Goal: Transaction & Acquisition: Book appointment/travel/reservation

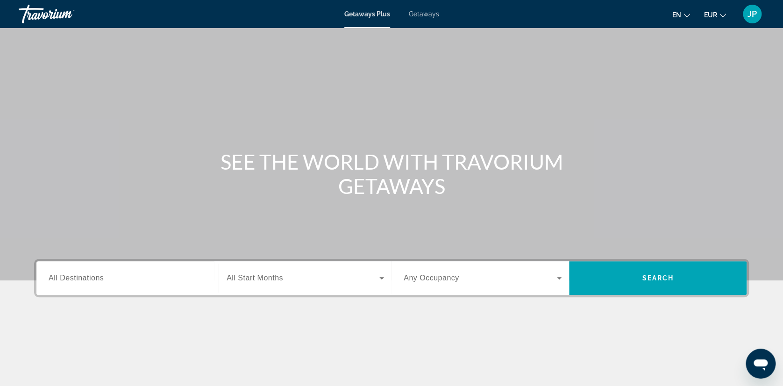
click at [425, 14] on span "Getaways" at bounding box center [424, 13] width 30 height 7
click at [362, 15] on span "Getaways Plus" at bounding box center [366, 13] width 45 height 7
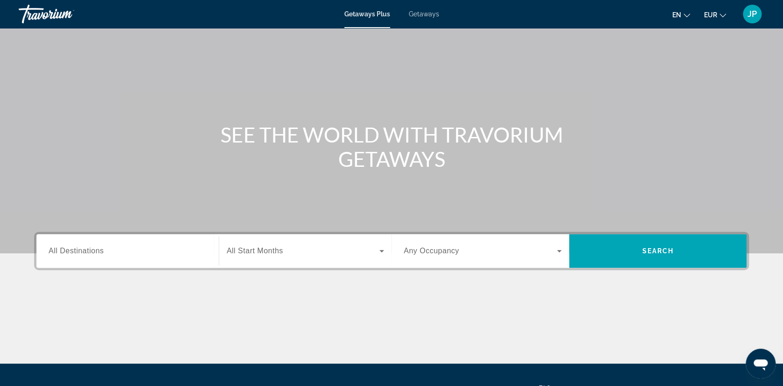
scroll to position [52, 0]
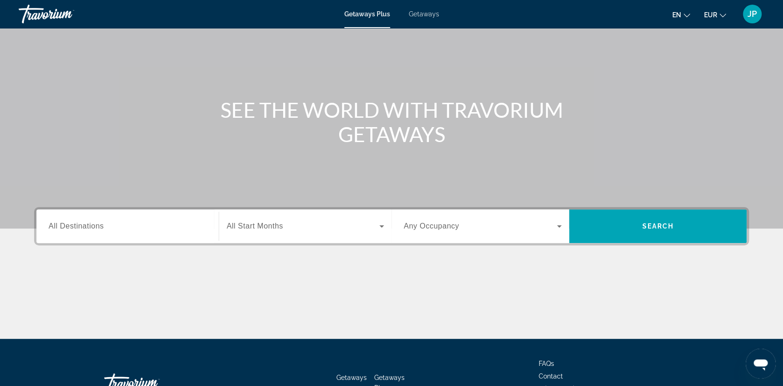
click at [682, 14] on button "en English Español Français Italiano Português русский" at bounding box center [681, 15] width 18 height 14
click at [665, 48] on button "Español" at bounding box center [662, 49] width 42 height 12
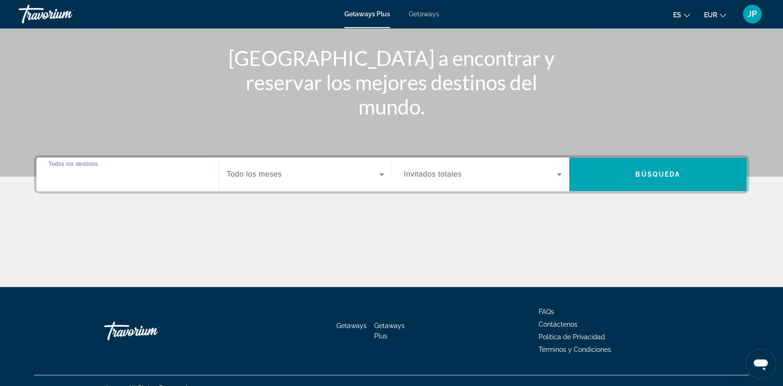
click at [157, 176] on input "Destination Todos los destinos" at bounding box center [128, 174] width 158 height 11
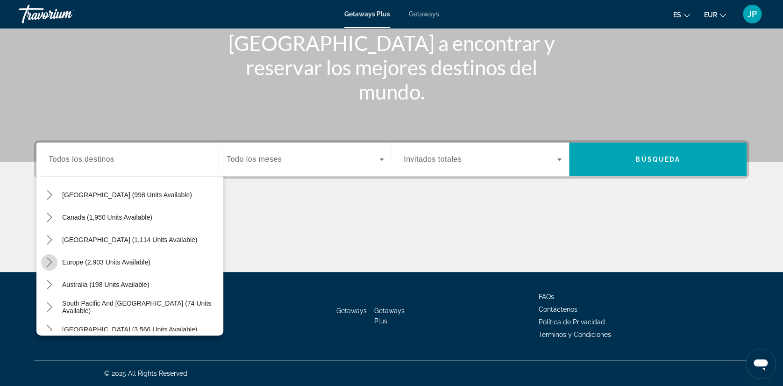
click at [49, 261] on icon "Toggle Europe (2,903 units available) submenu" at bounding box center [49, 261] width 9 height 9
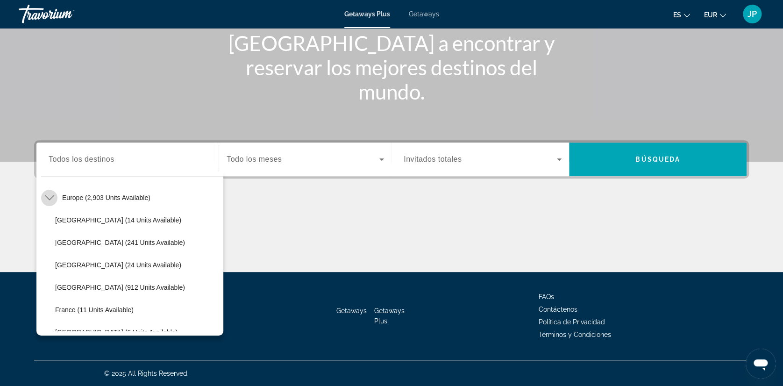
click at [49, 199] on icon "Toggle Europe (2,903 units available) submenu" at bounding box center [49, 197] width 9 height 9
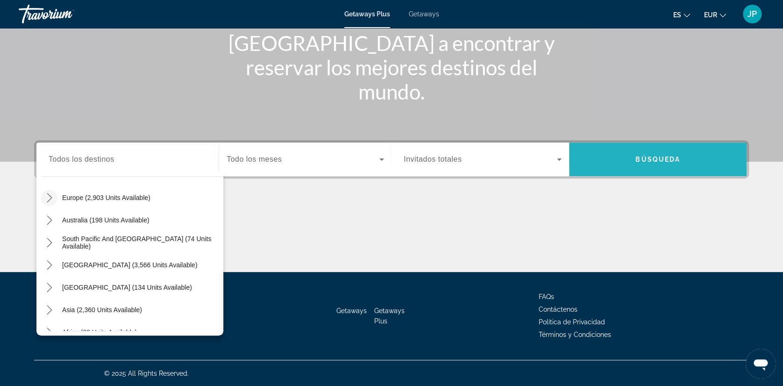
click at [631, 152] on span "Search" at bounding box center [657, 159] width 177 height 22
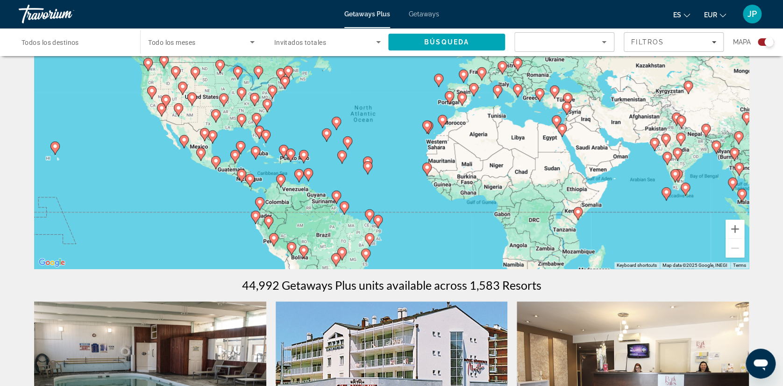
scroll to position [52, 0]
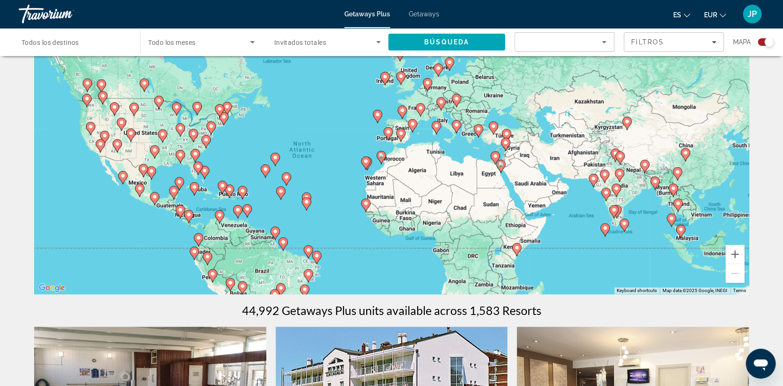
drag, startPoint x: 428, startPoint y: 247, endPoint x: 367, endPoint y: 257, distance: 61.9
click at [367, 257] on div "To activate drag with keyboard, press Alt + Enter. Once in keyboard drag state,…" at bounding box center [391, 154] width 714 height 280
click at [422, 15] on span "Getaways" at bounding box center [424, 13] width 30 height 7
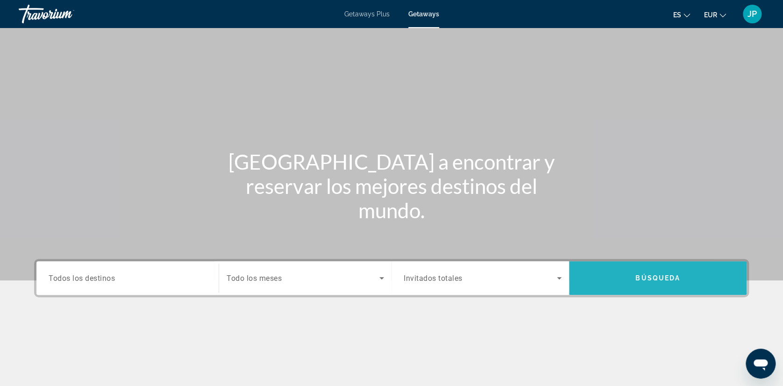
click at [653, 277] on span "Búsqueda" at bounding box center [657, 277] width 45 height 7
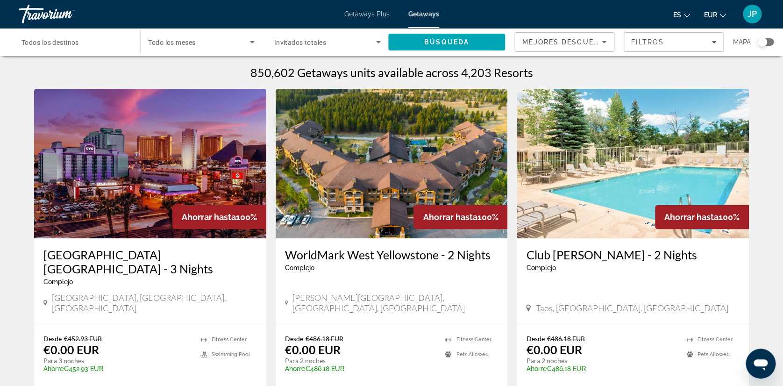
click at [372, 16] on span "Getaways Plus" at bounding box center [366, 13] width 45 height 7
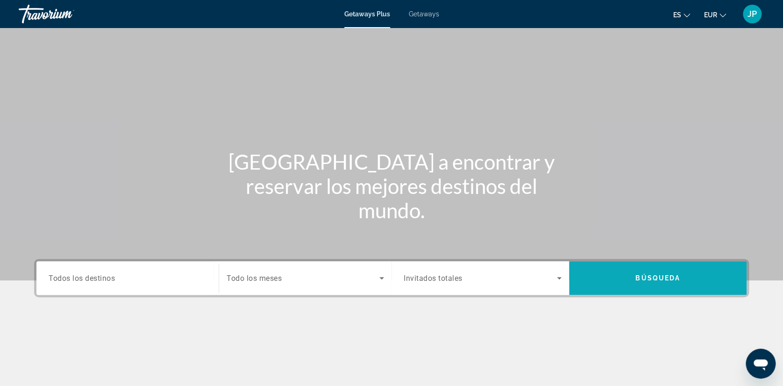
click at [641, 276] on span "Búsqueda" at bounding box center [657, 277] width 45 height 7
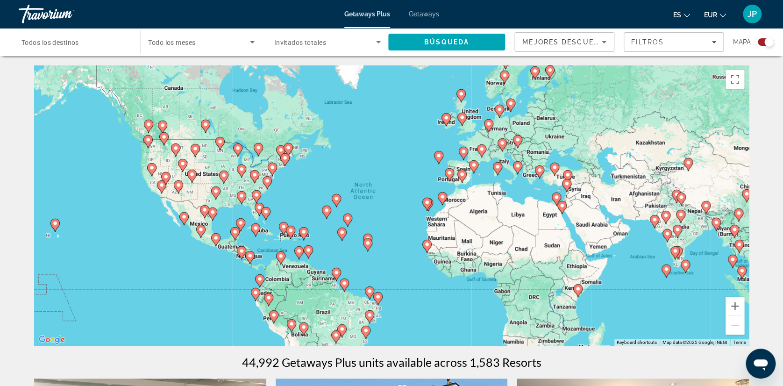
click at [73, 41] on span "Todos los destinos" at bounding box center [49, 42] width 57 height 7
click at [73, 41] on input "Destination Todos los destinos" at bounding box center [74, 42] width 106 height 11
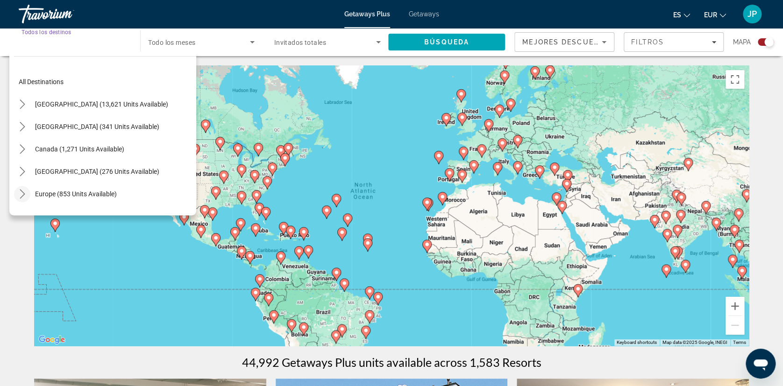
click at [26, 193] on icon "Toggle Europe (853 units available) submenu" at bounding box center [22, 193] width 9 height 9
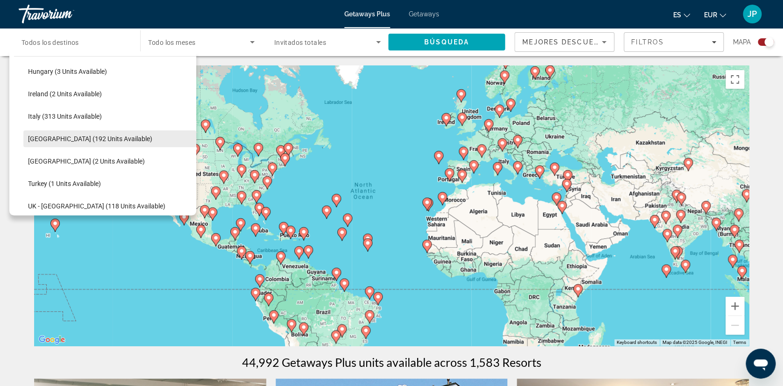
scroll to position [272, 0]
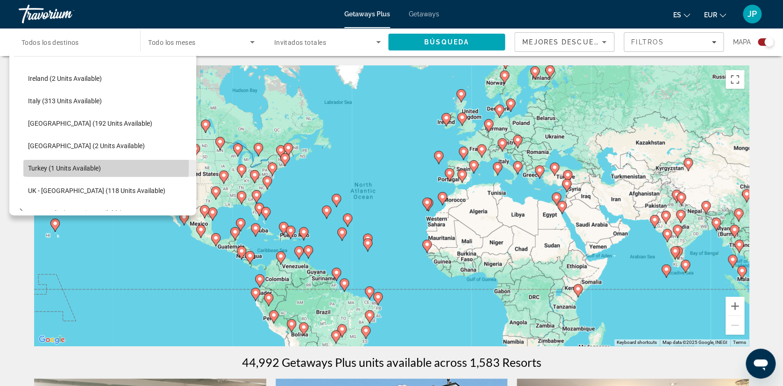
click at [48, 166] on span "Turkey (1 units available)" at bounding box center [64, 167] width 73 height 7
type input "**********"
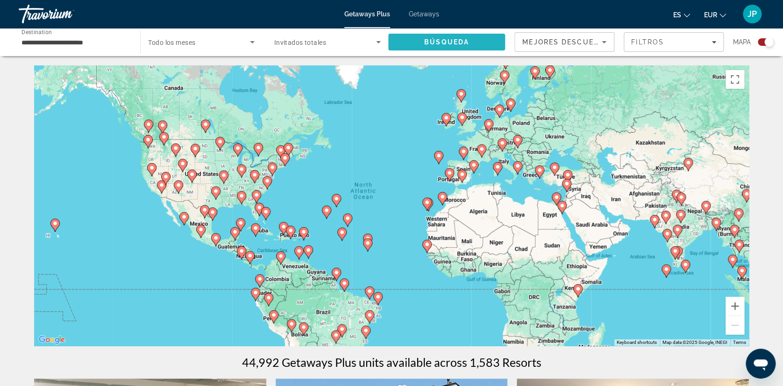
click at [437, 42] on span "Búsqueda" at bounding box center [446, 41] width 45 height 7
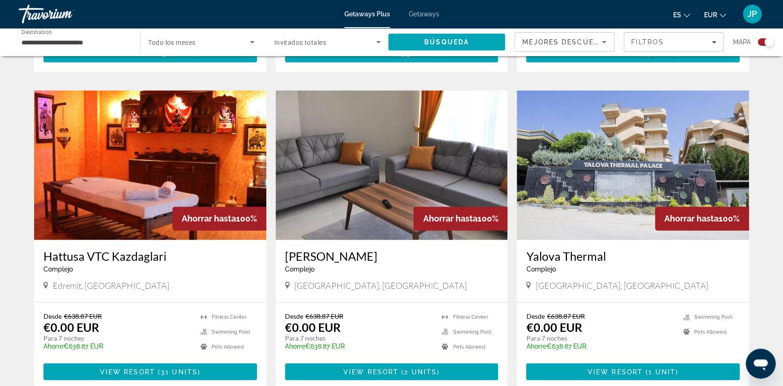
scroll to position [622, 0]
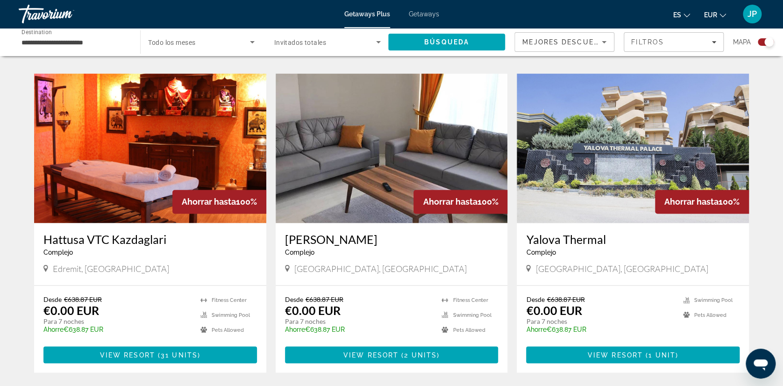
click at [353, 179] on img "Main content" at bounding box center [391, 147] width 232 height 149
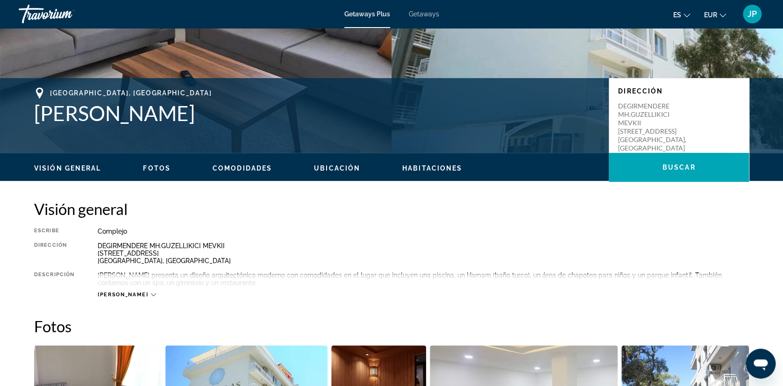
scroll to position [207, 0]
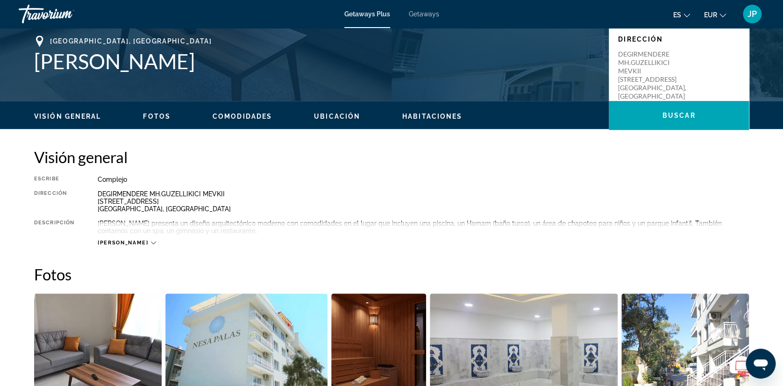
click at [118, 241] on span "[PERSON_NAME]" at bounding box center [123, 243] width 50 height 6
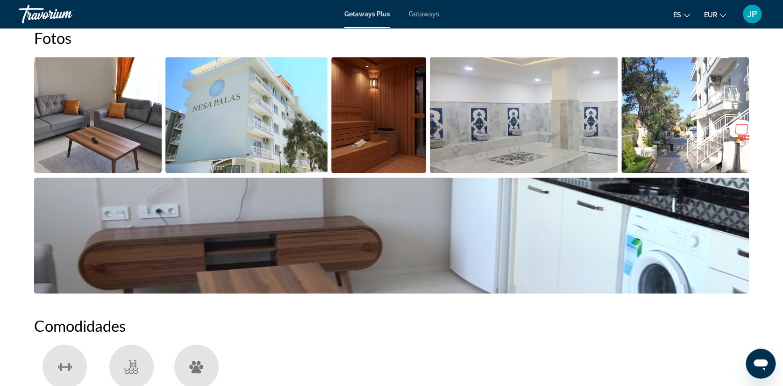
scroll to position [467, 0]
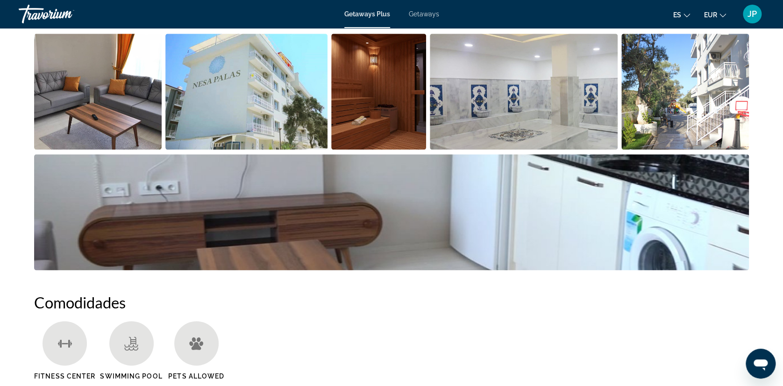
click at [138, 86] on img "Open full-screen image slider" at bounding box center [97, 92] width 127 height 116
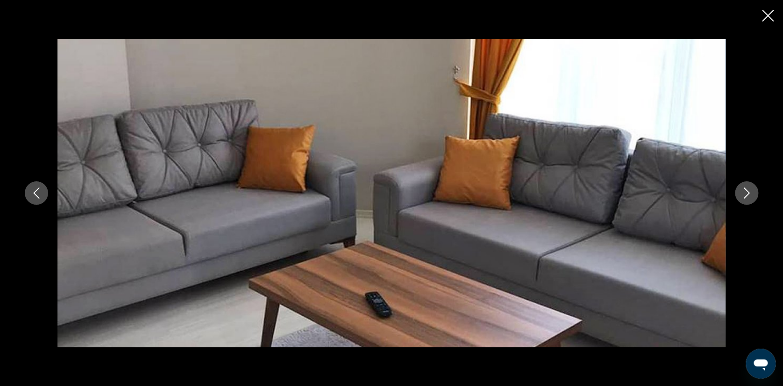
click at [745, 192] on icon "Next image" at bounding box center [745, 192] width 11 height 11
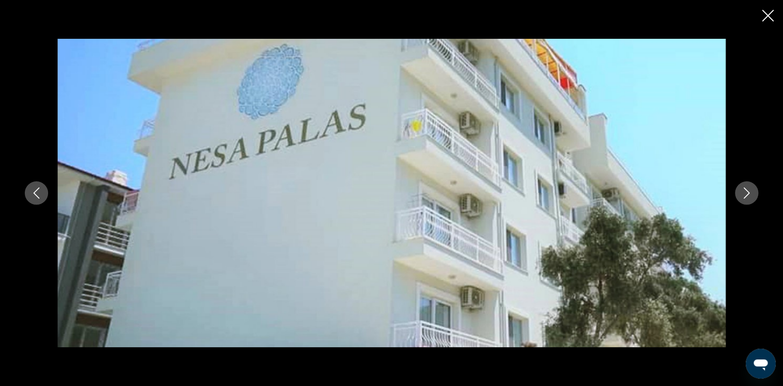
click at [745, 192] on icon "Next image" at bounding box center [745, 192] width 11 height 11
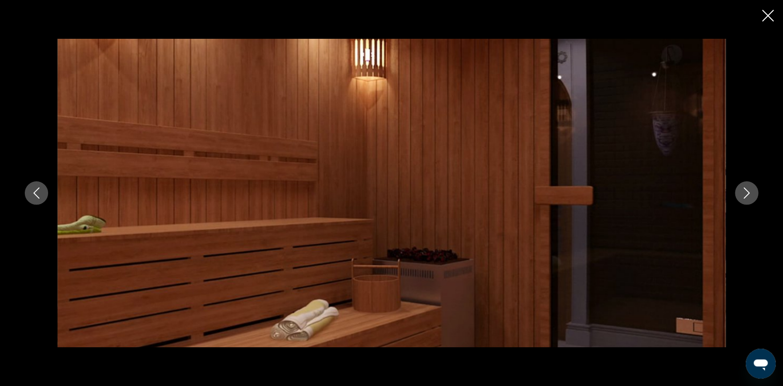
click at [745, 192] on icon "Next image" at bounding box center [745, 192] width 11 height 11
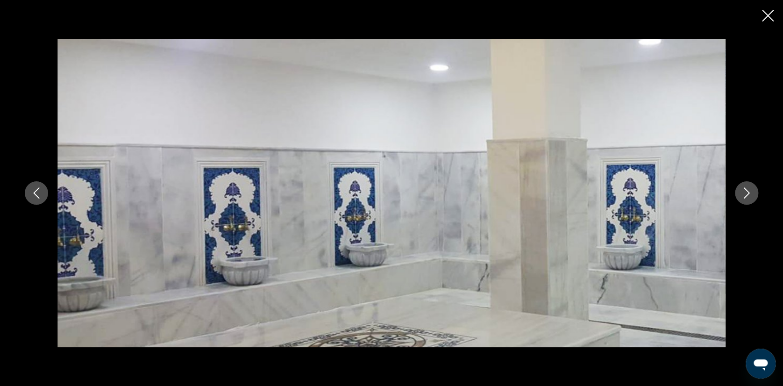
click at [745, 192] on icon "Next image" at bounding box center [745, 192] width 11 height 11
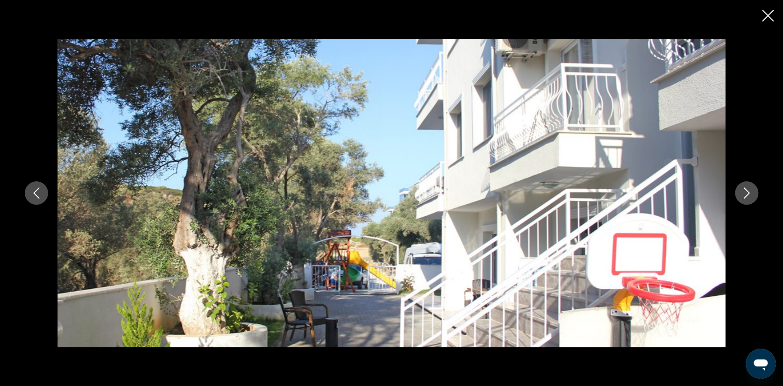
click at [745, 192] on icon "Next image" at bounding box center [745, 192] width 11 height 11
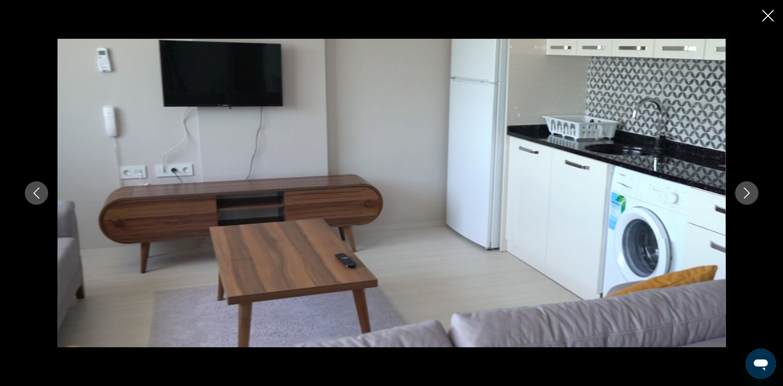
click at [747, 191] on icon "Next image" at bounding box center [746, 192] width 6 height 11
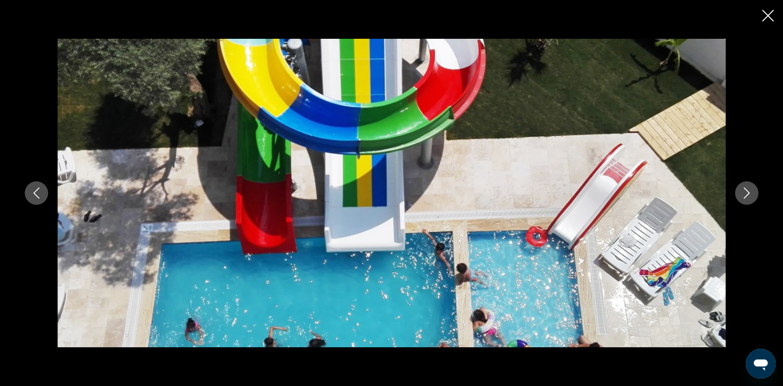
click at [747, 191] on icon "Next image" at bounding box center [746, 192] width 6 height 11
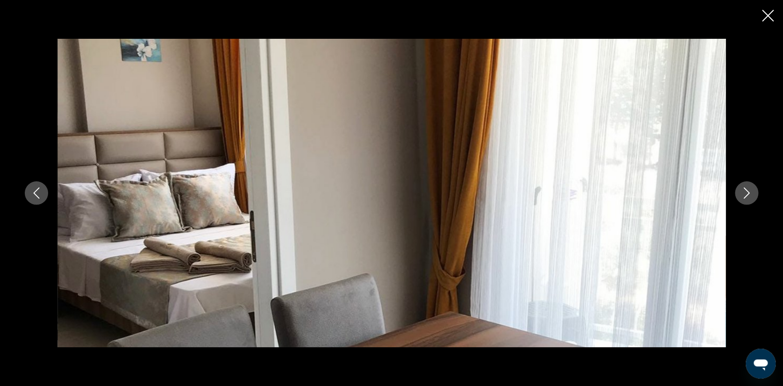
click at [747, 191] on icon "Next image" at bounding box center [746, 192] width 6 height 11
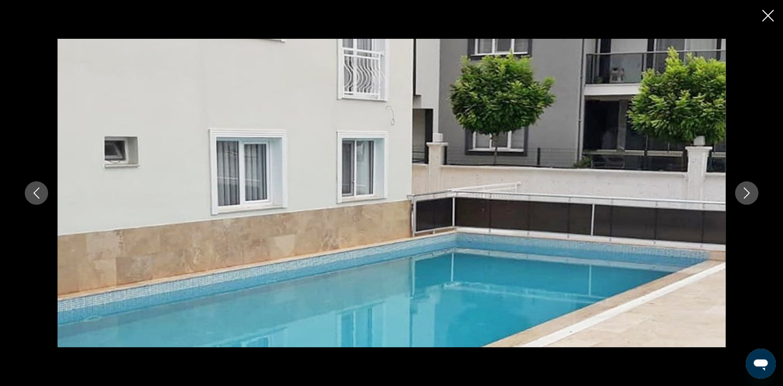
click at [747, 191] on icon "Next image" at bounding box center [746, 192] width 6 height 11
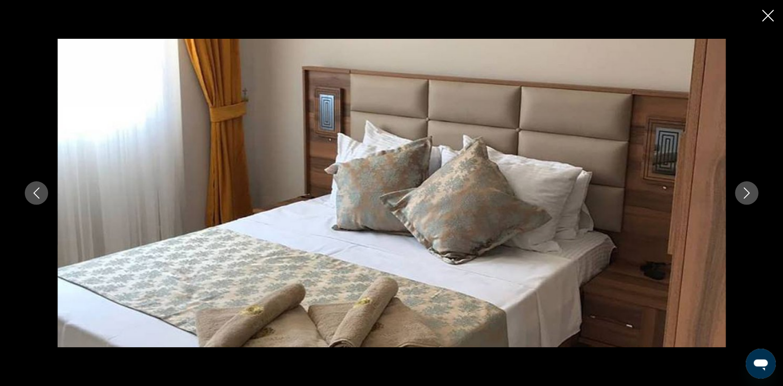
click at [747, 191] on icon "Next image" at bounding box center [746, 192] width 6 height 11
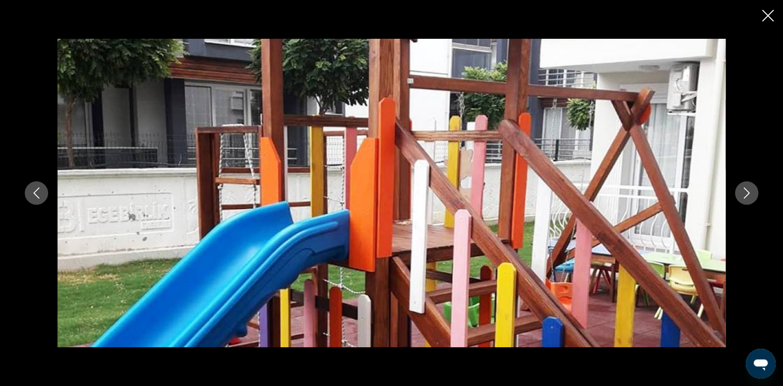
click at [747, 191] on icon "Next image" at bounding box center [746, 192] width 6 height 11
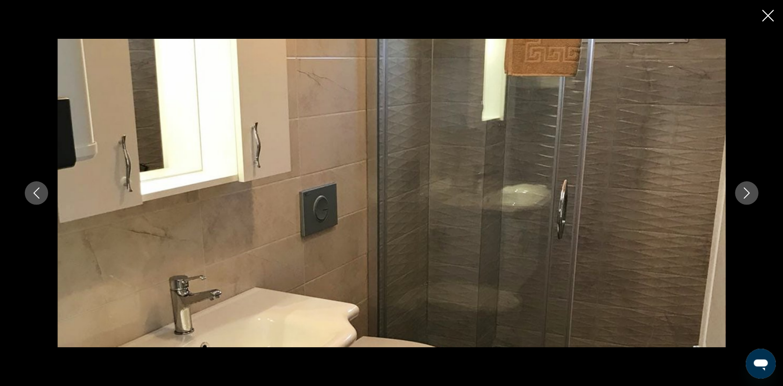
click at [747, 191] on icon "Next image" at bounding box center [746, 192] width 6 height 11
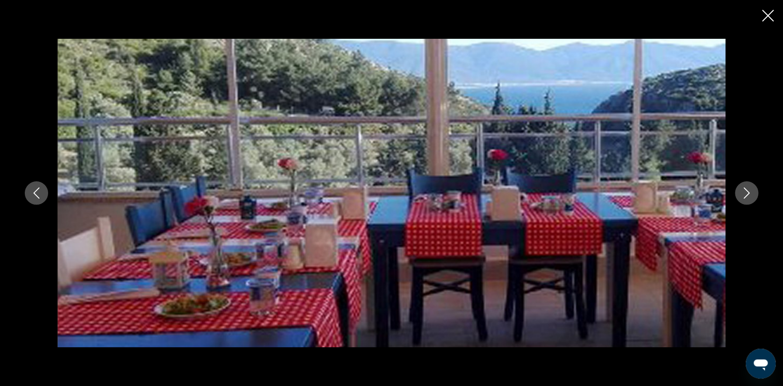
click at [747, 191] on icon "Next image" at bounding box center [746, 192] width 6 height 11
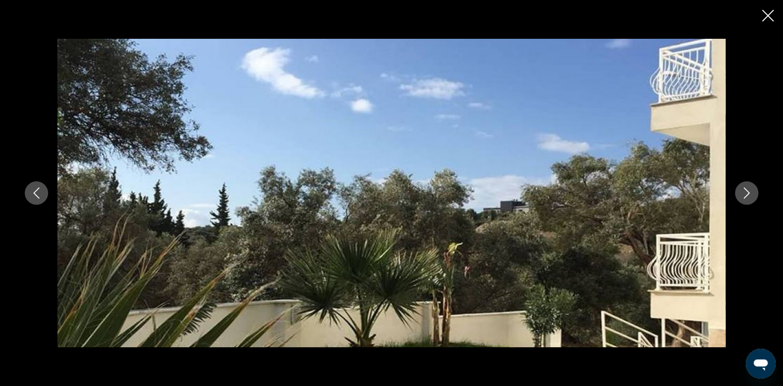
click at [32, 190] on icon "Previous image" at bounding box center [36, 192] width 11 height 11
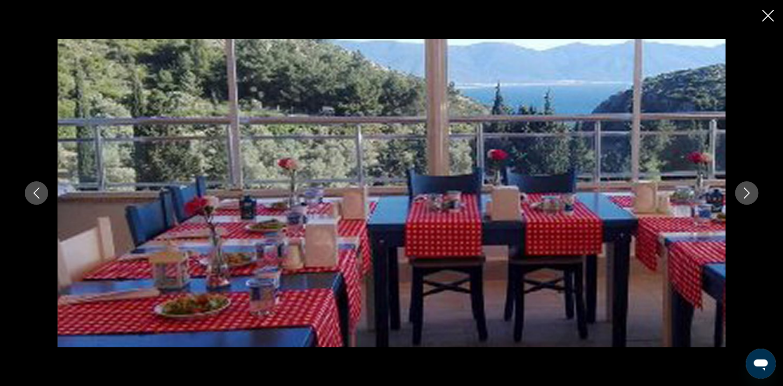
click at [745, 190] on icon "Next image" at bounding box center [746, 192] width 6 height 11
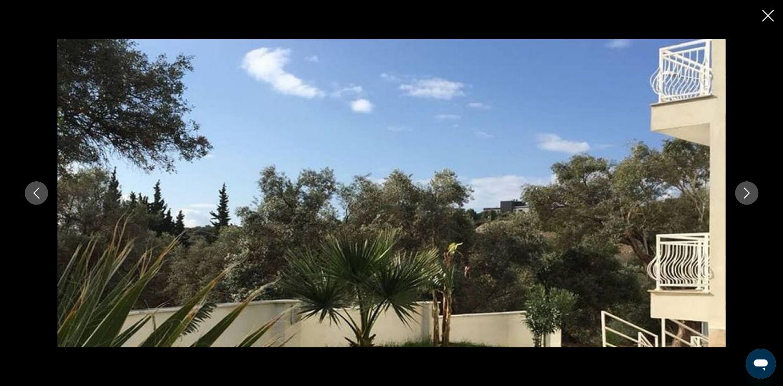
click at [746, 190] on icon "Next image" at bounding box center [746, 192] width 6 height 11
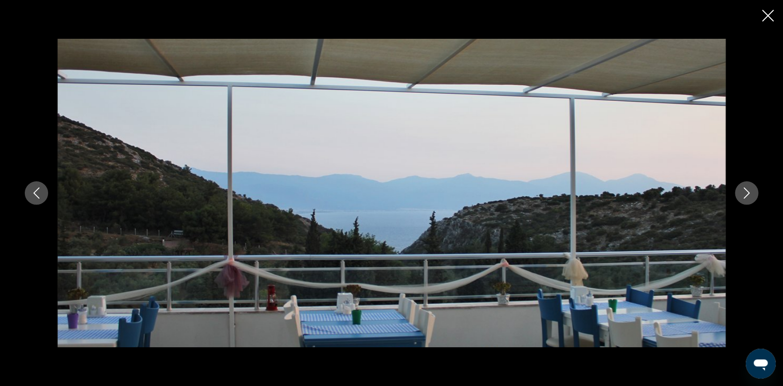
click at [746, 190] on icon "Next image" at bounding box center [746, 192] width 6 height 11
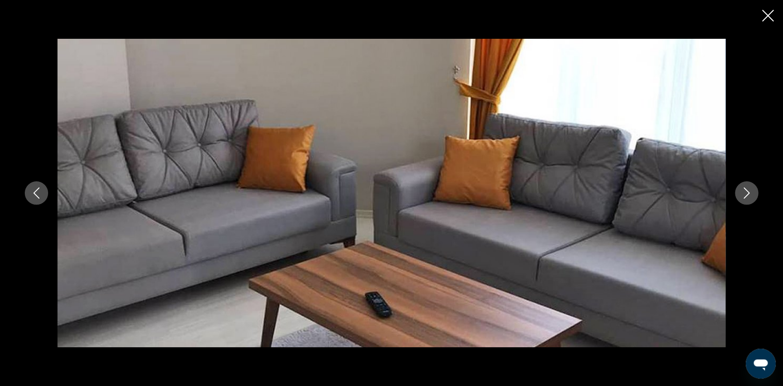
click at [766, 14] on icon "Close slideshow" at bounding box center [767, 16] width 12 height 12
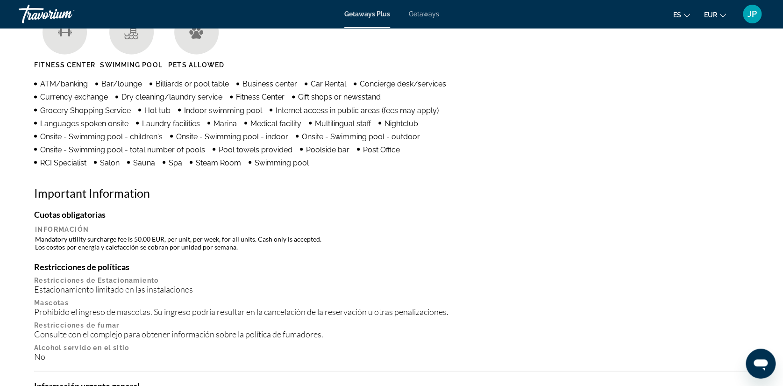
scroll to position [830, 0]
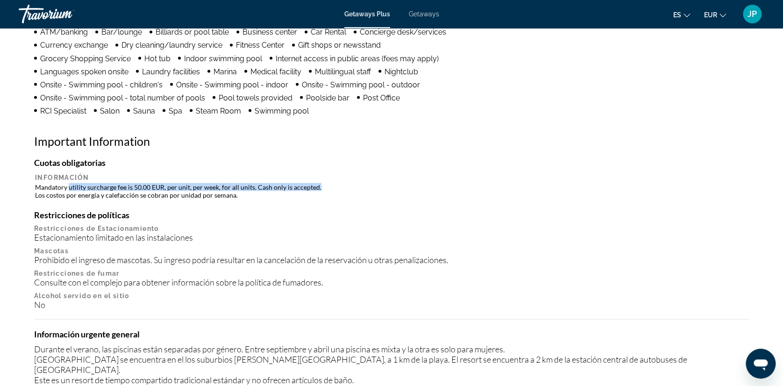
drag, startPoint x: 67, startPoint y: 186, endPoint x: 337, endPoint y: 187, distance: 269.9
click at [337, 187] on td "Mandatory utility surcharge fee is 50.00 EUR, per unit, per week, for all units…" at bounding box center [391, 190] width 712 height 17
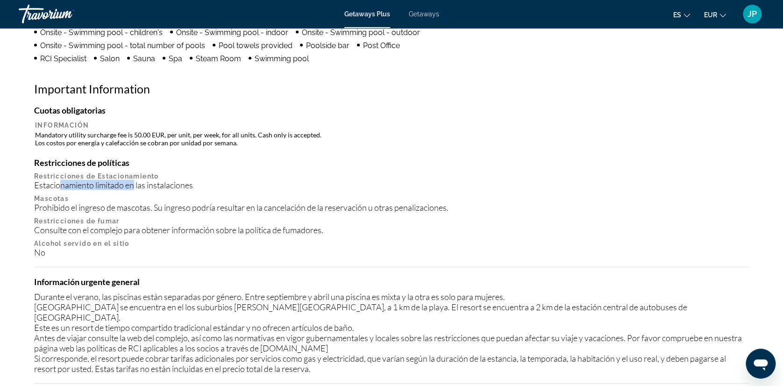
drag, startPoint x: 60, startPoint y: 185, endPoint x: 135, endPoint y: 185, distance: 75.2
click at [135, 185] on div "Estacionamiento limitado en las instalaciones" at bounding box center [391, 185] width 714 height 10
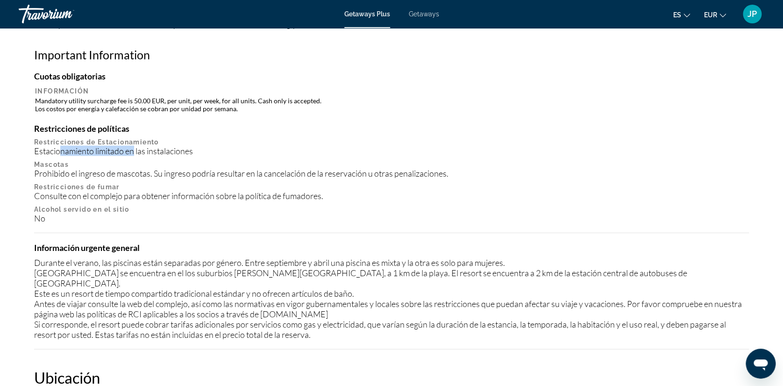
scroll to position [934, 0]
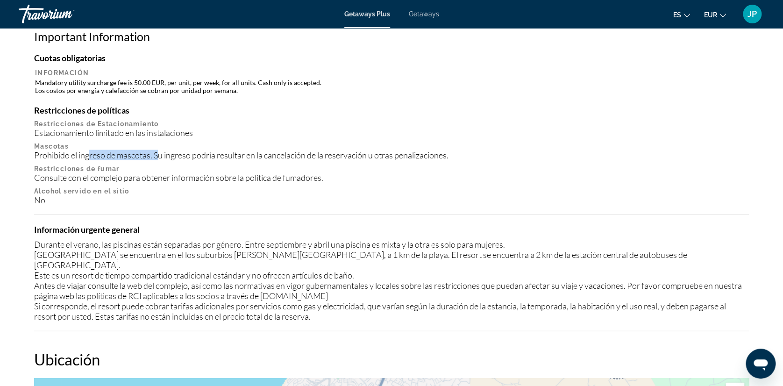
drag, startPoint x: 91, startPoint y: 150, endPoint x: 160, endPoint y: 159, distance: 69.7
click at [160, 159] on div "Prohibido el ingreso de mascotas. Su ingreso podría resultar en la cancelación …" at bounding box center [391, 155] width 714 height 10
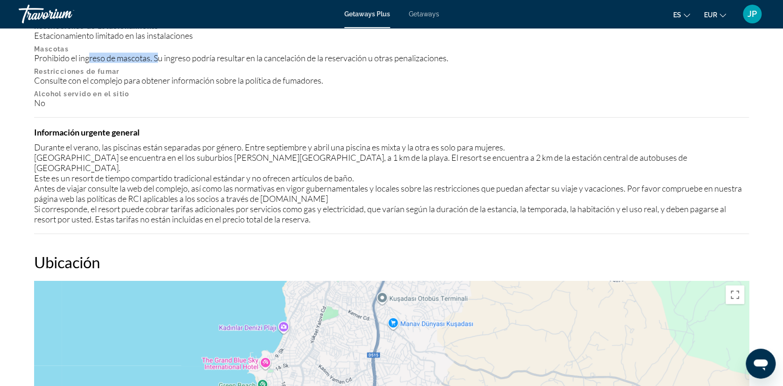
scroll to position [1037, 0]
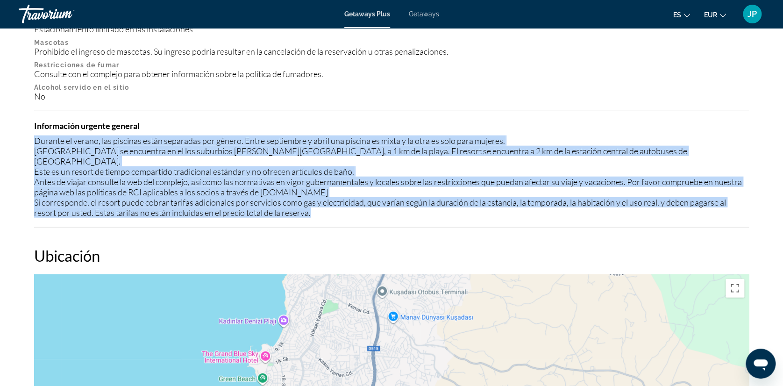
drag, startPoint x: 34, startPoint y: 139, endPoint x: 359, endPoint y: 203, distance: 331.1
click at [359, 203] on div "Durante el verano, las piscinas están separadas por género. Entre septiembre y …" at bounding box center [391, 176] width 714 height 82
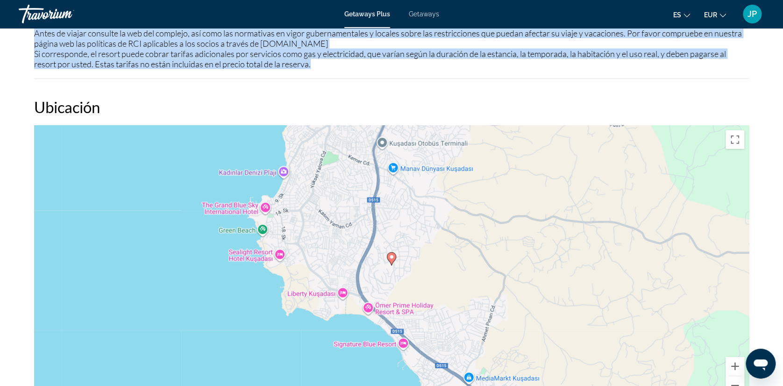
scroll to position [1245, 0]
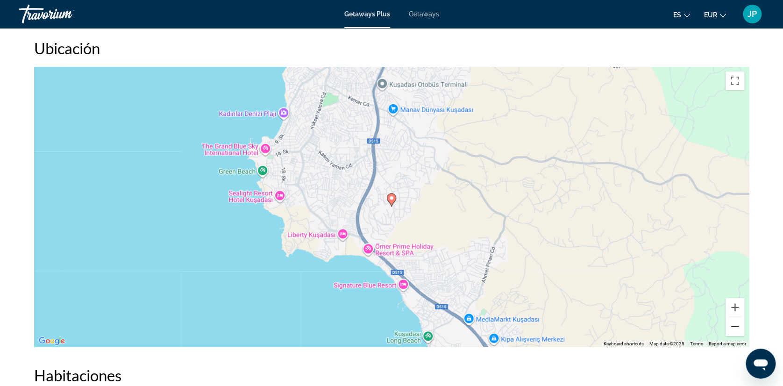
click at [739, 317] on button "Zoom out" at bounding box center [734, 326] width 19 height 19
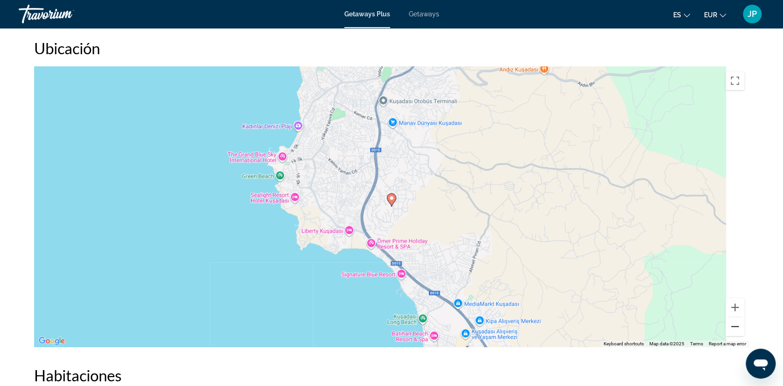
click at [739, 317] on button "Zoom out" at bounding box center [734, 326] width 19 height 19
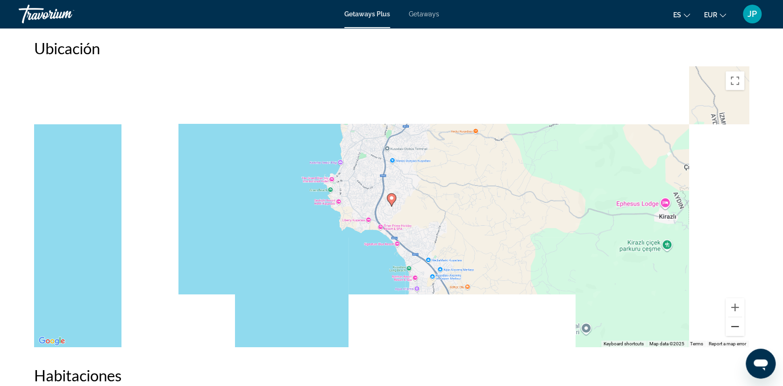
click at [739, 317] on button "Zoom out" at bounding box center [734, 326] width 19 height 19
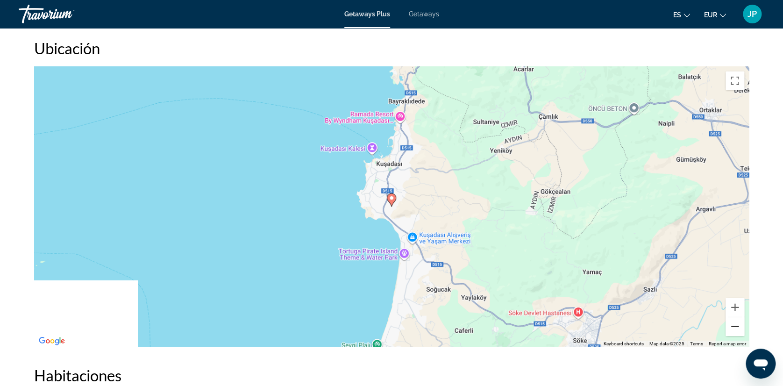
click at [739, 317] on button "Zoom out" at bounding box center [734, 326] width 19 height 19
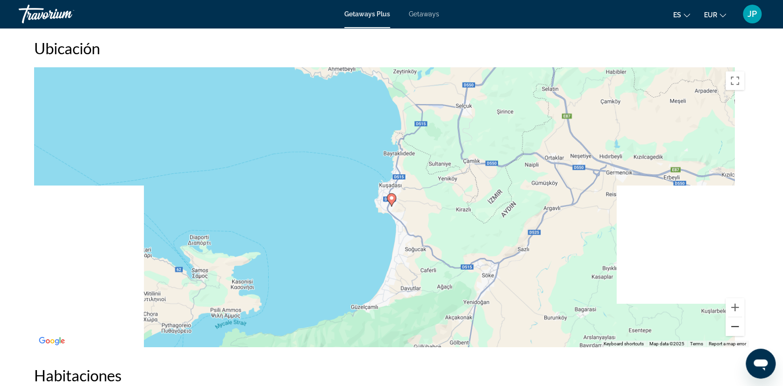
click at [739, 317] on button "Zoom out" at bounding box center [734, 326] width 19 height 19
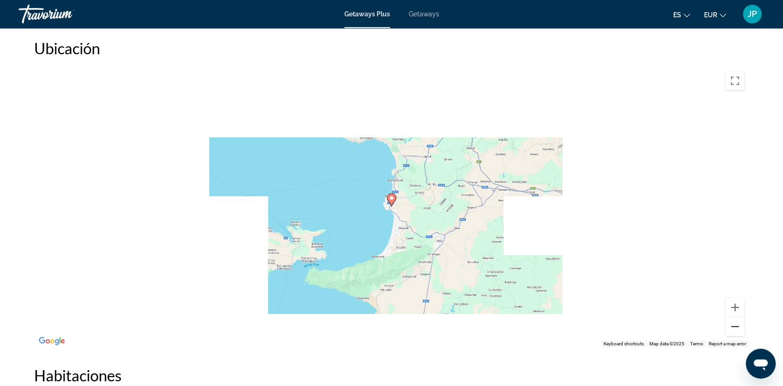
click at [739, 317] on button "Zoom out" at bounding box center [734, 326] width 19 height 19
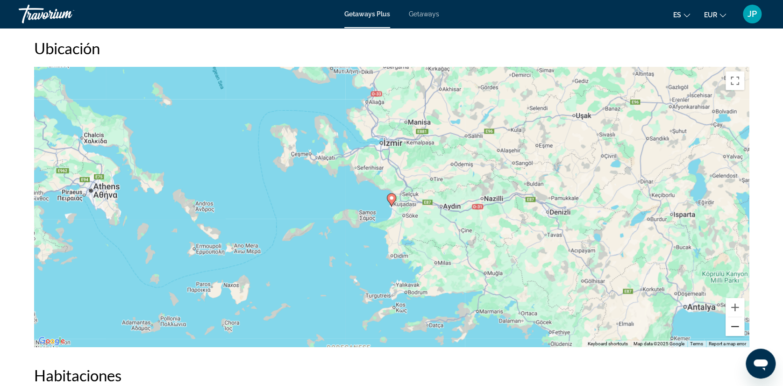
click at [739, 317] on button "Zoom out" at bounding box center [734, 326] width 19 height 19
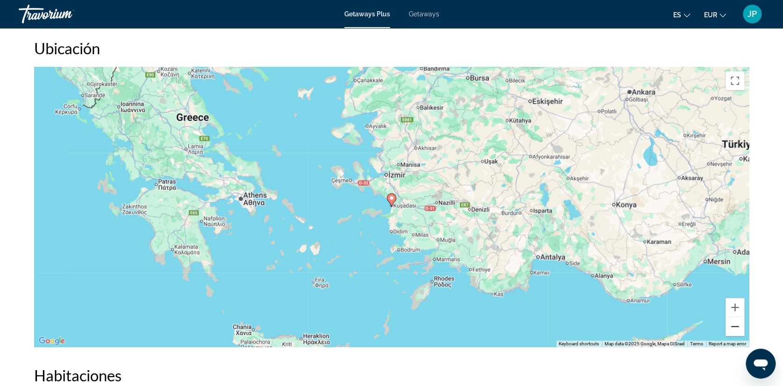
click at [739, 317] on button "Zoom out" at bounding box center [734, 326] width 19 height 19
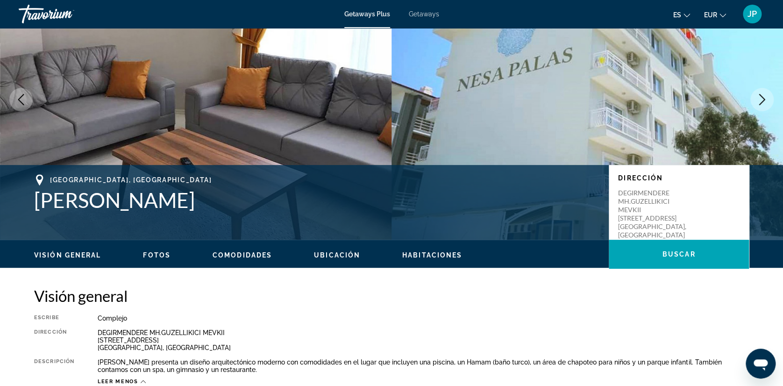
scroll to position [0, 0]
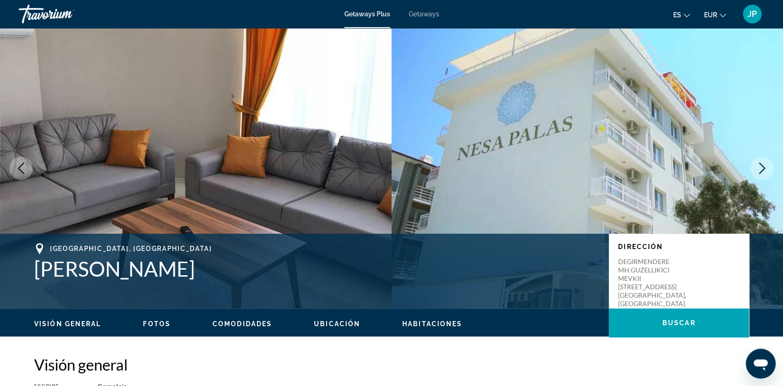
click at [422, 12] on span "Getaways" at bounding box center [424, 13] width 30 height 7
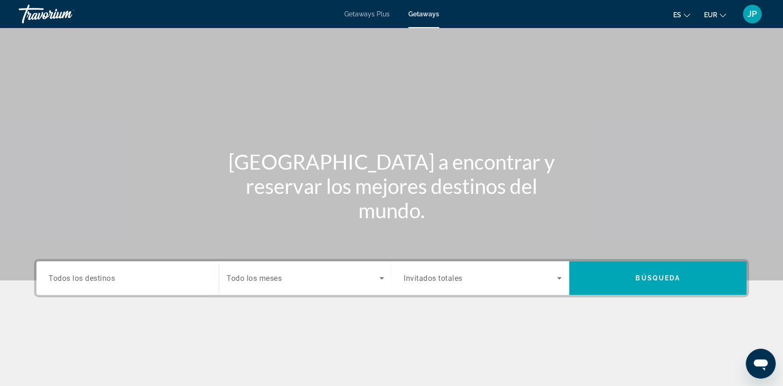
click at [156, 277] on input "Destination Todos los destinos" at bounding box center [128, 278] width 158 height 11
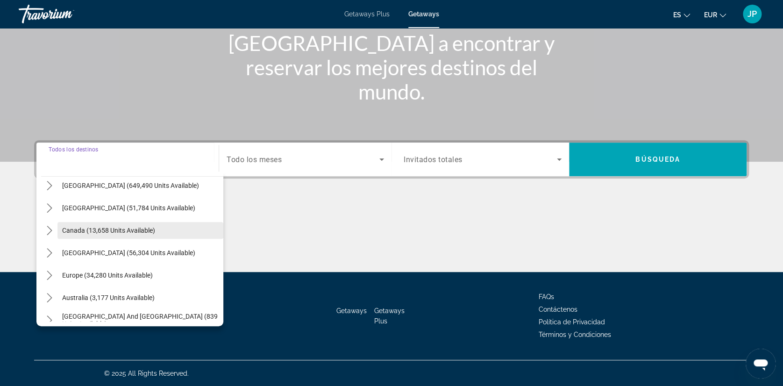
scroll to position [52, 0]
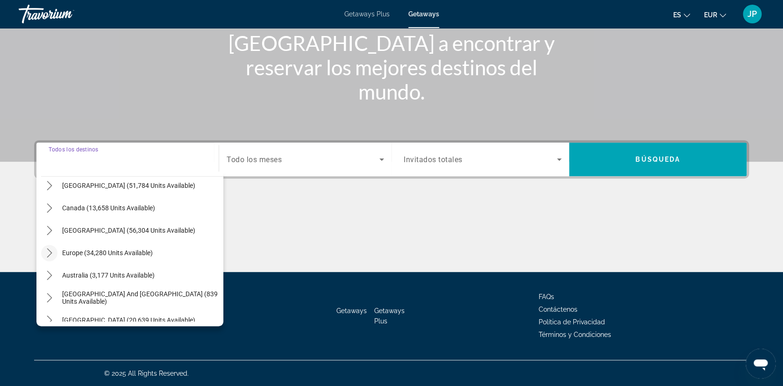
click at [53, 252] on icon "Toggle Europe (34,280 units available) submenu" at bounding box center [49, 252] width 9 height 9
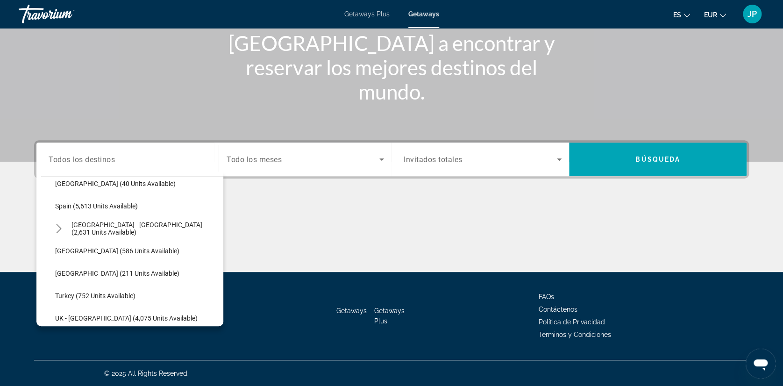
scroll to position [531, 0]
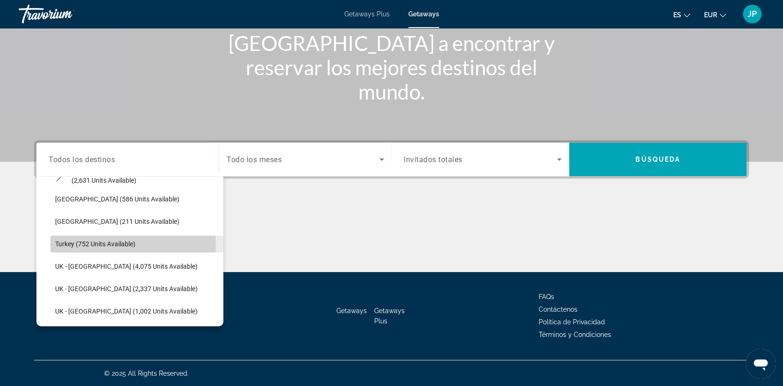
click at [104, 244] on span "Turkey (752 units available)" at bounding box center [95, 243] width 80 height 7
type input "**********"
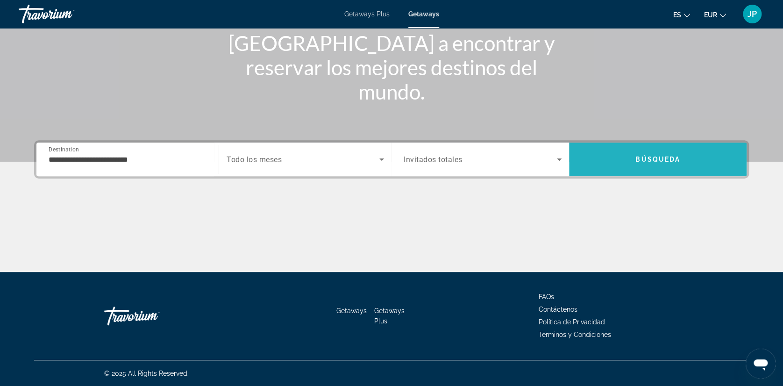
click at [666, 159] on span "Búsqueda" at bounding box center [657, 158] width 45 height 7
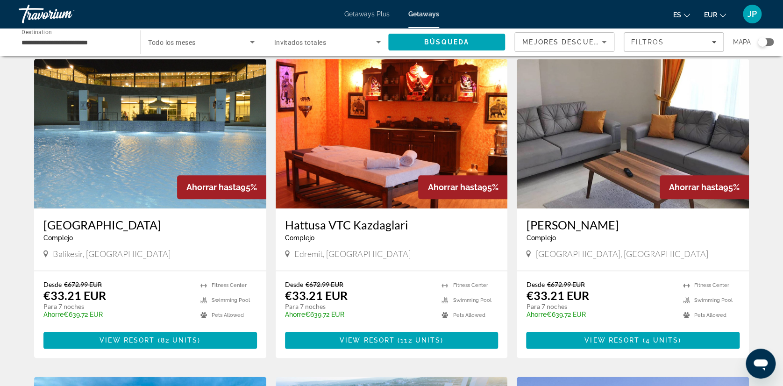
scroll to position [363, 0]
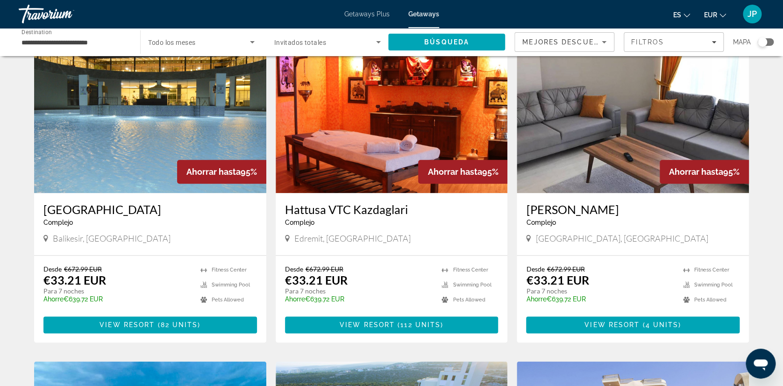
click at [582, 171] on img "Main content" at bounding box center [632, 117] width 232 height 149
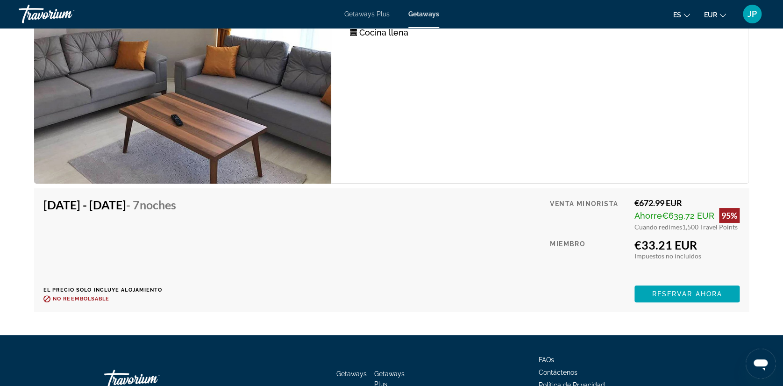
scroll to position [1743, 0]
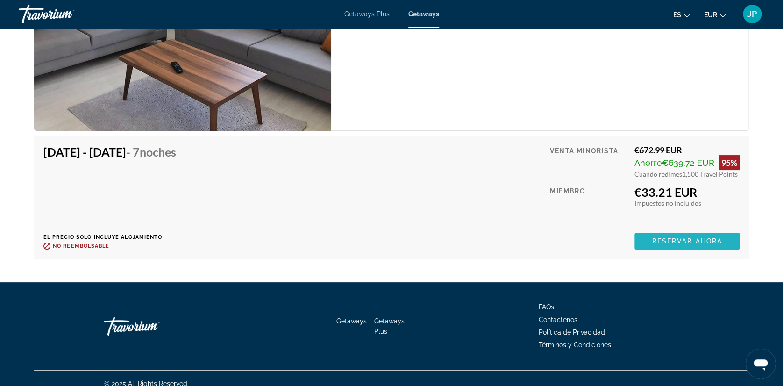
click at [691, 237] on span "Reservar ahora" at bounding box center [686, 240] width 70 height 7
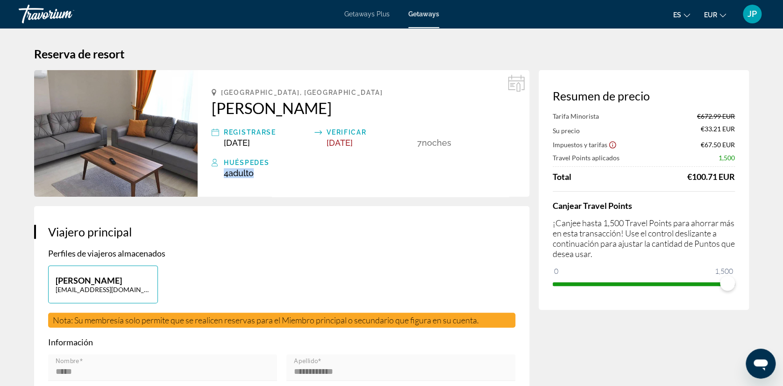
drag, startPoint x: 219, startPoint y: 173, endPoint x: 259, endPoint y: 174, distance: 39.2
click at [259, 174] on div "Huéspedes 4 Adulto Adulto , Niño Niños" at bounding box center [363, 167] width 303 height 21
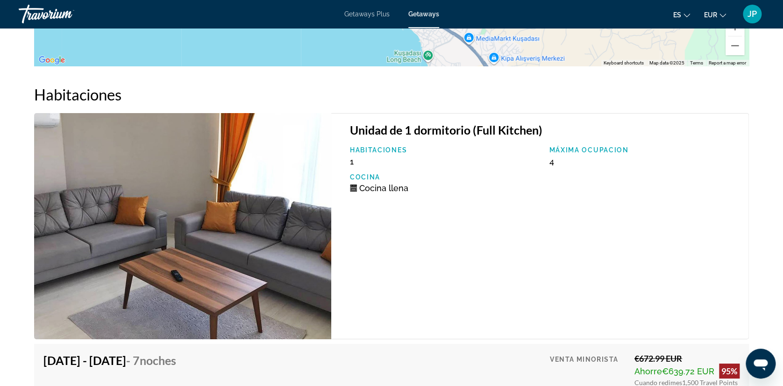
scroll to position [1586, 0]
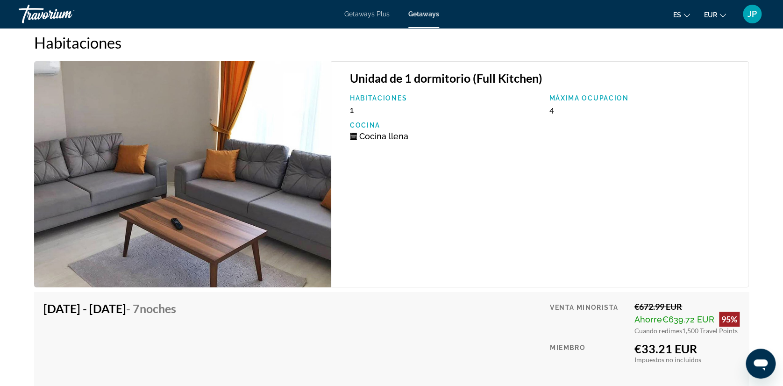
click at [376, 17] on span "Getaways Plus" at bounding box center [366, 13] width 45 height 7
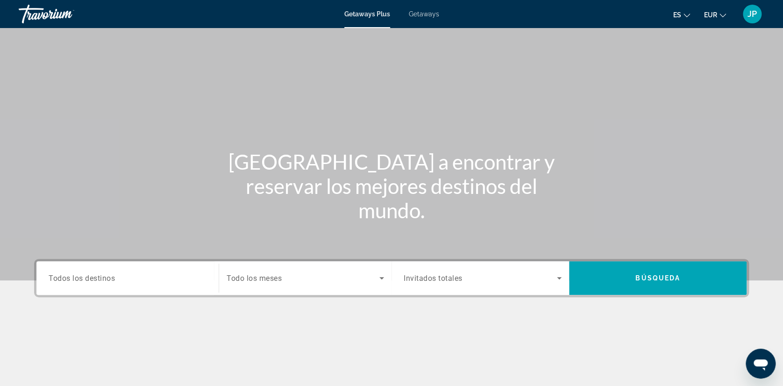
click at [83, 277] on span "Todos los destinos" at bounding box center [82, 277] width 66 height 9
click at [83, 277] on input "Destination Todos los destinos" at bounding box center [128, 278] width 158 height 11
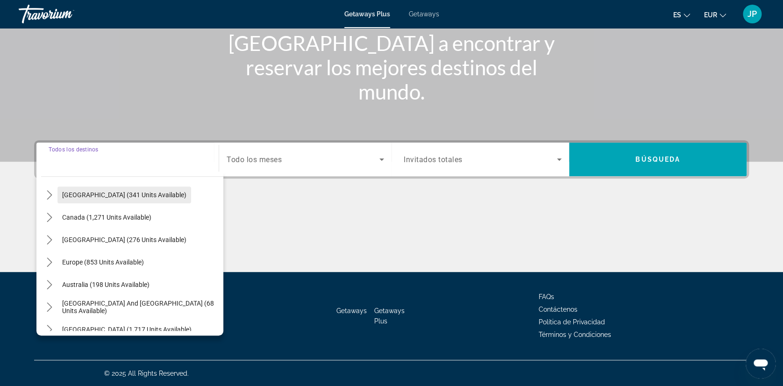
scroll to position [104, 0]
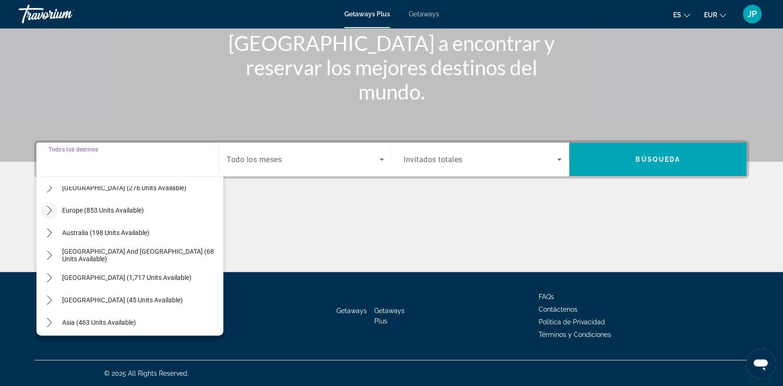
click at [47, 213] on icon "Toggle Europe (853 units available) submenu" at bounding box center [49, 209] width 5 height 9
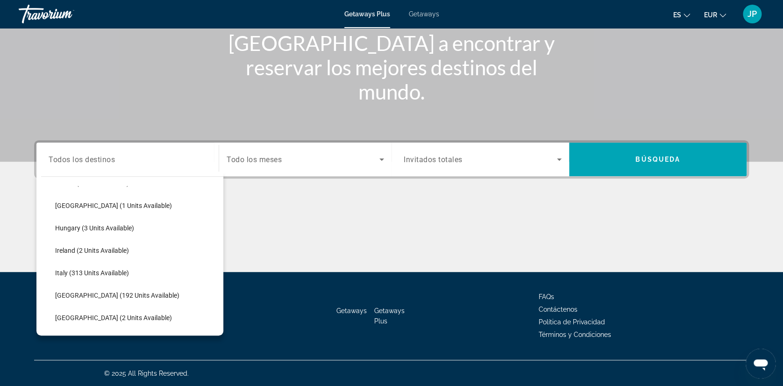
scroll to position [272, 0]
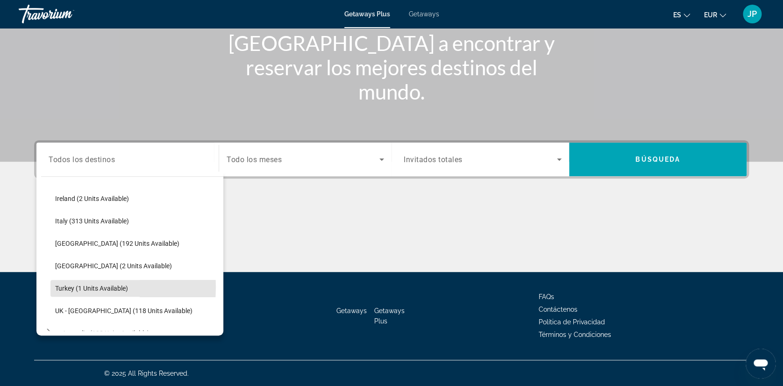
click at [59, 286] on span "Turkey (1 units available)" at bounding box center [91, 287] width 73 height 7
type input "**********"
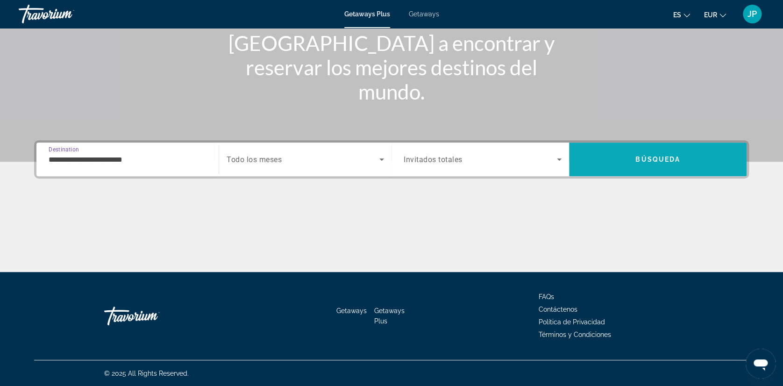
click at [623, 160] on span "Search" at bounding box center [657, 159] width 177 height 22
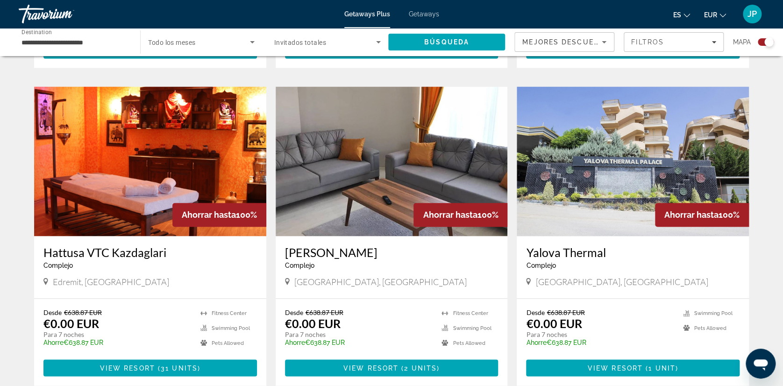
scroll to position [622, 0]
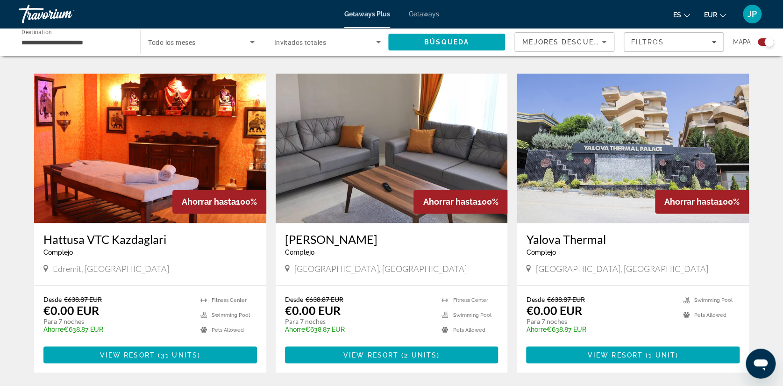
click at [378, 171] on img "Main content" at bounding box center [391, 147] width 232 height 149
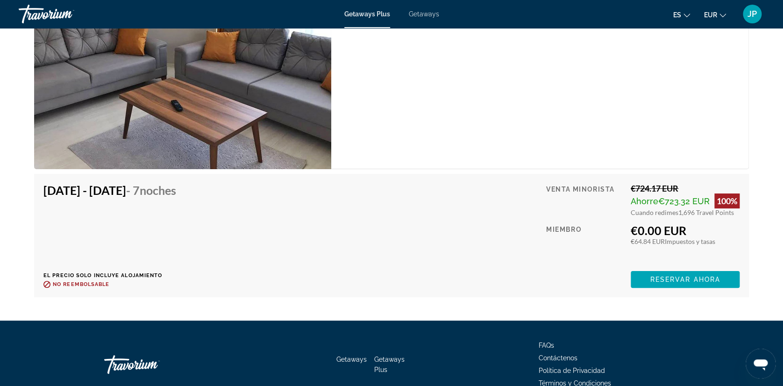
scroll to position [1712, 0]
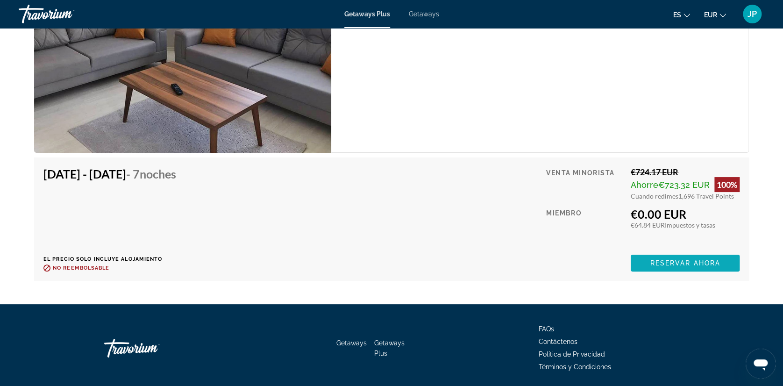
click at [649, 259] on span "Reservar ahora" at bounding box center [684, 262] width 70 height 7
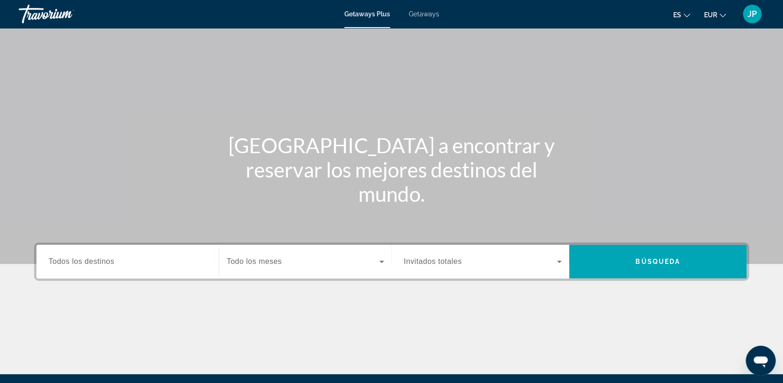
scroll to position [52, 0]
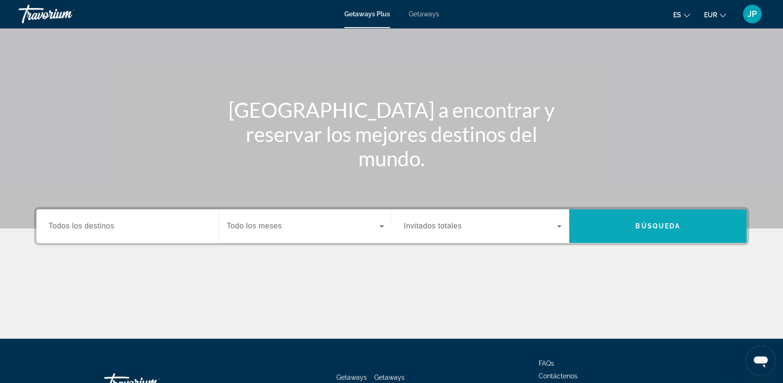
click at [656, 222] on span "Búsqueda" at bounding box center [657, 225] width 45 height 7
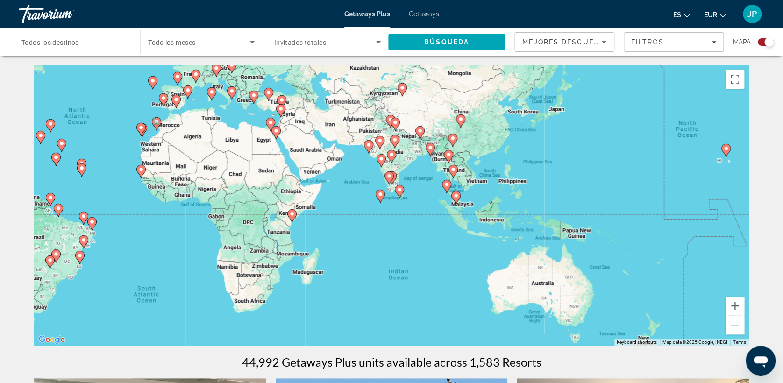
drag, startPoint x: 541, startPoint y: 228, endPoint x: 254, endPoint y: 153, distance: 296.2
click at [254, 153] on div "To activate drag with keyboard, press Alt + Enter. Once in keyboard drag state,…" at bounding box center [391, 205] width 714 height 280
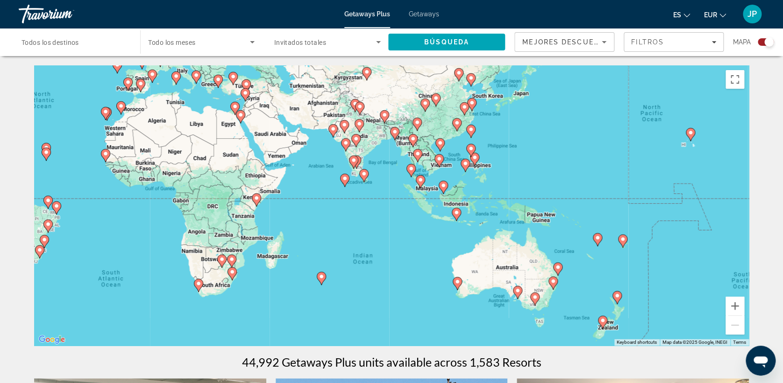
drag, startPoint x: 570, startPoint y: 270, endPoint x: 532, endPoint y: 254, distance: 41.0
click at [532, 254] on div "To activate drag with keyboard, press Alt + Enter. Once in keyboard drag state,…" at bounding box center [391, 205] width 714 height 280
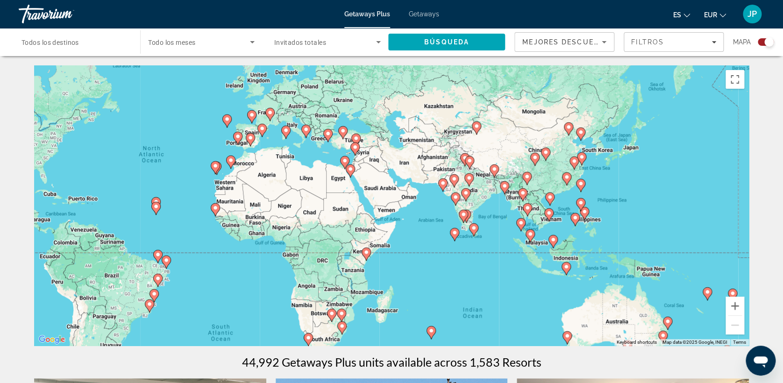
drag, startPoint x: 527, startPoint y: 173, endPoint x: 639, endPoint y: 228, distance: 124.9
click at [639, 228] on div "To activate drag with keyboard, press Alt + Enter. Once in keyboard drag state,…" at bounding box center [391, 205] width 714 height 280
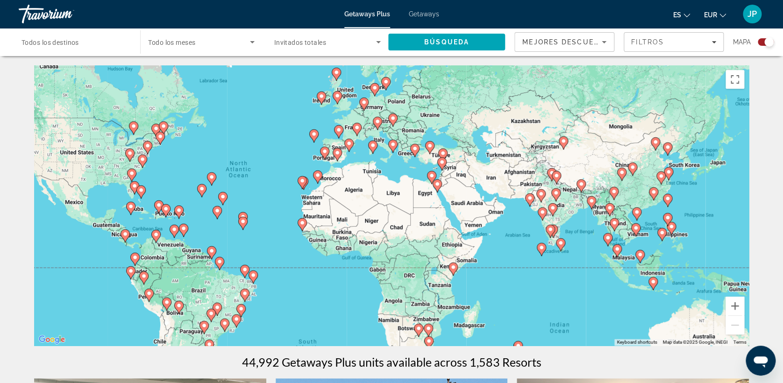
drag, startPoint x: 496, startPoint y: 226, endPoint x: 586, endPoint y: 242, distance: 91.7
click at [586, 242] on div "To activate drag with keyboard, press Alt + Enter. Once in keyboard drag state,…" at bounding box center [391, 205] width 714 height 280
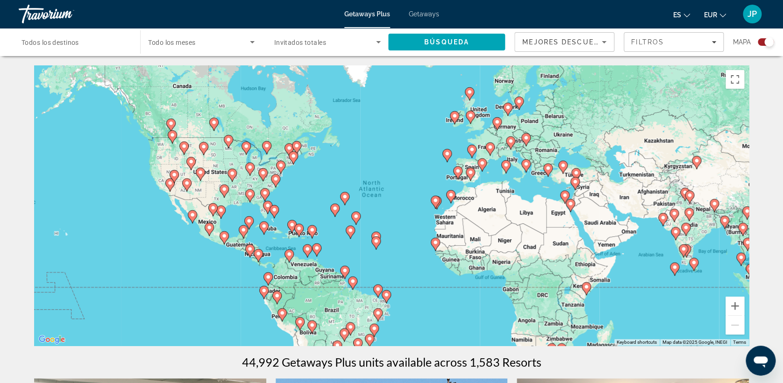
drag, startPoint x: 463, startPoint y: 202, endPoint x: 597, endPoint y: 222, distance: 135.4
click at [597, 222] on div "To activate drag with keyboard, press Alt + Enter. Once in keyboard drag state,…" at bounding box center [391, 205] width 714 height 280
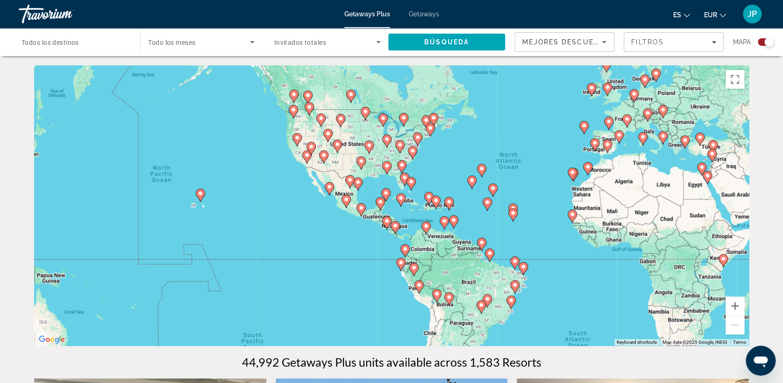
drag, startPoint x: 468, startPoint y: 236, endPoint x: 608, endPoint y: 209, distance: 142.3
click at [608, 209] on div "To activate drag with keyboard, press Alt + Enter. Once in keyboard drag state,…" at bounding box center [391, 205] width 714 height 280
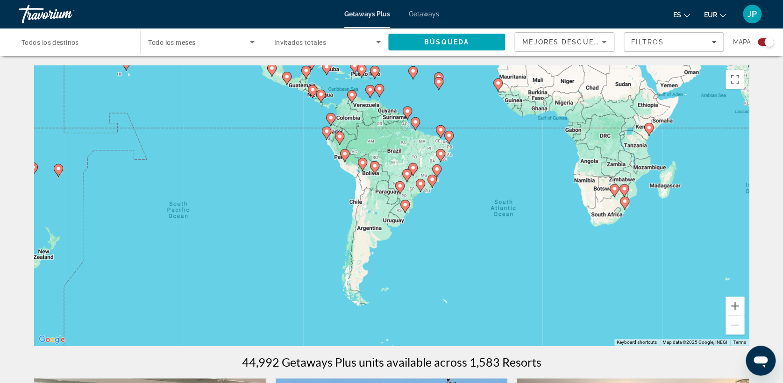
drag, startPoint x: 409, startPoint y: 243, endPoint x: 332, endPoint y: 109, distance: 154.3
click at [332, 109] on div "To activate drag with keyboard, press Alt + Enter. Once in keyboard drag state,…" at bounding box center [391, 205] width 714 height 280
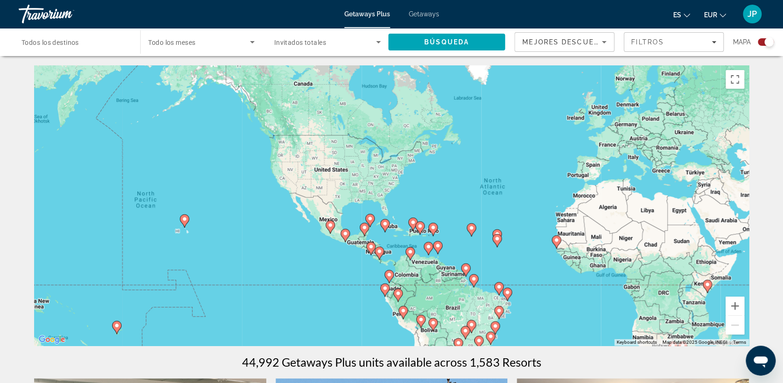
drag, startPoint x: 320, startPoint y: 144, endPoint x: 380, endPoint y: 304, distance: 170.3
click at [380, 304] on div "To activate drag with keyboard, press Alt + Enter. Once in keyboard drag state,…" at bounding box center [391, 205] width 714 height 280
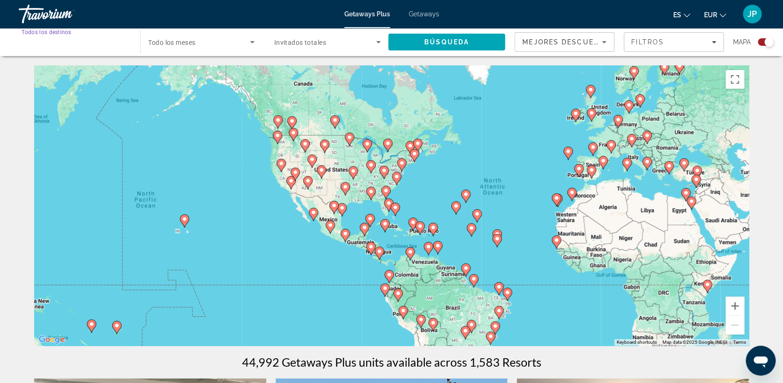
click at [99, 44] on input "Destination Todos los destinos" at bounding box center [74, 42] width 106 height 11
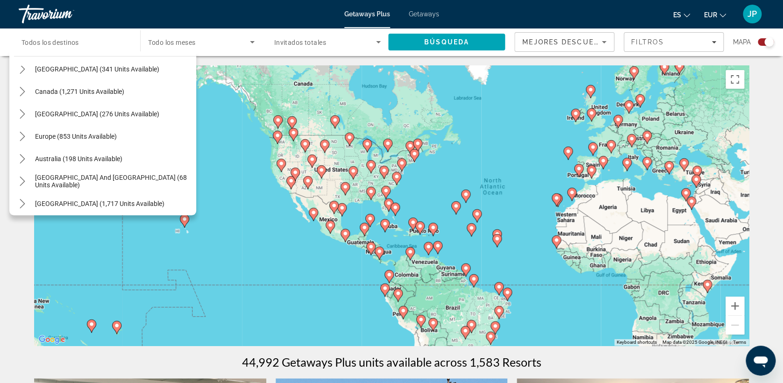
scroll to position [60, 0]
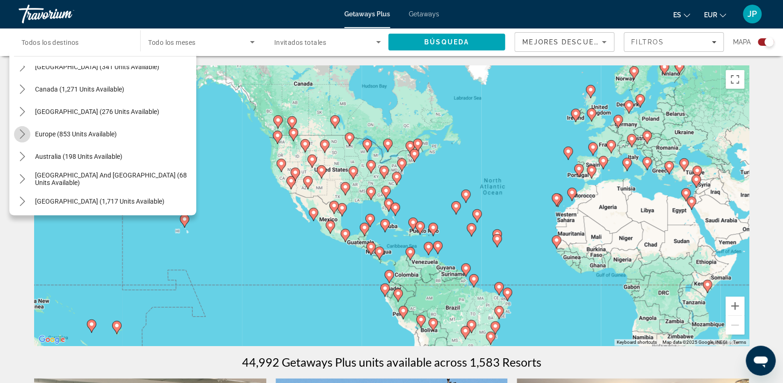
click at [23, 134] on icon "Toggle Europe (853 units available) submenu" at bounding box center [22, 133] width 5 height 9
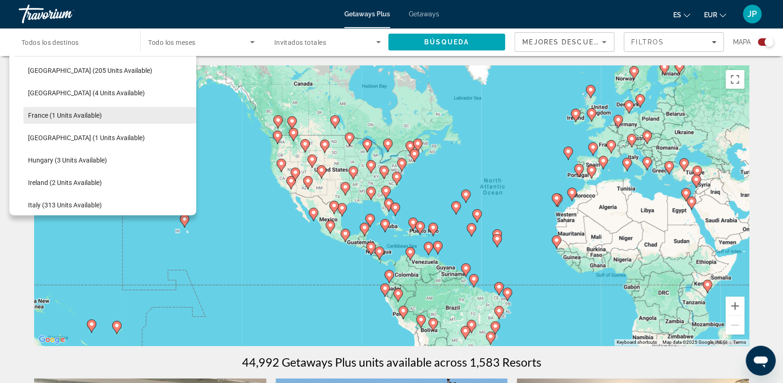
scroll to position [220, 0]
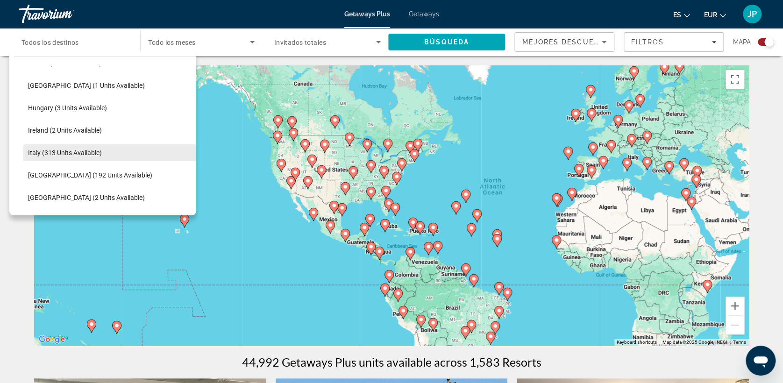
click at [97, 152] on span "Italy (313 units available)" at bounding box center [65, 152] width 74 height 7
type input "**********"
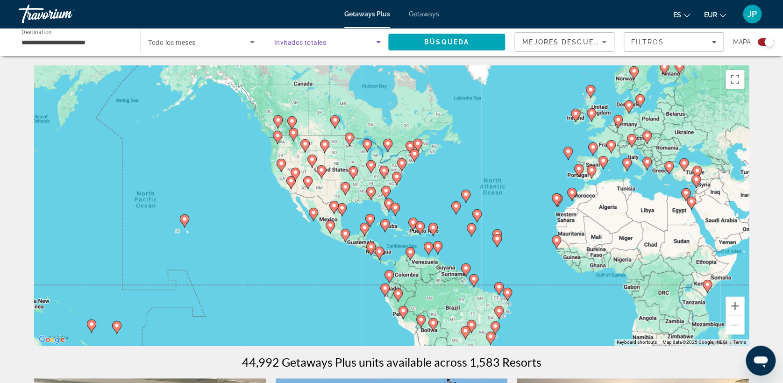
click at [327, 45] on span "Search widget" at bounding box center [325, 41] width 102 height 11
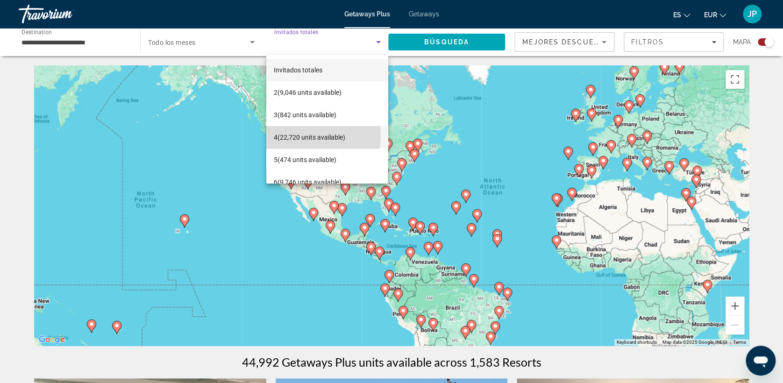
click at [294, 135] on span "4 (22,720 units available)" at bounding box center [309, 137] width 71 height 11
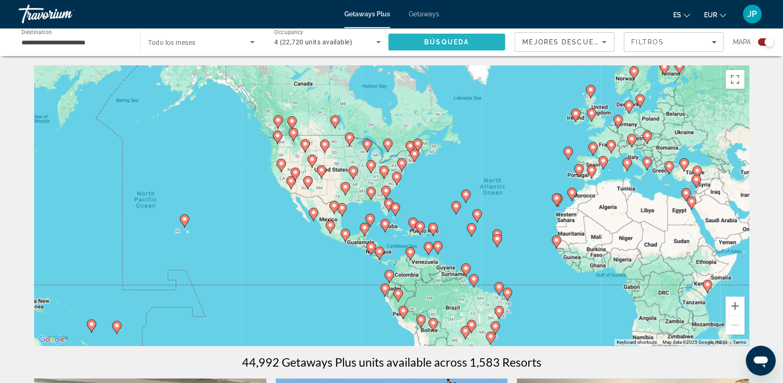
click at [424, 46] on span "Search" at bounding box center [446, 42] width 117 height 22
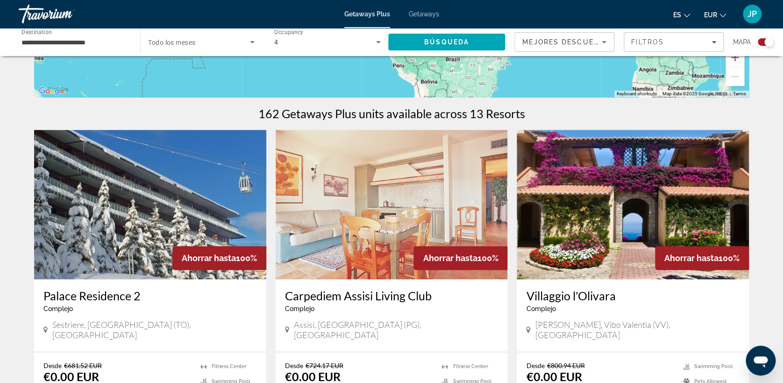
scroll to position [259, 0]
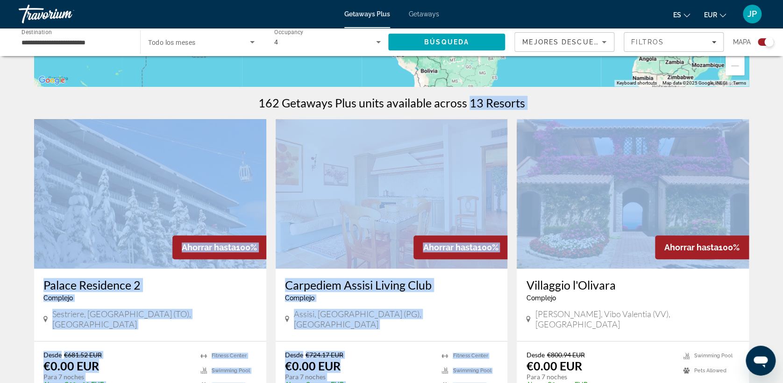
drag, startPoint x: 471, startPoint y: 104, endPoint x: 536, endPoint y: 110, distance: 65.7
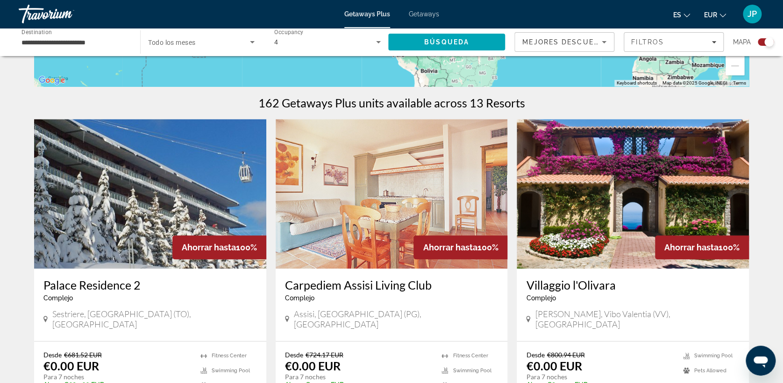
click at [317, 106] on h1 "162 Getaways Plus units available across 13 Resorts" at bounding box center [391, 103] width 267 height 14
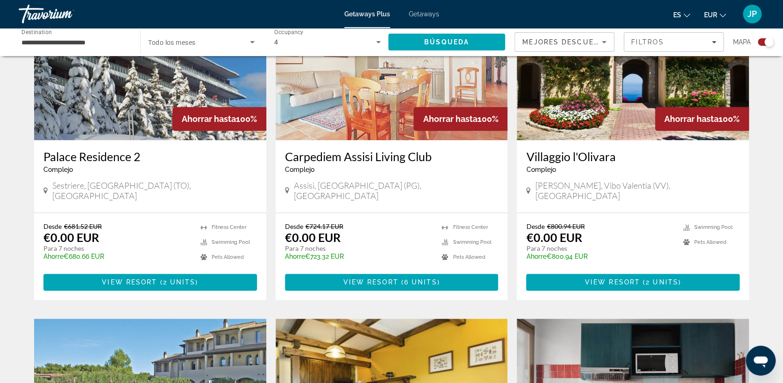
scroll to position [363, 0]
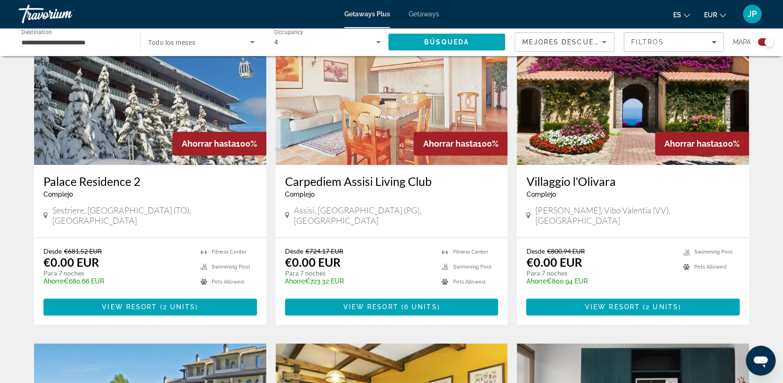
click at [361, 122] on img "Main content" at bounding box center [391, 89] width 232 height 149
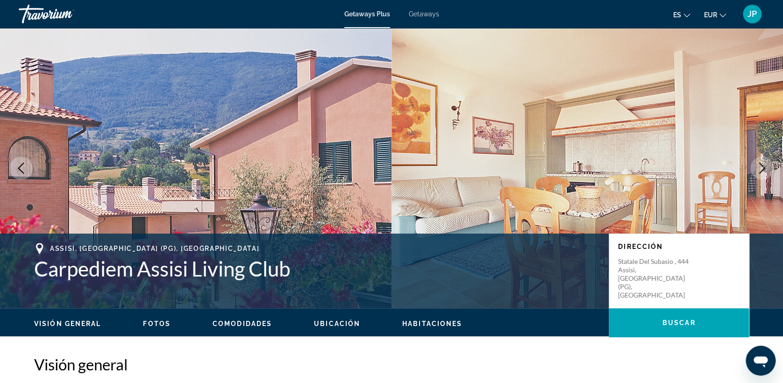
scroll to position [104, 0]
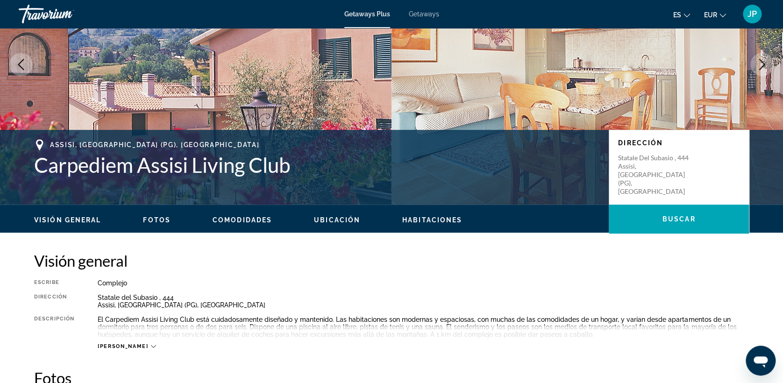
click at [152, 218] on span "Fotos" at bounding box center [157, 219] width 28 height 7
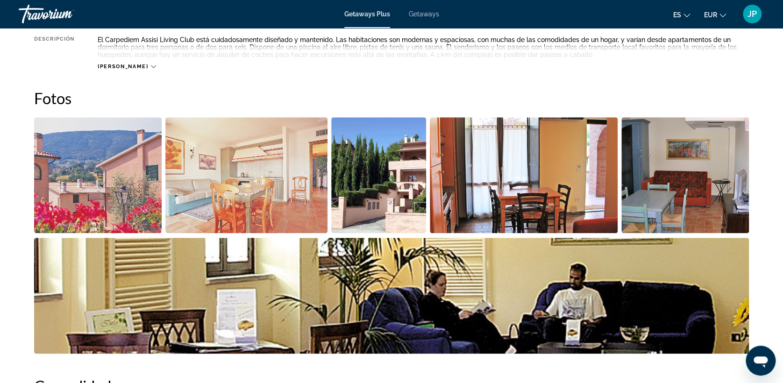
scroll to position [416, 0]
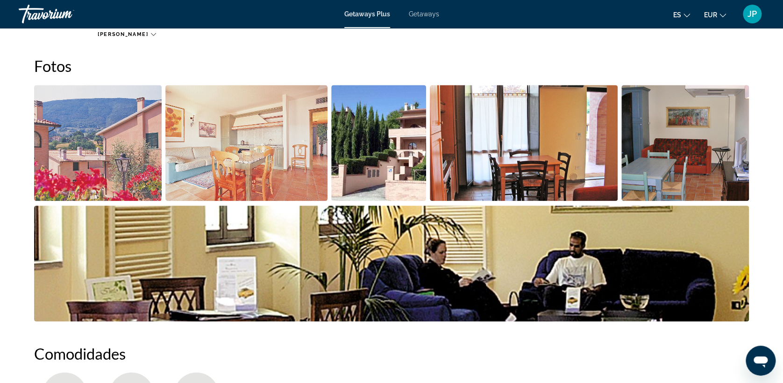
click at [119, 162] on img "Open full-screen image slider" at bounding box center [97, 143] width 127 height 116
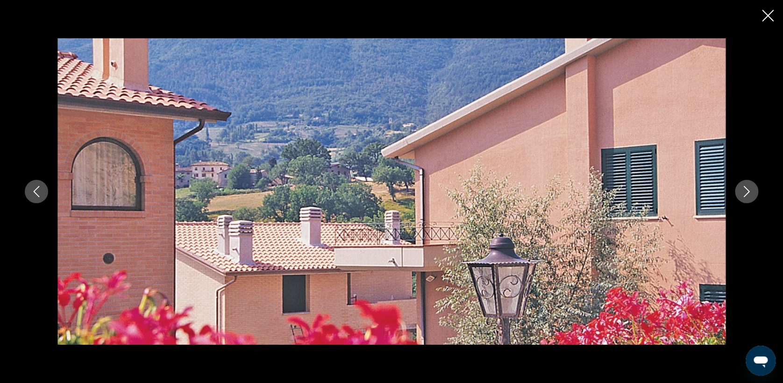
click at [751, 194] on icon "Next image" at bounding box center [745, 191] width 11 height 11
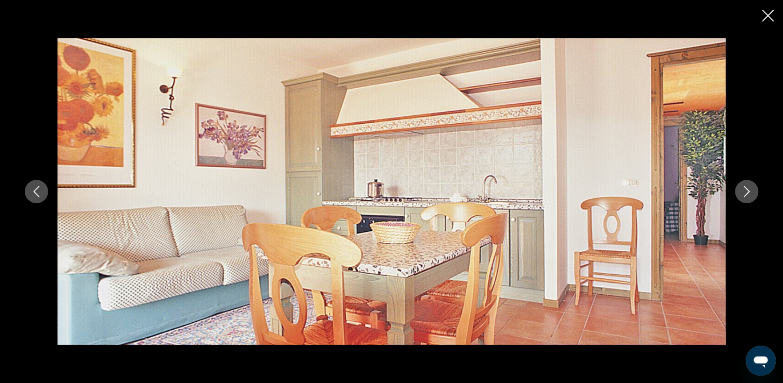
click at [749, 187] on icon "Next image" at bounding box center [745, 191] width 11 height 11
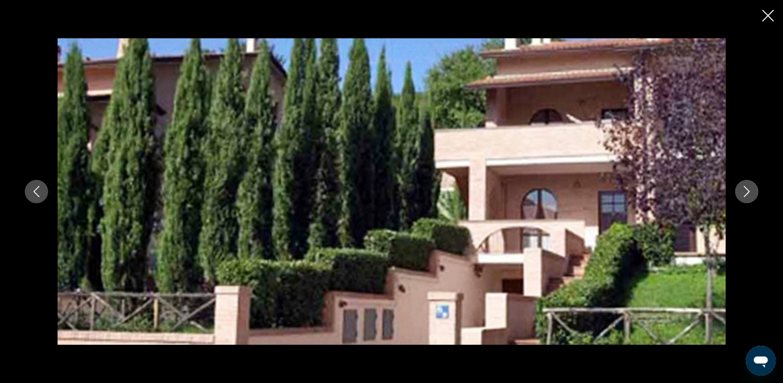
click at [748, 188] on icon "Next image" at bounding box center [745, 191] width 11 height 11
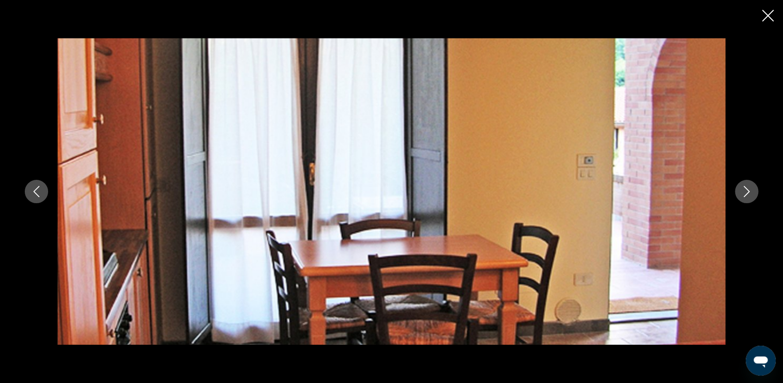
click at [748, 188] on icon "Next image" at bounding box center [745, 191] width 11 height 11
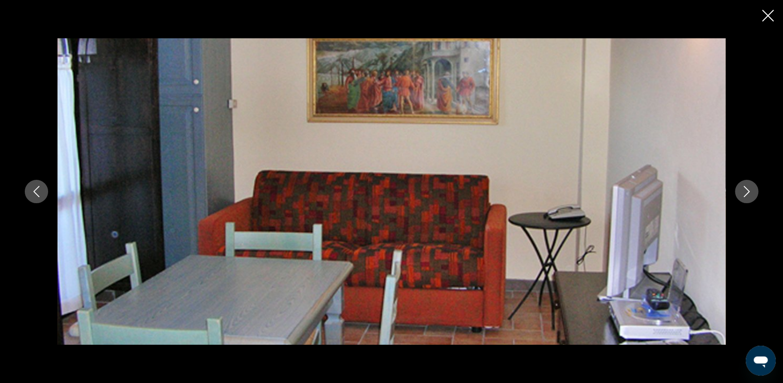
click at [748, 188] on icon "Next image" at bounding box center [745, 191] width 11 height 11
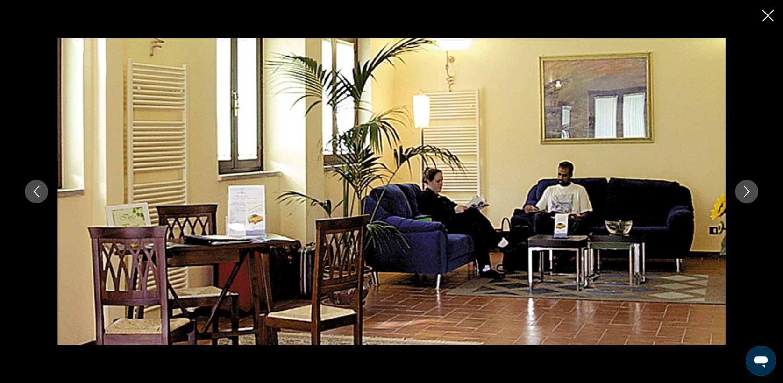
click at [748, 188] on icon "Next image" at bounding box center [745, 191] width 11 height 11
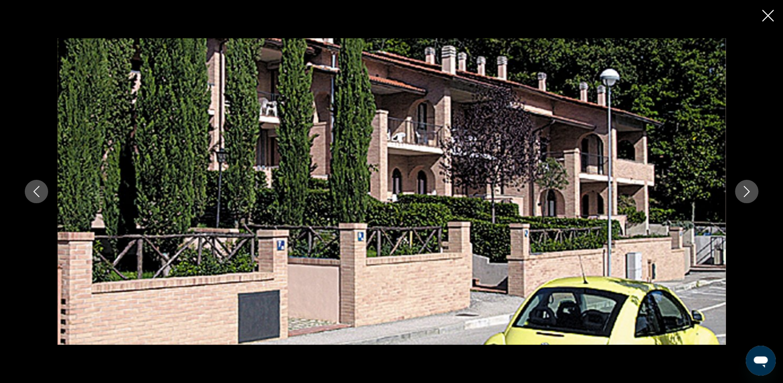
click at [748, 195] on icon "Next image" at bounding box center [745, 191] width 11 height 11
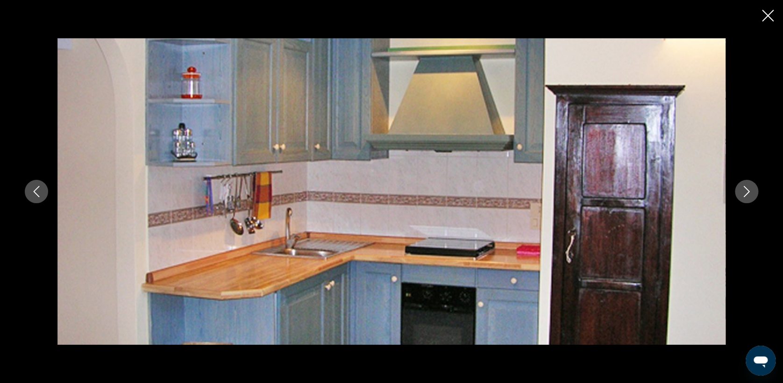
click at [748, 195] on icon "Next image" at bounding box center [745, 191] width 11 height 11
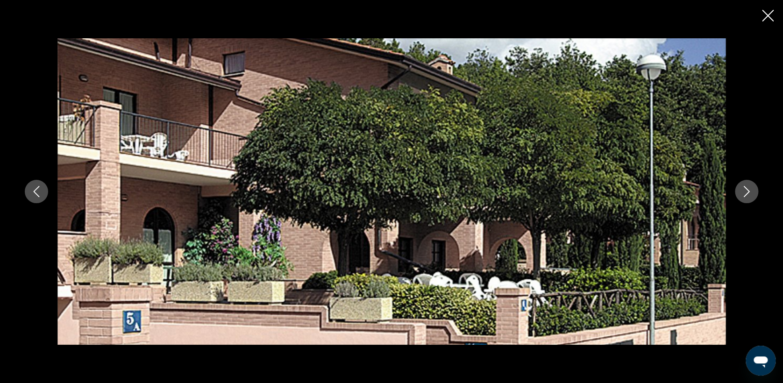
click at [748, 195] on icon "Next image" at bounding box center [745, 191] width 11 height 11
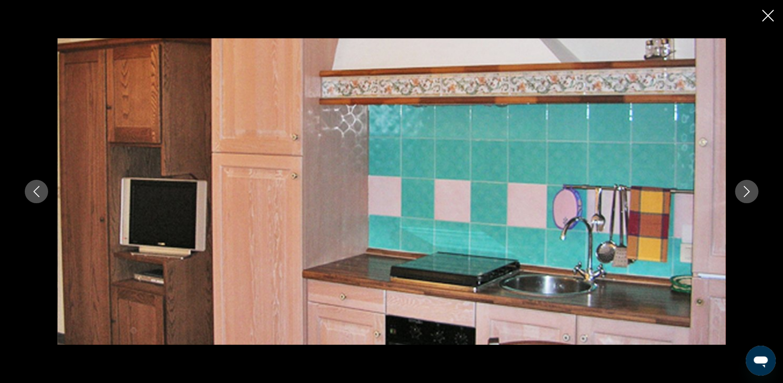
click at [748, 195] on icon "Next image" at bounding box center [745, 191] width 11 height 11
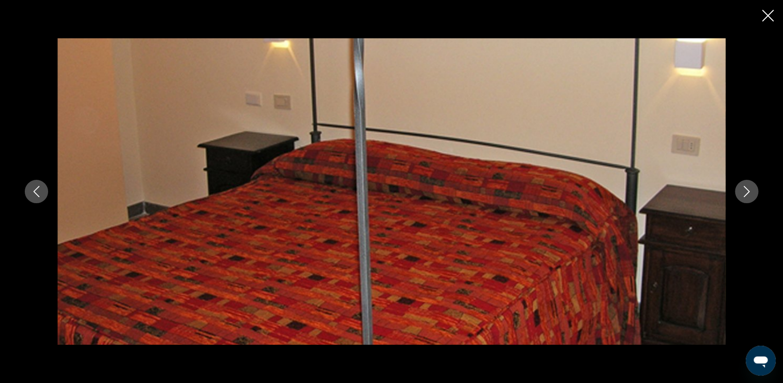
click at [748, 195] on icon "Next image" at bounding box center [745, 191] width 11 height 11
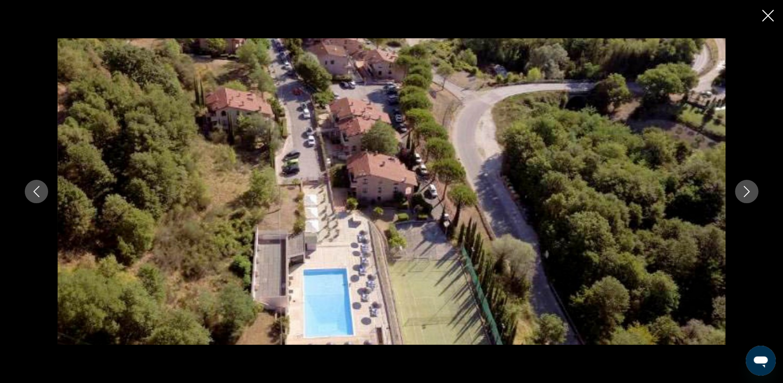
click at [737, 194] on button "Next image" at bounding box center [745, 191] width 23 height 23
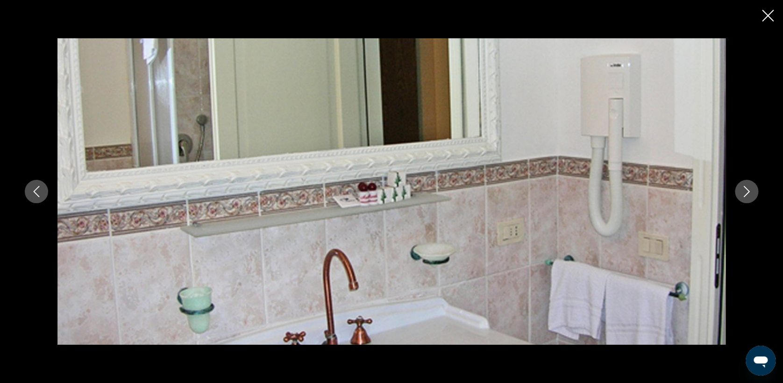
click at [737, 194] on button "Next image" at bounding box center [745, 191] width 23 height 23
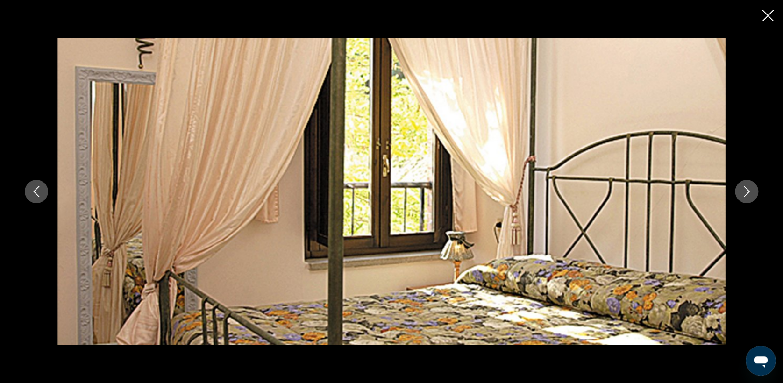
click at [737, 194] on button "Next image" at bounding box center [745, 191] width 23 height 23
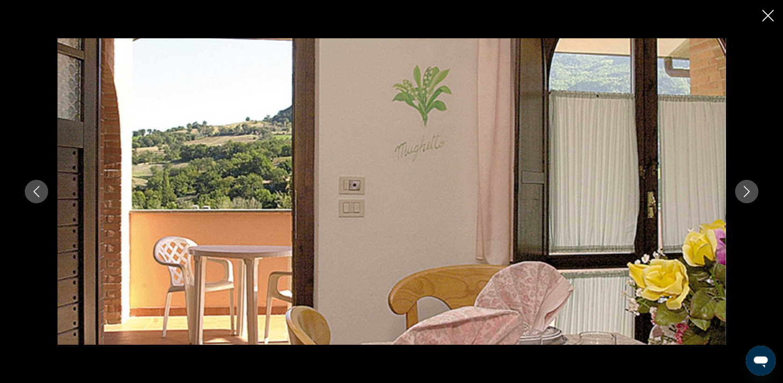
click at [737, 194] on button "Next image" at bounding box center [745, 191] width 23 height 23
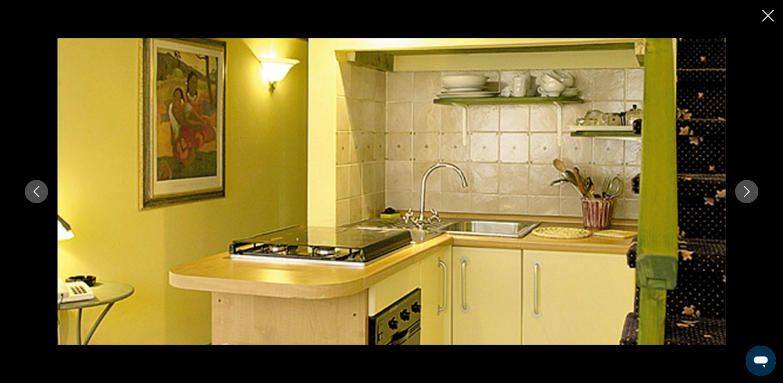
click at [737, 194] on button "Next image" at bounding box center [745, 191] width 23 height 23
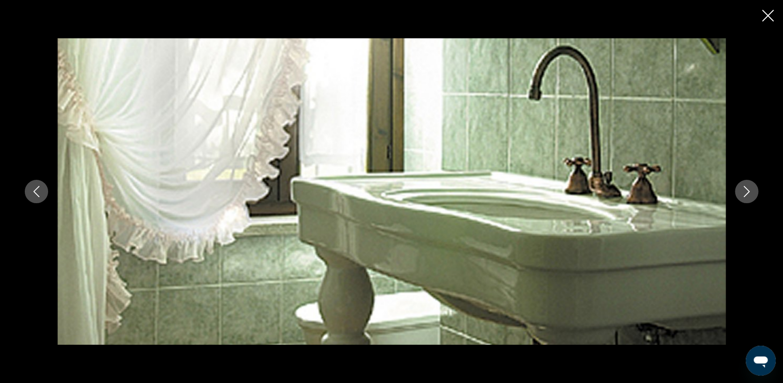
click at [737, 194] on button "Next image" at bounding box center [745, 191] width 23 height 23
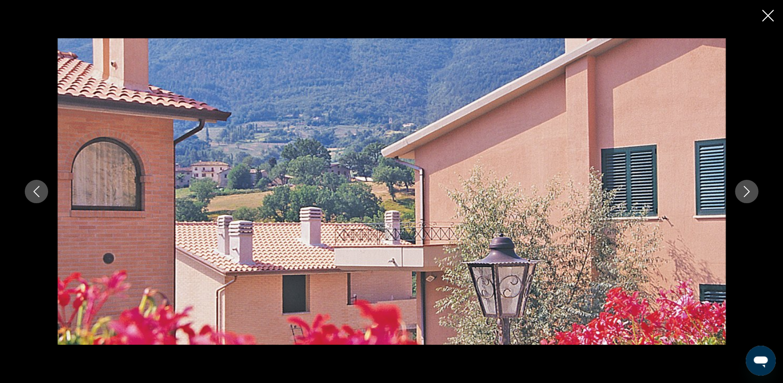
click at [737, 194] on button "Next image" at bounding box center [745, 191] width 23 height 23
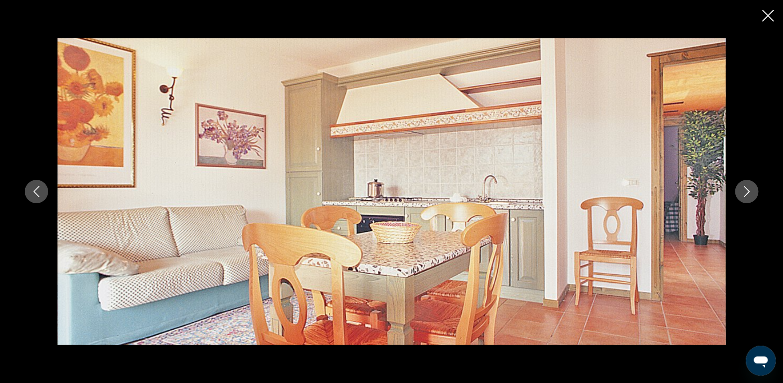
click at [765, 12] on icon "Close slideshow" at bounding box center [767, 16] width 12 height 12
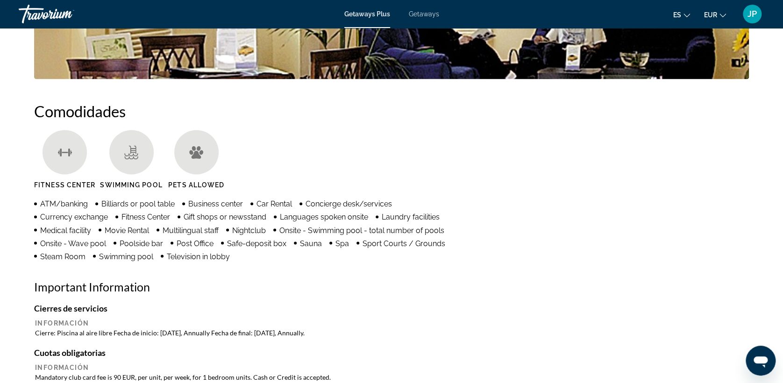
scroll to position [675, 0]
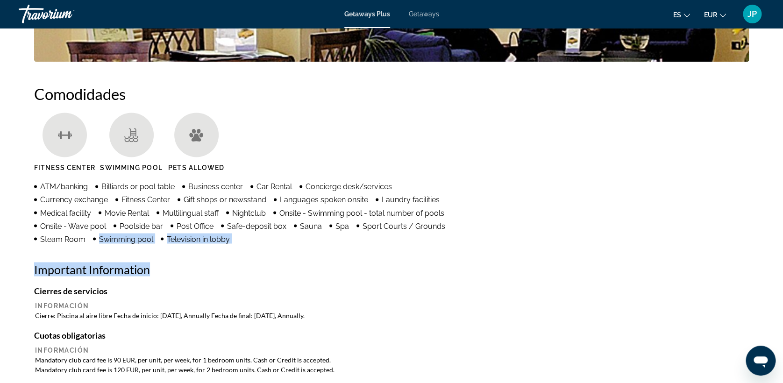
drag, startPoint x: 98, startPoint y: 239, endPoint x: 148, endPoint y: 245, distance: 50.4
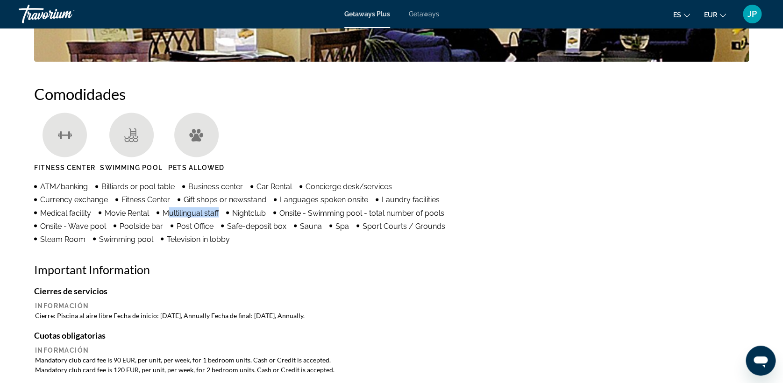
drag, startPoint x: 171, startPoint y: 211, endPoint x: 221, endPoint y: 214, distance: 50.0
click at [221, 214] on ul "ATM/banking Billiards or pool table Business center Car Rental Concierge desk/s…" at bounding box center [248, 212] width 429 height 63
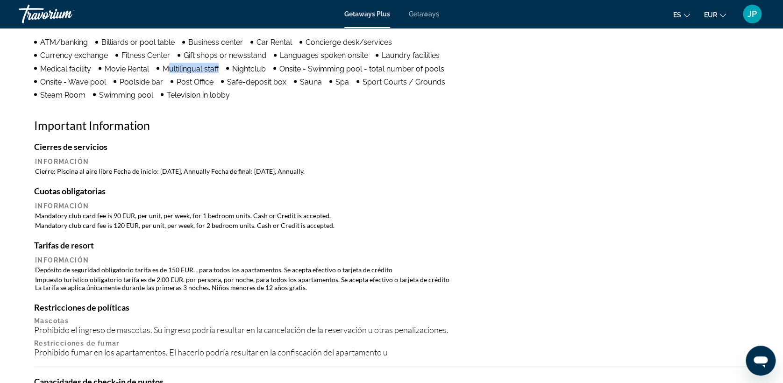
scroll to position [831, 0]
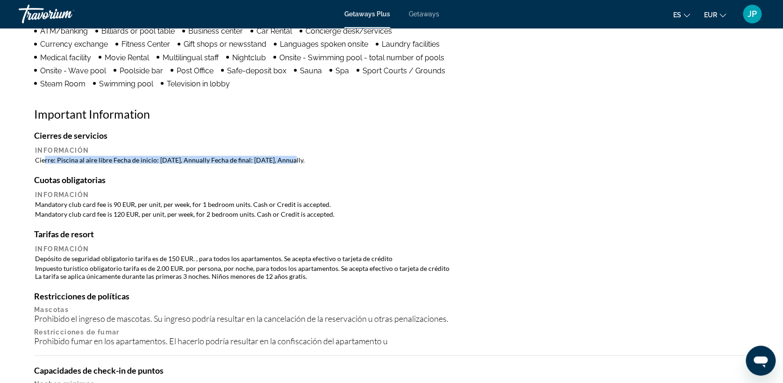
drag, startPoint x: 44, startPoint y: 158, endPoint x: 286, endPoint y: 164, distance: 241.4
click at [286, 164] on table "Información Cierre: Piscina al aire libre Fecha de inicio: Septiembre 15, Annua…" at bounding box center [391, 155] width 714 height 20
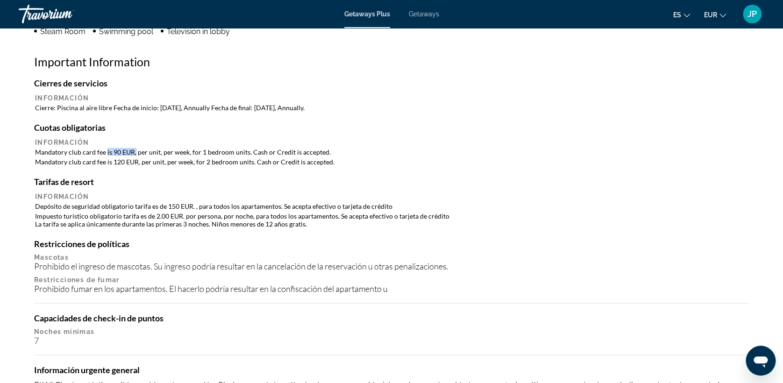
drag, startPoint x: 105, startPoint y: 151, endPoint x: 134, endPoint y: 155, distance: 29.7
click at [134, 155] on td "Mandatory club card fee is 90 EUR, per unit, per week, for 1 bedroom units. Cas…" at bounding box center [391, 152] width 712 height 9
drag, startPoint x: 197, startPoint y: 152, endPoint x: 242, endPoint y: 154, distance: 45.8
click at [242, 154] on td "Mandatory club card fee is 90 EUR, per unit, per week, for 1 bedroom units. Cas…" at bounding box center [391, 152] width 712 height 9
drag, startPoint x: 201, startPoint y: 162, endPoint x: 246, endPoint y: 163, distance: 44.8
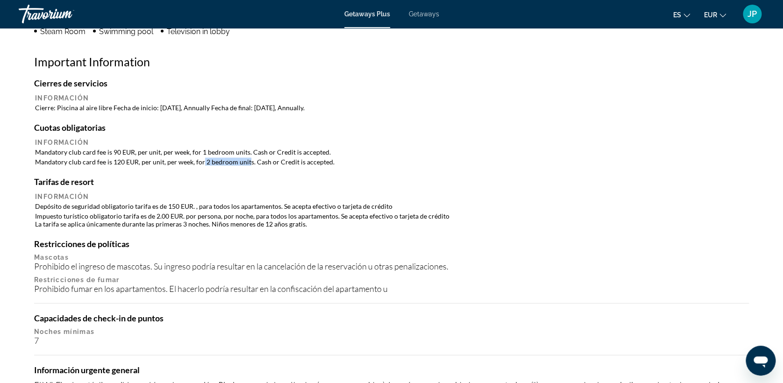
click at [246, 163] on td "Mandatory club card fee is 120 EUR, per unit, per week, for 2 bedroom units. Ca…" at bounding box center [391, 161] width 712 height 9
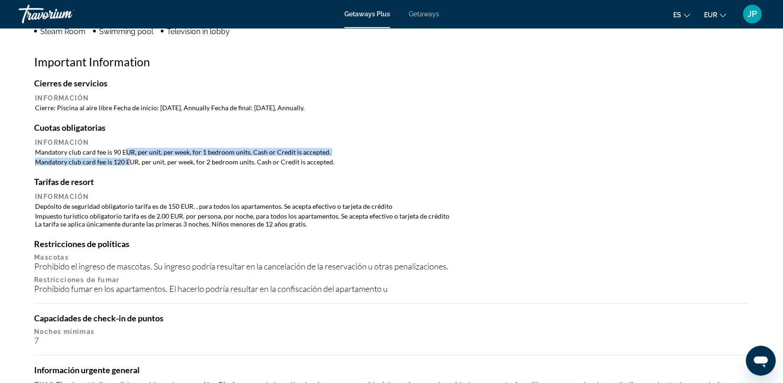
drag, startPoint x: 126, startPoint y: 148, endPoint x: 126, endPoint y: 162, distance: 14.0
click at [126, 162] on table "Información Mandatory club card fee is 90 EUR, per unit, per week, for 1 bedroo…" at bounding box center [391, 152] width 714 height 30
drag, startPoint x: 112, startPoint y: 150, endPoint x: 121, endPoint y: 160, distance: 13.2
click at [121, 160] on table "Información Mandatory club card fee is 90 EUR, per unit, per week, for 1 bedroo…" at bounding box center [391, 152] width 714 height 30
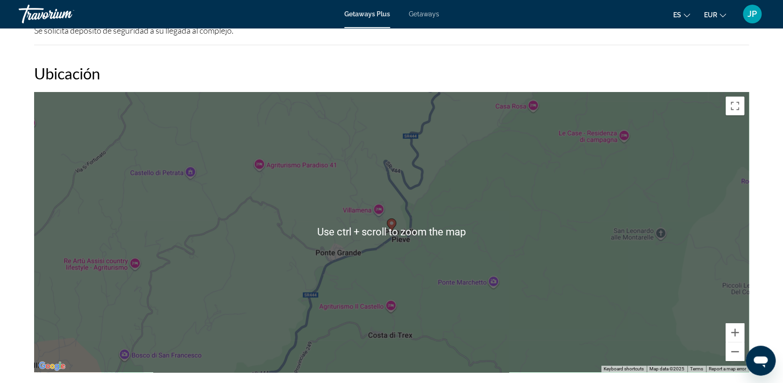
scroll to position [1453, 0]
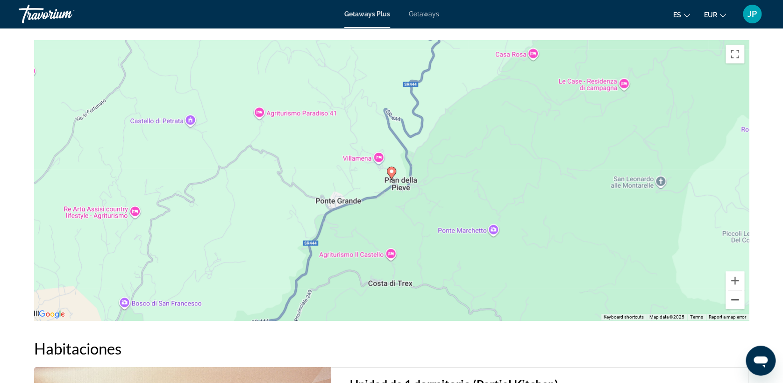
click at [732, 298] on button "Zoom out" at bounding box center [734, 299] width 19 height 19
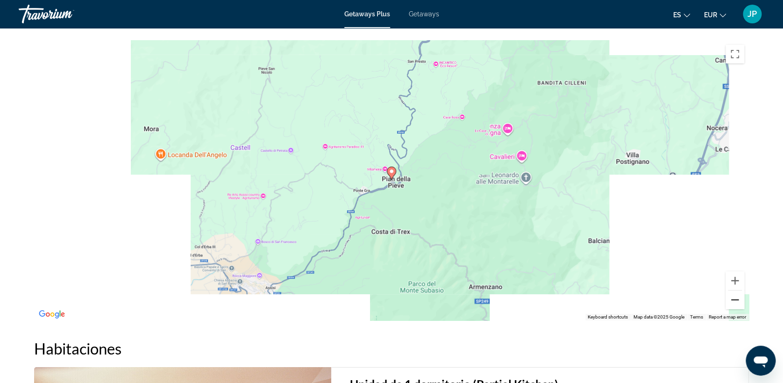
click at [732, 298] on button "Zoom out" at bounding box center [734, 299] width 19 height 19
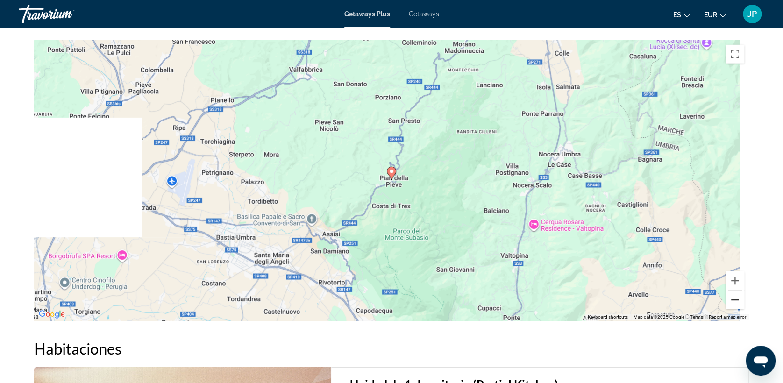
click at [732, 298] on button "Zoom out" at bounding box center [734, 299] width 19 height 19
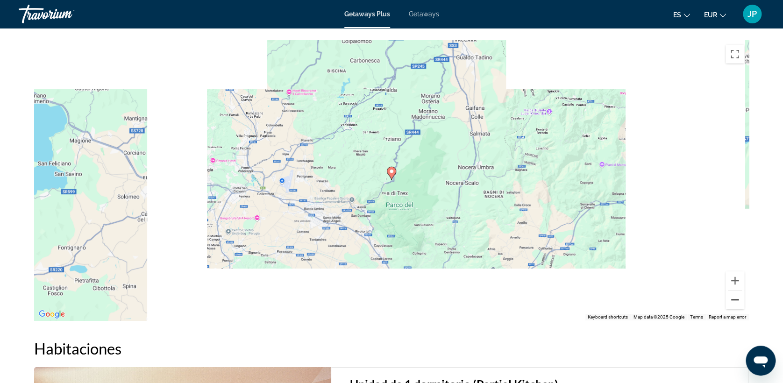
click at [732, 298] on button "Zoom out" at bounding box center [734, 299] width 19 height 19
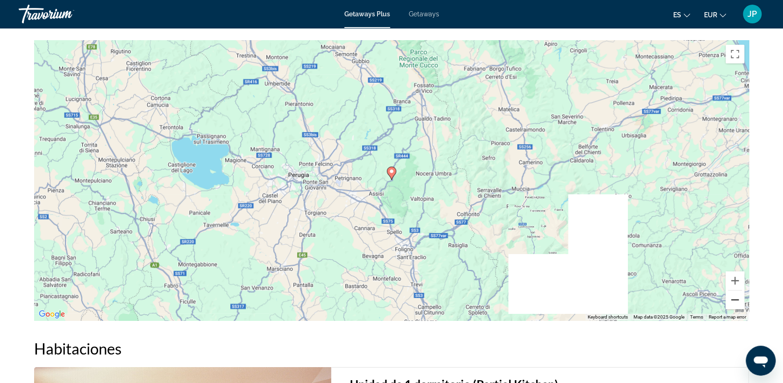
click at [732, 298] on button "Zoom out" at bounding box center [734, 299] width 19 height 19
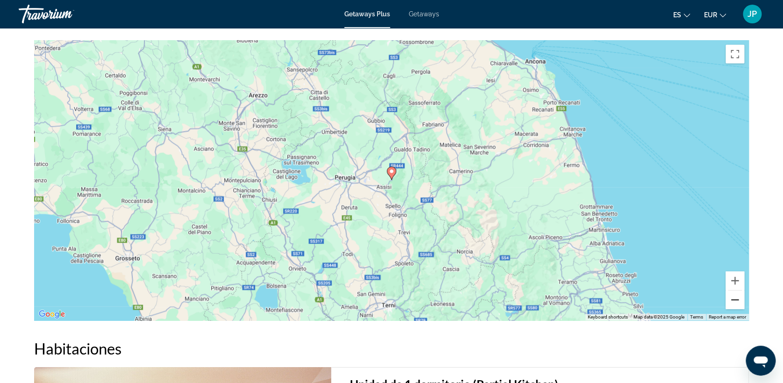
click at [732, 298] on button "Zoom out" at bounding box center [734, 299] width 19 height 19
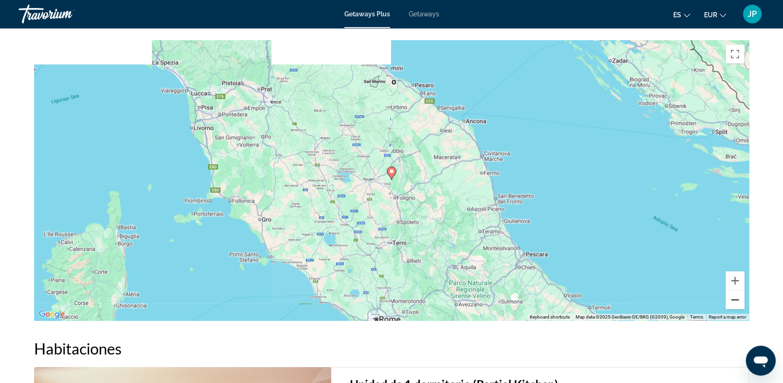
click at [732, 298] on button "Zoom out" at bounding box center [734, 299] width 19 height 19
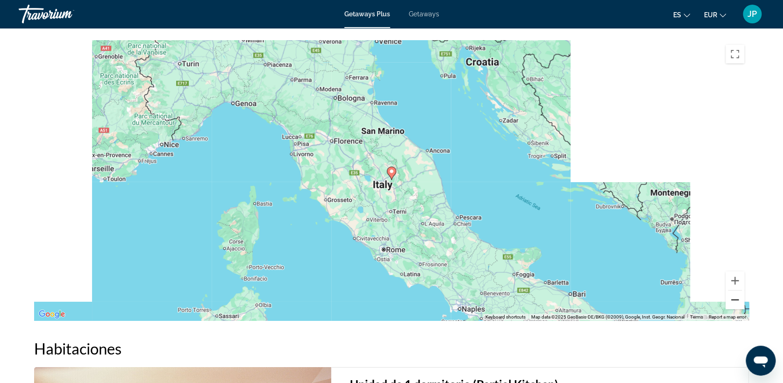
click at [732, 298] on button "Zoom out" at bounding box center [734, 299] width 19 height 19
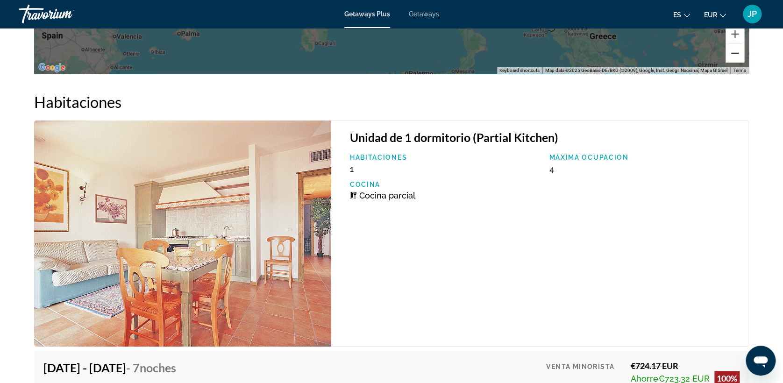
scroll to position [1713, 0]
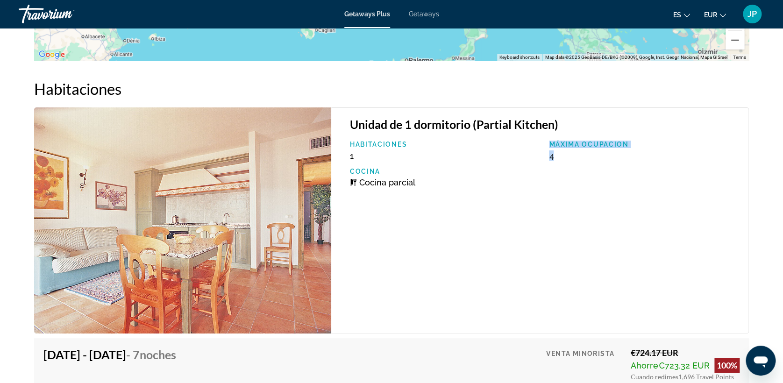
drag, startPoint x: 538, startPoint y: 159, endPoint x: 564, endPoint y: 158, distance: 26.2
click at [564, 158] on div "Habitaciones 1 Máxima ocupacion 4 Cocina Cocina parcial" at bounding box center [544, 168] width 398 height 54
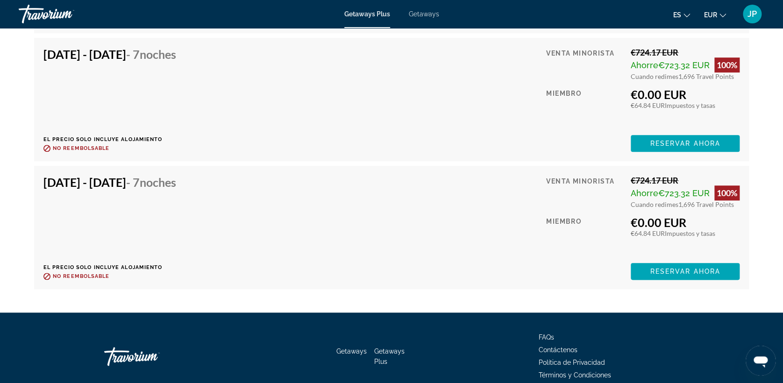
scroll to position [2179, 0]
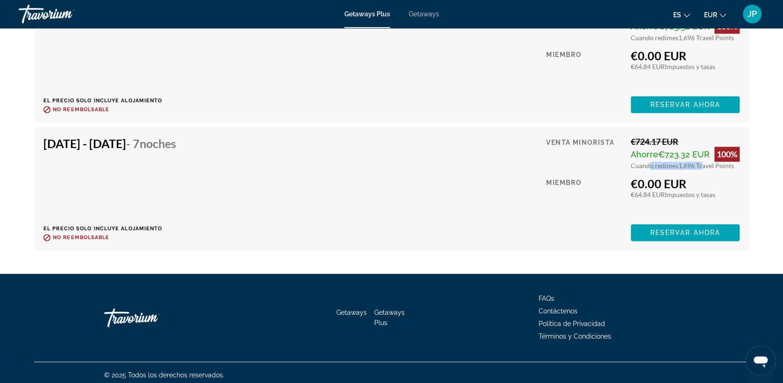
drag, startPoint x: 649, startPoint y: 166, endPoint x: 698, endPoint y: 166, distance: 49.0
click at [698, 166] on div "Cuando redimes 1,696 Travel Points" at bounding box center [684, 166] width 109 height 8
click at [676, 234] on span "Reservar ahora" at bounding box center [684, 232] width 70 height 7
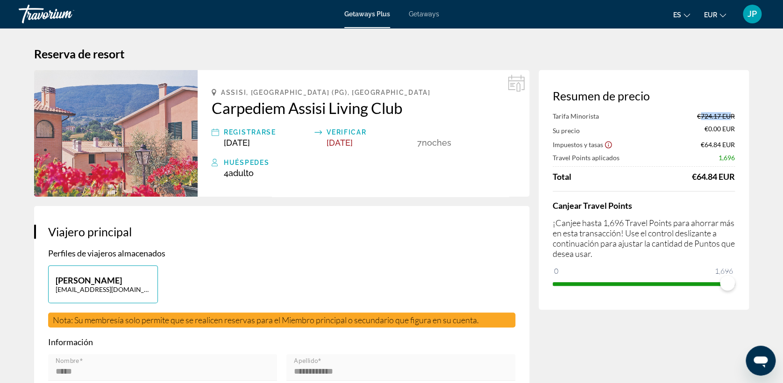
drag, startPoint x: 692, startPoint y: 113, endPoint x: 726, endPoint y: 117, distance: 34.3
click at [726, 117] on div "Tarifa Minorista €724.17 EUR" at bounding box center [643, 116] width 182 height 8
drag, startPoint x: 704, startPoint y: 131, endPoint x: 721, endPoint y: 134, distance: 17.4
click at [721, 134] on span "€0.00 EUR" at bounding box center [719, 130] width 30 height 10
drag, startPoint x: 716, startPoint y: 157, endPoint x: 733, endPoint y: 158, distance: 17.3
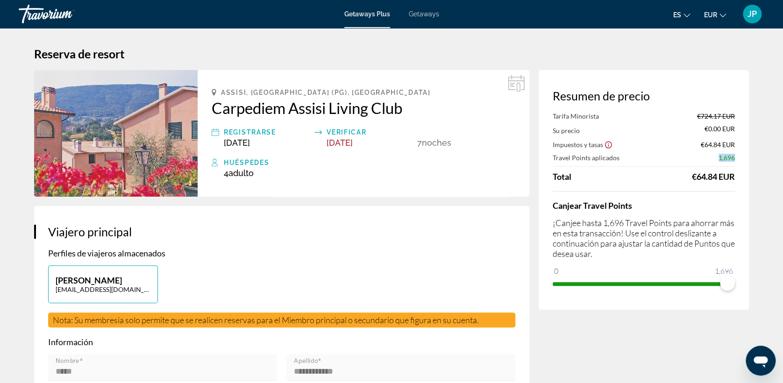
click at [733, 158] on div "Travel Points aplicados 1,696" at bounding box center [643, 158] width 182 height 8
drag, startPoint x: 552, startPoint y: 143, endPoint x: 601, endPoint y: 147, distance: 48.7
click at [601, 147] on span "Impuestos y tasas" at bounding box center [577, 145] width 50 height 8
drag, startPoint x: 595, startPoint y: 143, endPoint x: 571, endPoint y: 143, distance: 23.3
click at [572, 143] on span "Impuestos y tasas" at bounding box center [577, 145] width 50 height 8
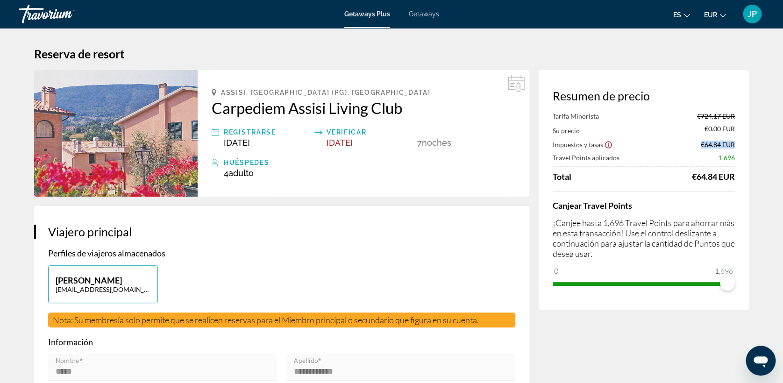
drag, startPoint x: 697, startPoint y: 146, endPoint x: 736, endPoint y: 146, distance: 39.2
click at [736, 146] on div "Resumen de precio Tarifa Minorista €724.17 EUR Su precio €0.00 EUR Impuestos y …" at bounding box center [643, 190] width 210 height 240
drag, startPoint x: 729, startPoint y: 283, endPoint x: 668, endPoint y: 286, distance: 60.8
click at [668, 286] on span "ngx-slider" at bounding box center [668, 282] width 15 height 15
drag, startPoint x: 717, startPoint y: 161, endPoint x: 733, endPoint y: 161, distance: 15.9
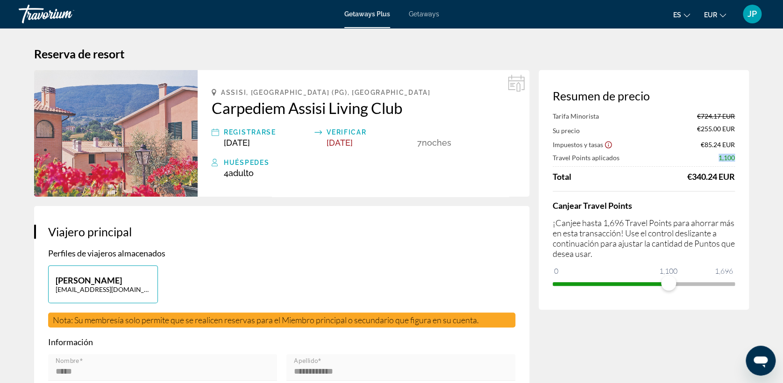
click at [733, 161] on div "Travel Points aplicados 1,100" at bounding box center [643, 158] width 182 height 8
drag, startPoint x: 691, startPoint y: 177, endPoint x: 705, endPoint y: 177, distance: 13.5
click at [705, 177] on div "€340.24 EUR" at bounding box center [711, 176] width 48 height 10
drag, startPoint x: 665, startPoint y: 284, endPoint x: 739, endPoint y: 281, distance: 73.4
click at [739, 281] on div "Resumen de precio Tarifa Minorista €724.17 EUR Su precio €255.00 EUR Impuestos …" at bounding box center [643, 190] width 210 height 240
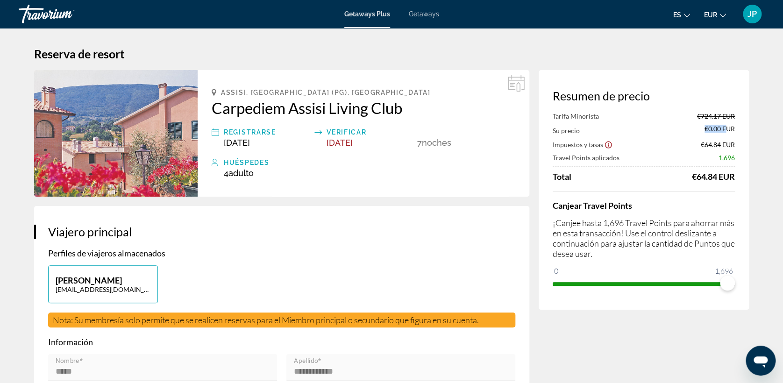
drag, startPoint x: 703, startPoint y: 131, endPoint x: 725, endPoint y: 132, distance: 22.4
click at [725, 132] on div "Su precio €0.00 EUR" at bounding box center [643, 130] width 182 height 10
drag, startPoint x: 706, startPoint y: 144, endPoint x: 717, endPoint y: 145, distance: 10.8
click at [717, 145] on span "€64.84 EUR" at bounding box center [717, 145] width 34 height 8
click at [240, 143] on span "Nov 1, 2025" at bounding box center [237, 143] width 26 height 10
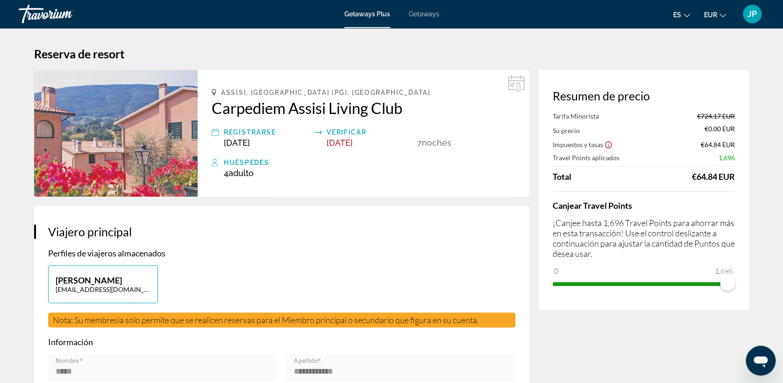
drag, startPoint x: 411, startPoint y: 141, endPoint x: 448, endPoint y: 141, distance: 36.9
click at [448, 141] on div "Registrarse Nov 1, 2025 Verificar Nov 8, 2025 7 noche noches" at bounding box center [363, 137] width 303 height 21
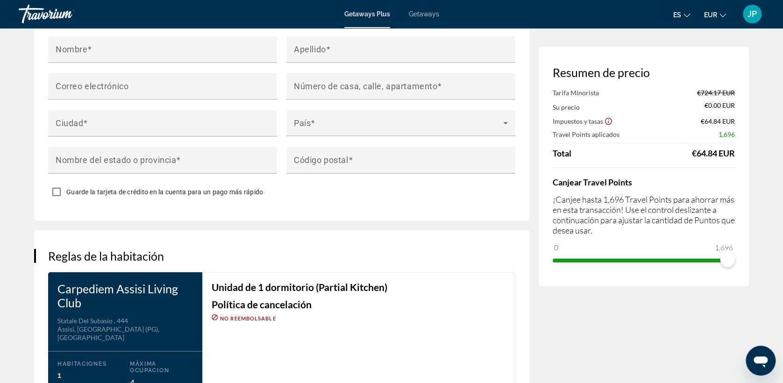
scroll to position [1141, 0]
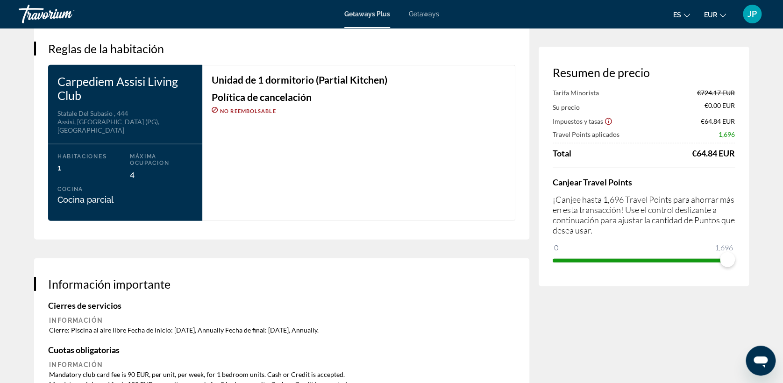
click at [419, 13] on span "Getaways" at bounding box center [424, 13] width 30 height 7
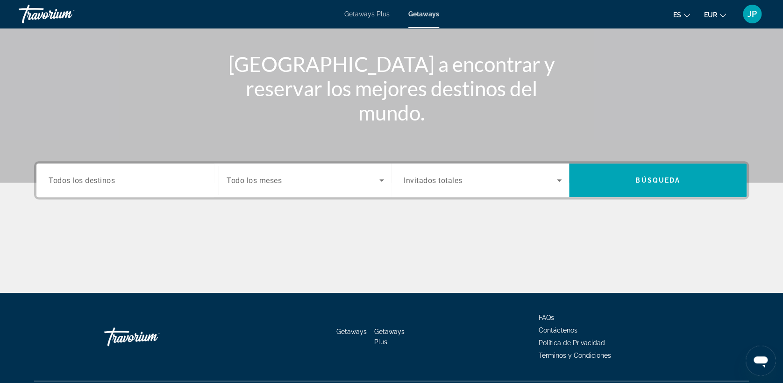
scroll to position [104, 0]
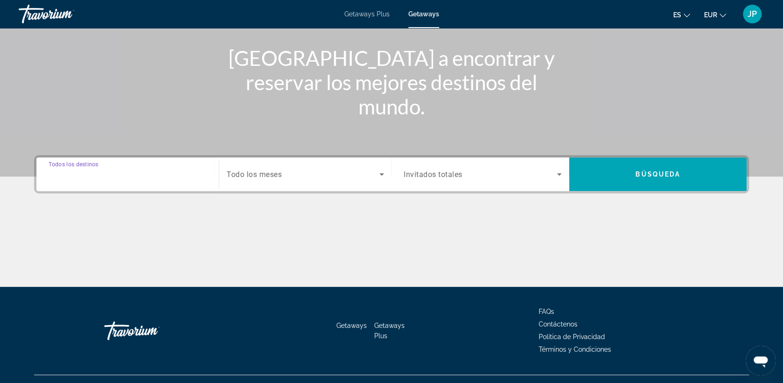
click at [157, 177] on input "Destination Todos los destinos" at bounding box center [128, 174] width 158 height 11
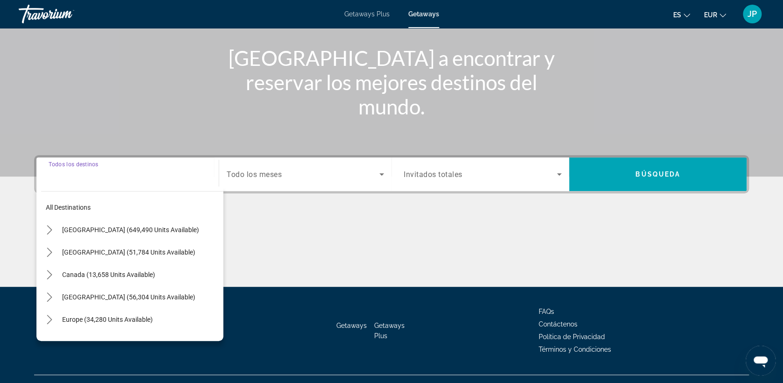
scroll to position [121, 0]
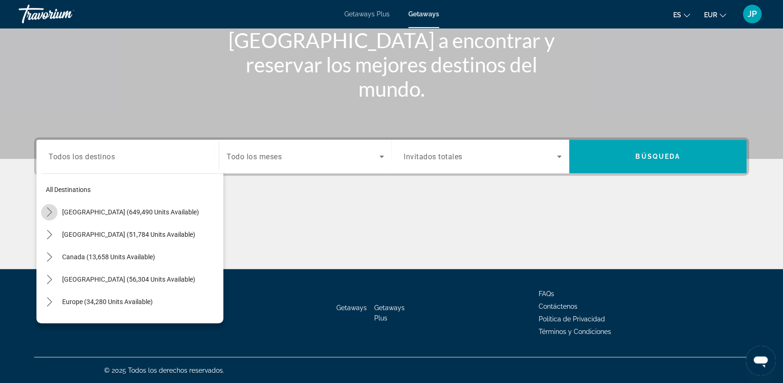
click at [51, 214] on icon "Toggle United States (649,490 units available) submenu" at bounding box center [49, 211] width 9 height 9
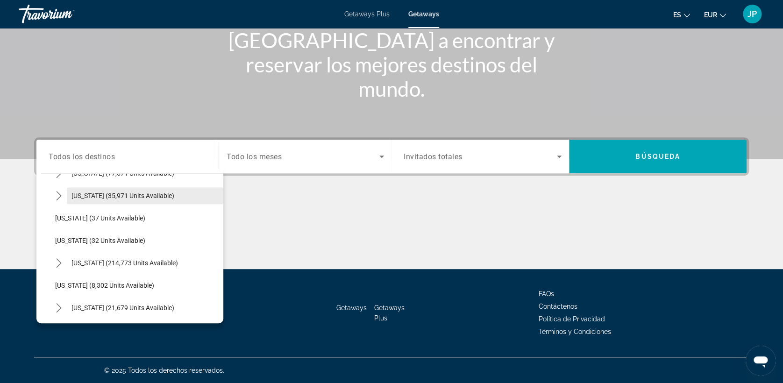
scroll to position [131, 0]
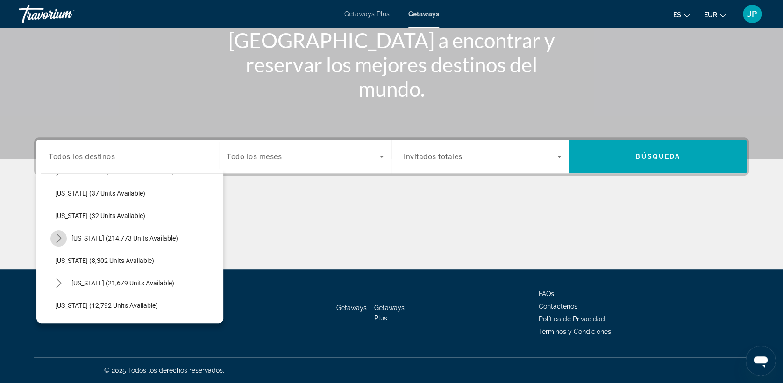
click at [61, 239] on icon "Toggle Florida (214,773 units available) submenu" at bounding box center [58, 237] width 9 height 9
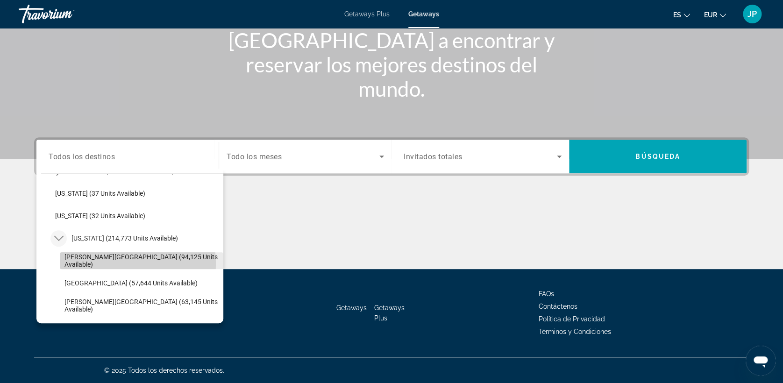
click at [113, 262] on span "Orlando & Disney Area (94,125 units available)" at bounding box center [141, 260] width 154 height 15
type input "**********"
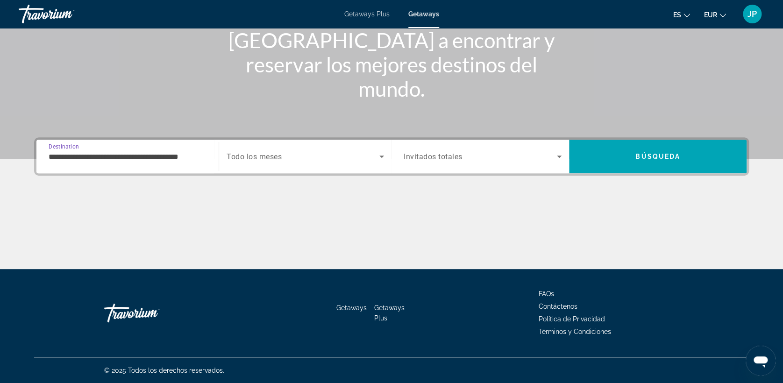
click at [448, 162] on div "Search widget" at bounding box center [482, 156] width 158 height 26
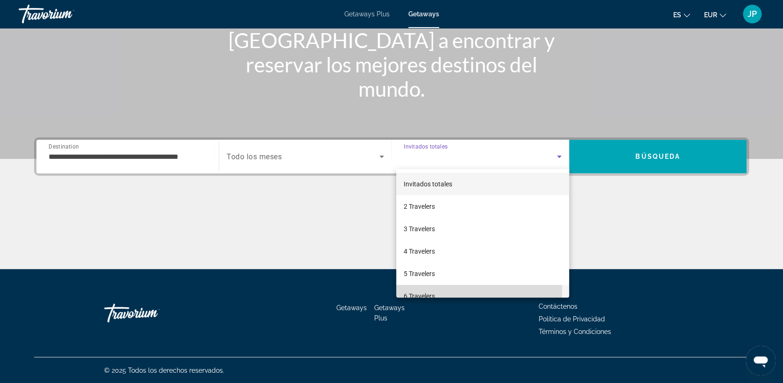
click at [432, 291] on span "6 Travelers" at bounding box center [418, 295] width 31 height 11
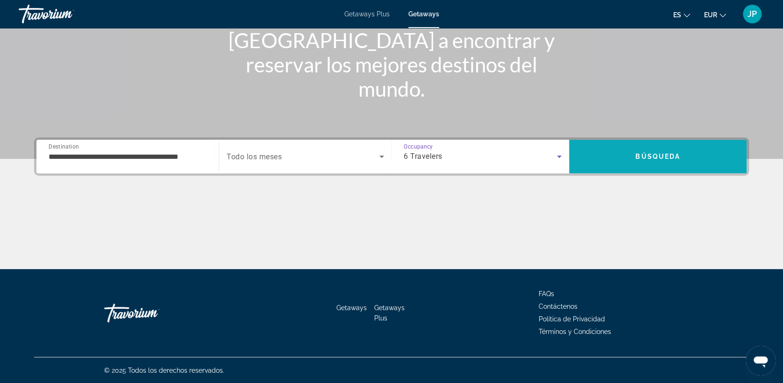
click at [667, 154] on span "Búsqueda" at bounding box center [657, 156] width 45 height 7
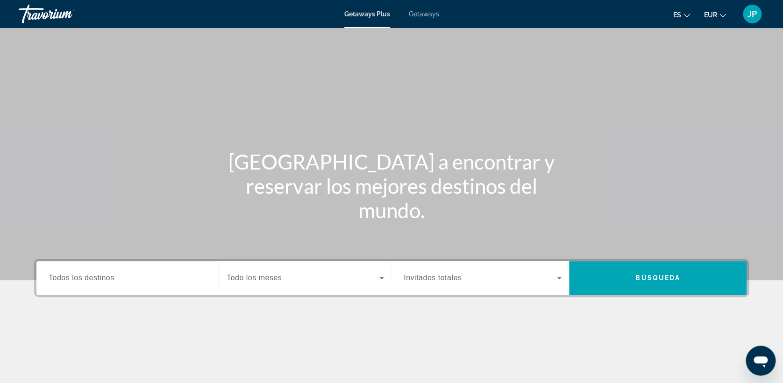
click at [424, 14] on span "Getaways" at bounding box center [424, 13] width 30 height 7
click at [148, 274] on input "Destination Todos los destinos" at bounding box center [128, 278] width 158 height 11
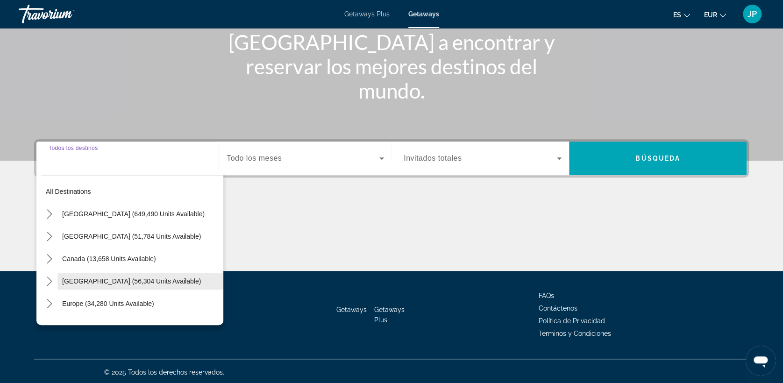
scroll to position [121, 0]
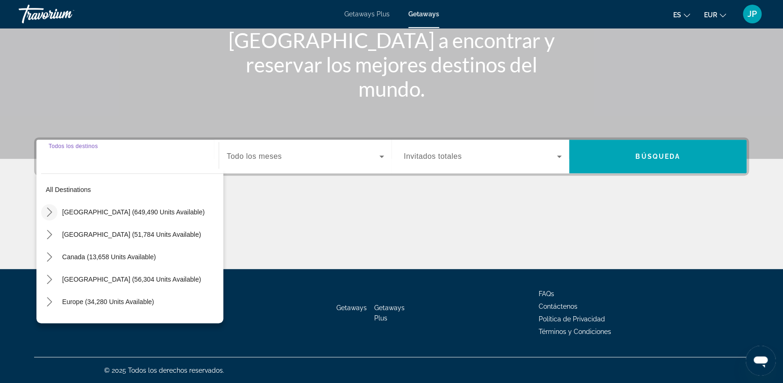
click at [51, 209] on icon "Toggle United States (649,490 units available) submenu" at bounding box center [49, 211] width 9 height 9
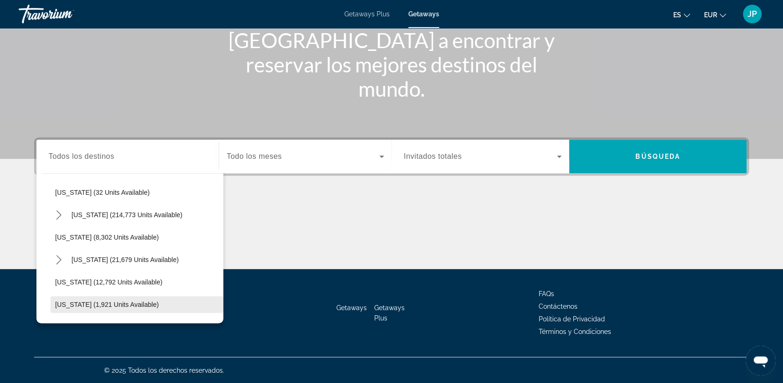
scroll to position [131, 0]
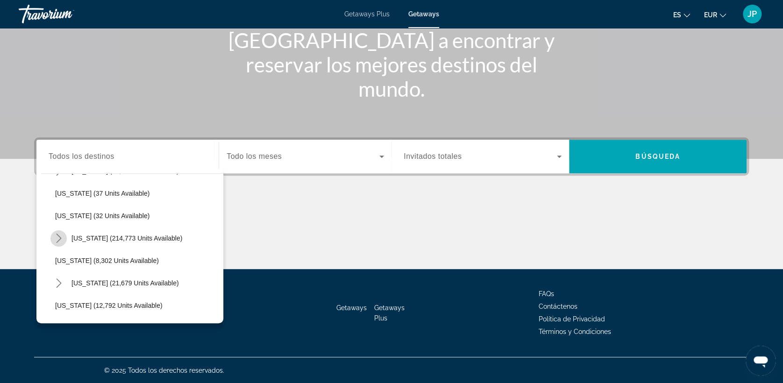
click at [62, 239] on icon "Toggle Florida (214,773 units available) submenu" at bounding box center [58, 237] width 9 height 9
click at [99, 260] on span "Orlando & Disney Area (94,125 units available)" at bounding box center [133, 260] width 139 height 7
type input "**********"
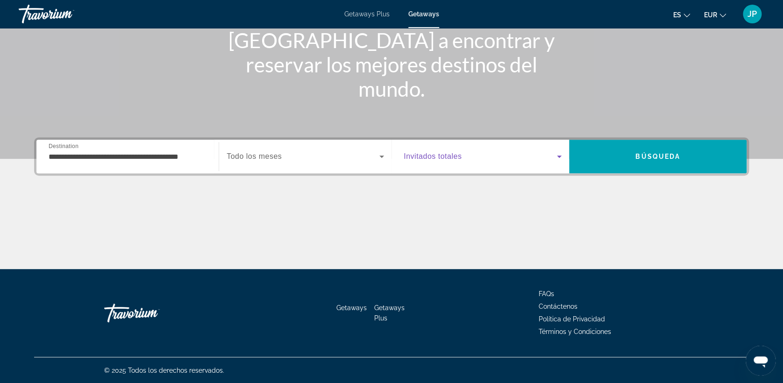
click at [443, 161] on span "Search widget" at bounding box center [479, 156] width 153 height 11
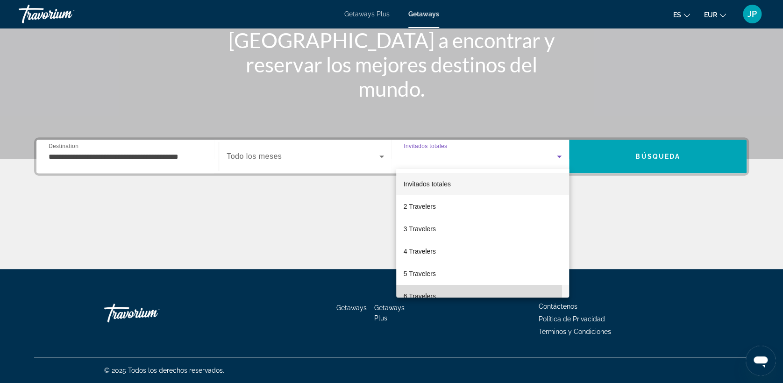
click at [434, 293] on span "6 Travelers" at bounding box center [419, 295] width 32 height 11
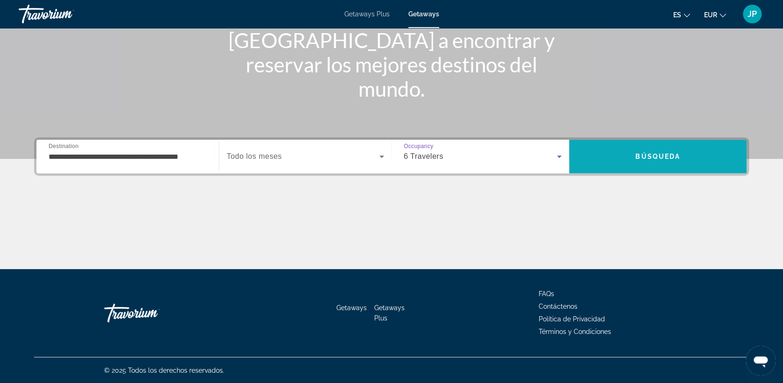
click at [624, 152] on span "Search" at bounding box center [657, 156] width 177 height 22
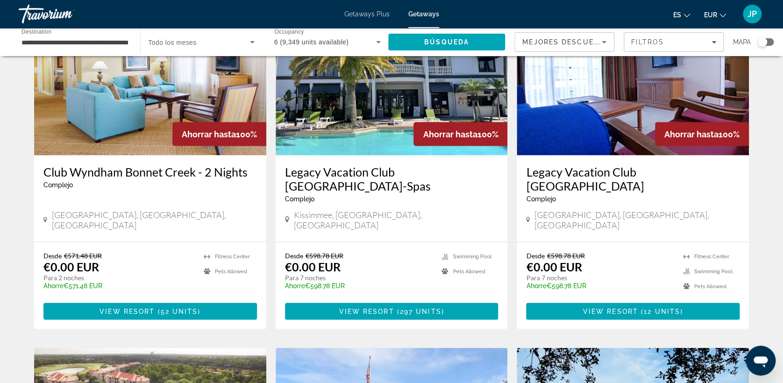
scroll to position [778, 0]
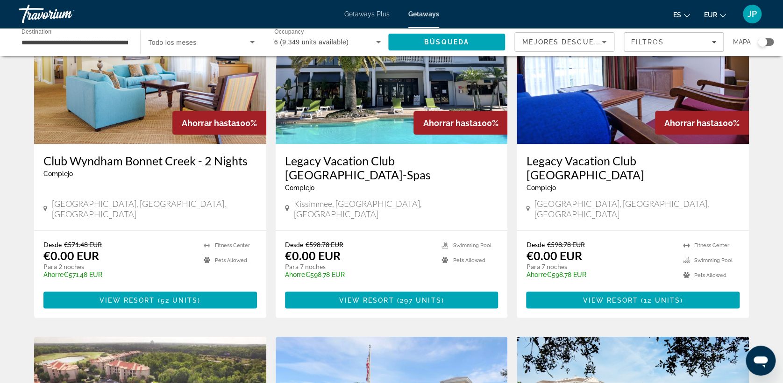
click at [373, 99] on img "Main content" at bounding box center [391, 68] width 232 height 149
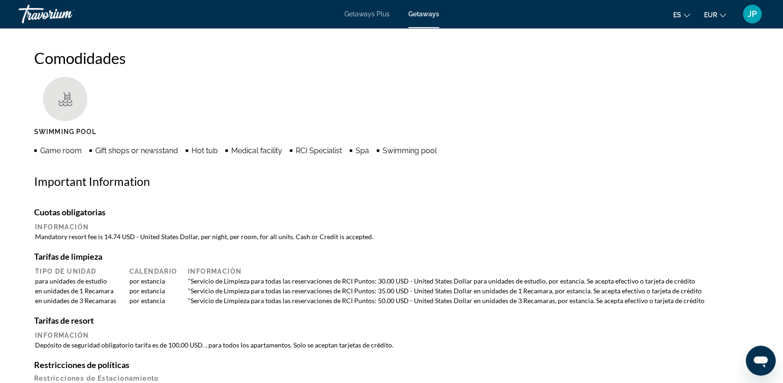
scroll to position [778, 0]
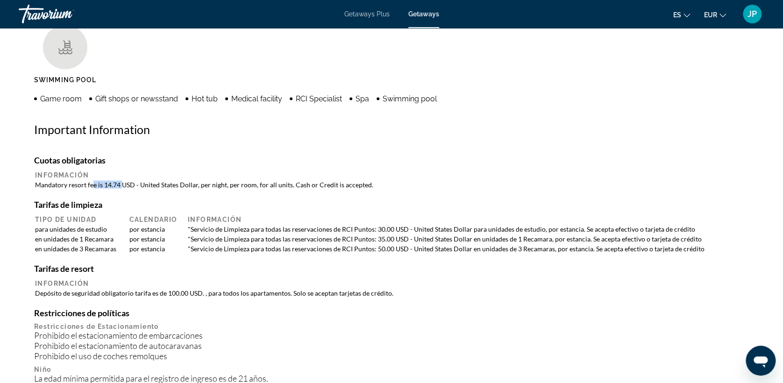
drag, startPoint x: 93, startPoint y: 184, endPoint x: 120, endPoint y: 185, distance: 27.1
click at [120, 185] on td "Mandatory resort fee is 14.74 USD - United States Dollar, per night, per room, …" at bounding box center [391, 184] width 712 height 9
drag, startPoint x: 201, startPoint y: 185, endPoint x: 235, endPoint y: 185, distance: 33.6
click at [235, 185] on td "Mandatory resort fee is 14.74 USD - United States Dollar, per night, per room, …" at bounding box center [391, 184] width 712 height 9
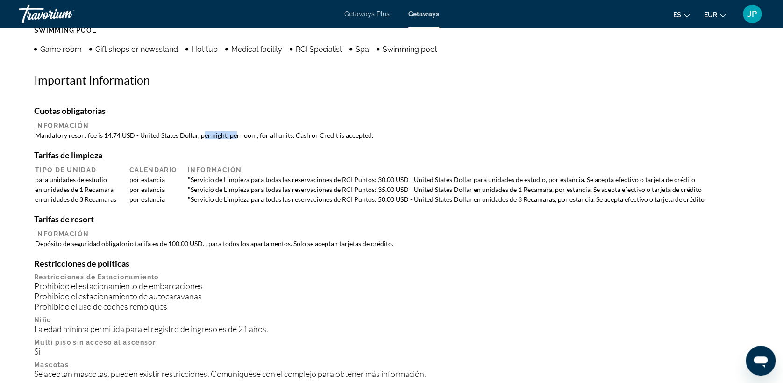
scroll to position [830, 0]
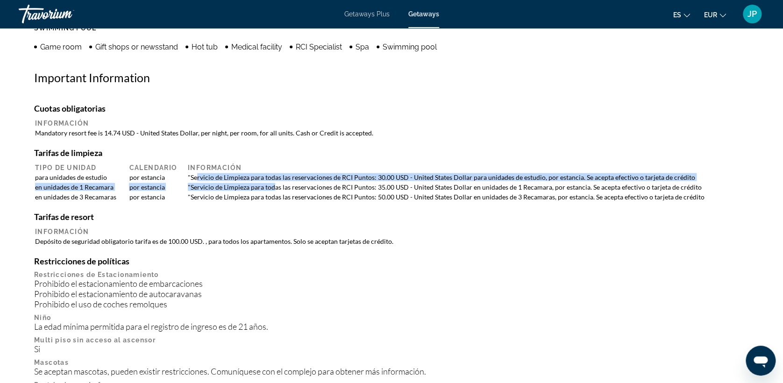
drag, startPoint x: 198, startPoint y: 177, endPoint x: 275, endPoint y: 181, distance: 76.7
click at [275, 181] on table "Tipo de unidad Calendario Información para unidades de estudio por estancia "Se…" at bounding box center [391, 182] width 714 height 40
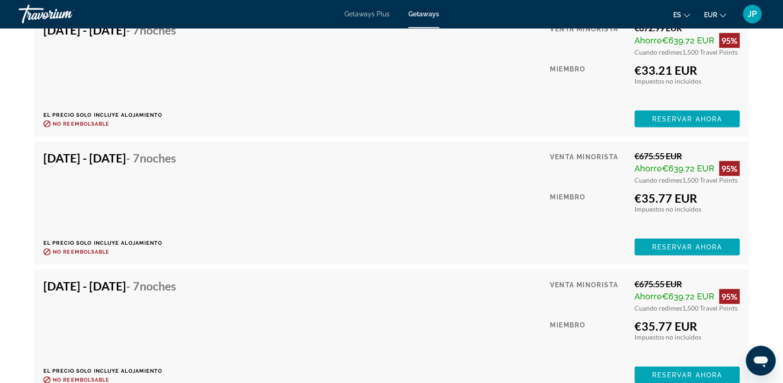
scroll to position [2438, 0]
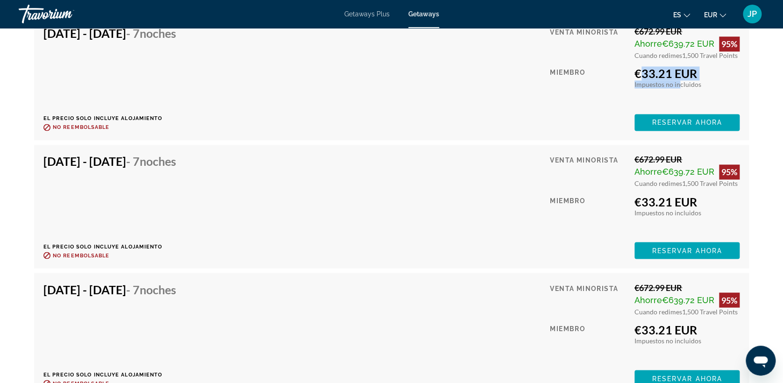
drag, startPoint x: 635, startPoint y: 74, endPoint x: 678, endPoint y: 79, distance: 43.3
click at [678, 79] on div "€33.21 EUR Impuestos incluidos Impuestos no incluidos Gana 0 Travel Points" at bounding box center [686, 77] width 105 height 22
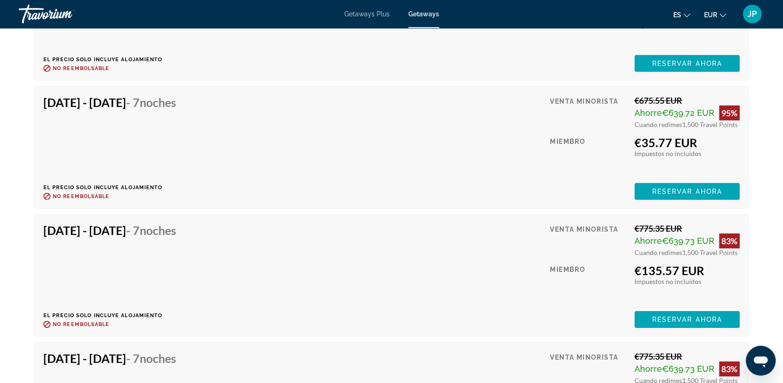
scroll to position [3320, 0]
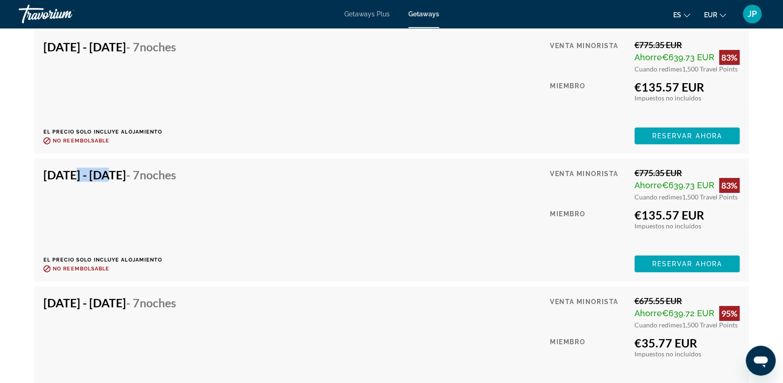
drag, startPoint x: 66, startPoint y: 173, endPoint x: 109, endPoint y: 177, distance: 43.2
click at [109, 177] on h4 "Nov 16, 2025 - Nov 23, 2025 - 7 noches" at bounding box center [109, 175] width 133 height 14
drag, startPoint x: 639, startPoint y: 212, endPoint x: 662, endPoint y: 214, distance: 23.0
click at [662, 214] on div "€135.57 EUR" at bounding box center [686, 215] width 105 height 14
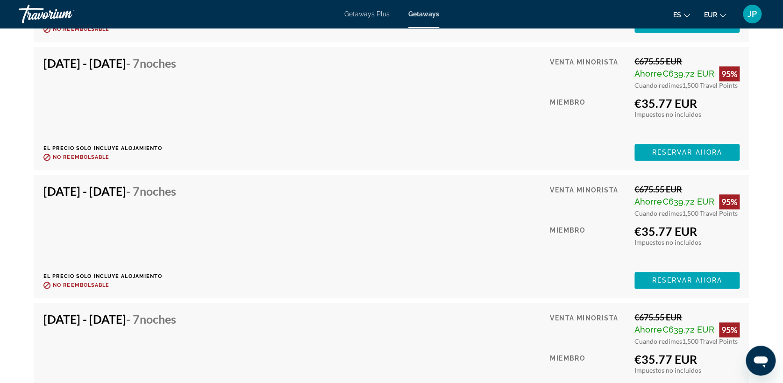
scroll to position [4202, 0]
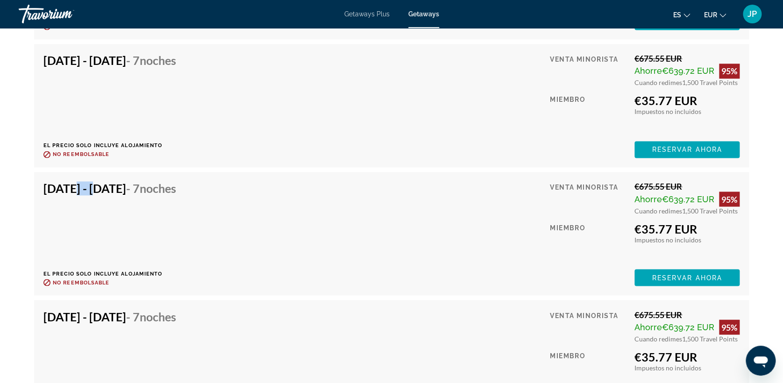
drag, startPoint x: 66, startPoint y: 185, endPoint x: 94, endPoint y: 188, distance: 28.2
click at [94, 188] on h4 "Dec 13, 2025 - Dec 20, 2025 - 7 noches" at bounding box center [109, 188] width 133 height 14
drag, startPoint x: 636, startPoint y: 229, endPoint x: 687, endPoint y: 228, distance: 50.4
click at [687, 228] on div "€35.77 EUR" at bounding box center [686, 228] width 105 height 14
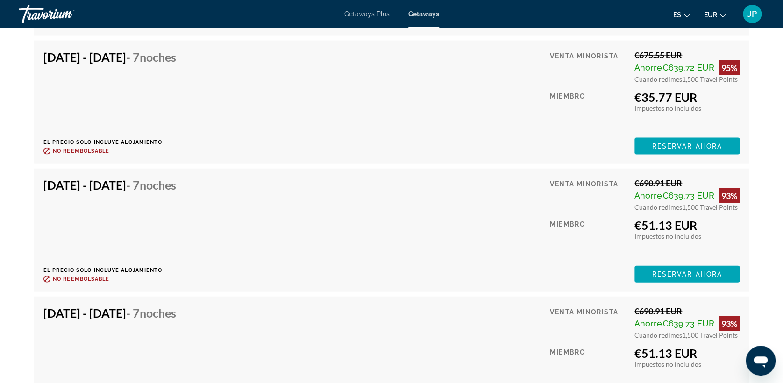
scroll to position [4824, 0]
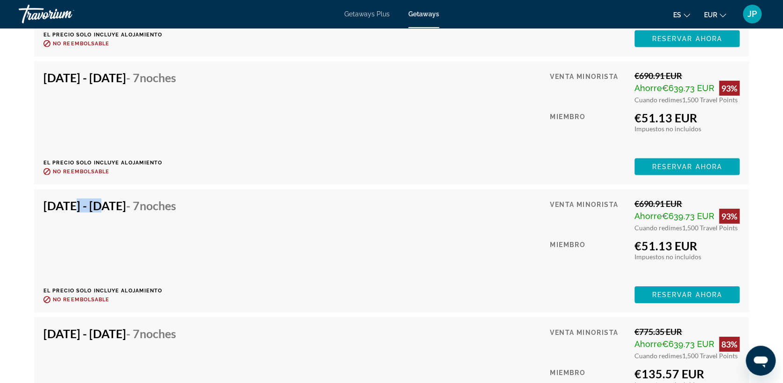
drag, startPoint x: 63, startPoint y: 207, endPoint x: 95, endPoint y: 212, distance: 32.2
click at [95, 212] on div "Jan 11, 2026 - Jan 18, 2026 - 7 noches" at bounding box center [109, 207] width 133 height 19
drag, startPoint x: 637, startPoint y: 246, endPoint x: 672, endPoint y: 246, distance: 34.5
click at [672, 246] on div "€51.13 EUR" at bounding box center [686, 246] width 105 height 14
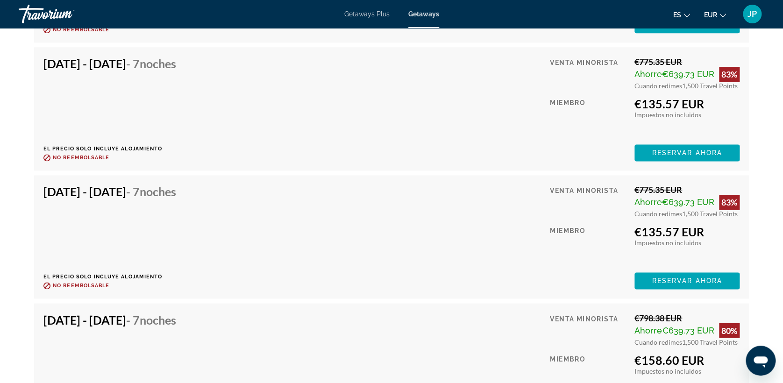
scroll to position [6017, 0]
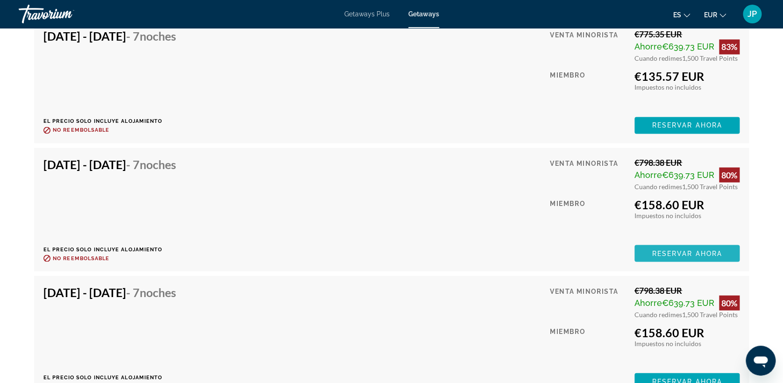
click at [680, 249] on span "Reservar ahora" at bounding box center [686, 252] width 70 height 7
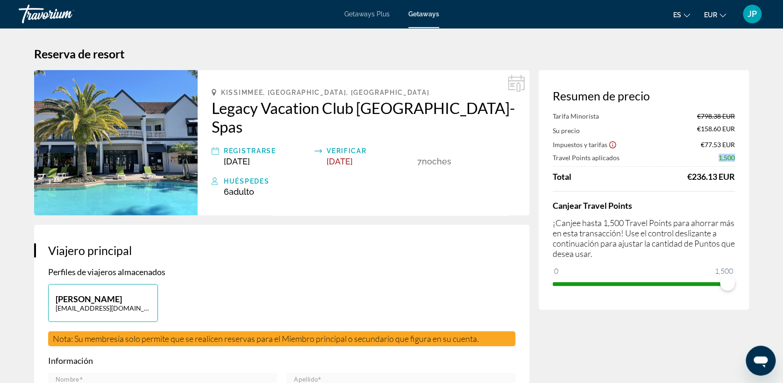
drag, startPoint x: 710, startPoint y: 158, endPoint x: 737, endPoint y: 162, distance: 27.8
click at [737, 162] on div "Resumen de precio Tarifa Minorista €798.38 EUR Su precio €158.60 EUR Impuestos …" at bounding box center [643, 190] width 210 height 240
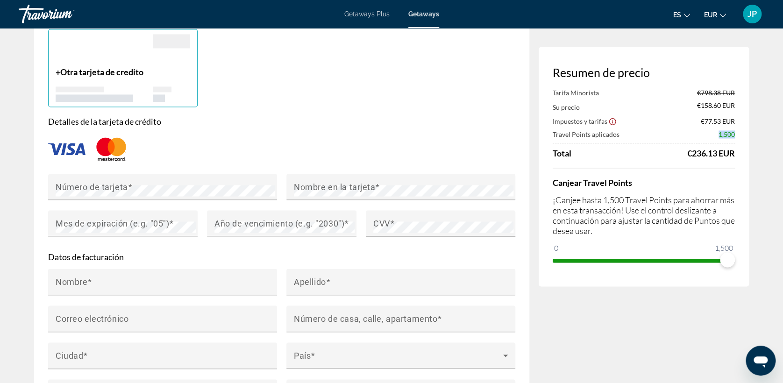
scroll to position [726, 0]
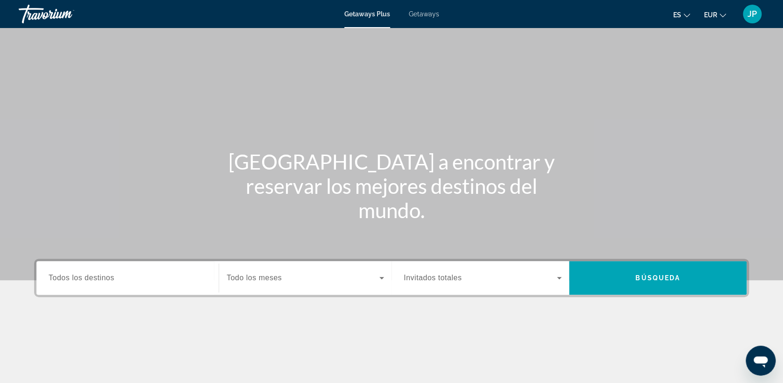
click at [428, 15] on span "Getaways" at bounding box center [424, 13] width 30 height 7
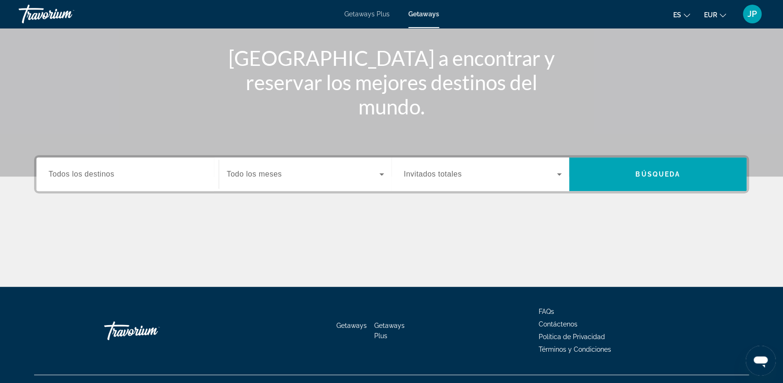
click at [115, 161] on div "Search widget" at bounding box center [128, 174] width 158 height 27
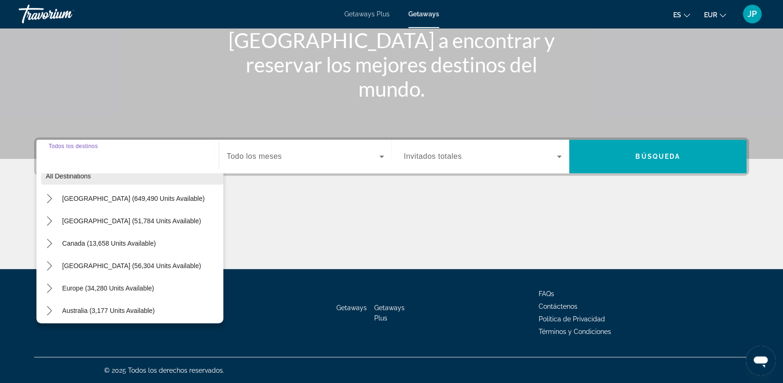
scroll to position [52, 0]
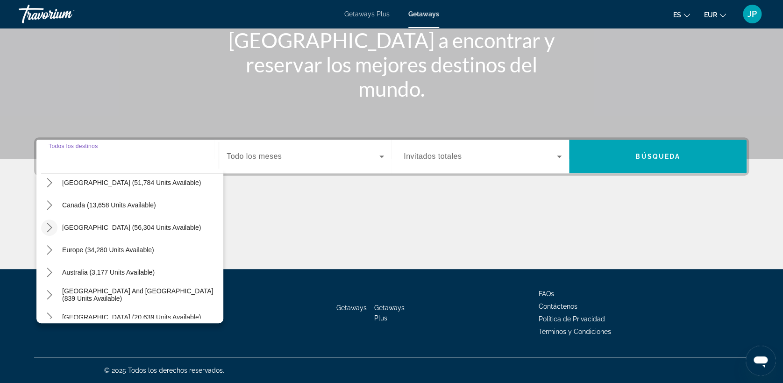
click at [53, 223] on icon "Toggle Caribbean & Atlantic Islands (56,304 units available) submenu" at bounding box center [49, 227] width 9 height 9
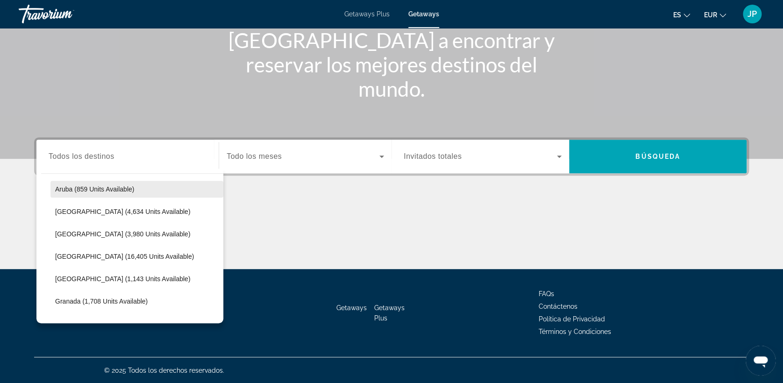
scroll to position [146, 0]
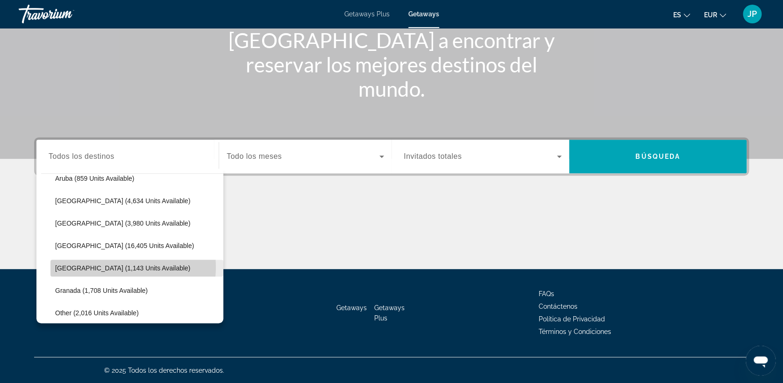
click at [116, 266] on span "[GEOGRAPHIC_DATA] (1,143 units available)" at bounding box center [122, 267] width 135 height 7
type input "**********"
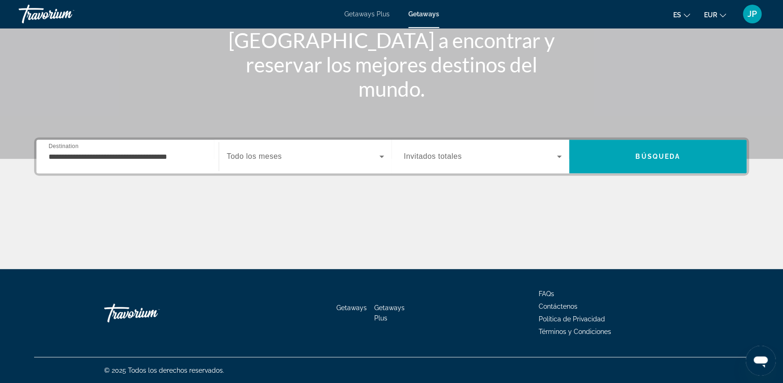
click at [430, 156] on span "Invitados totales" at bounding box center [432, 156] width 58 height 8
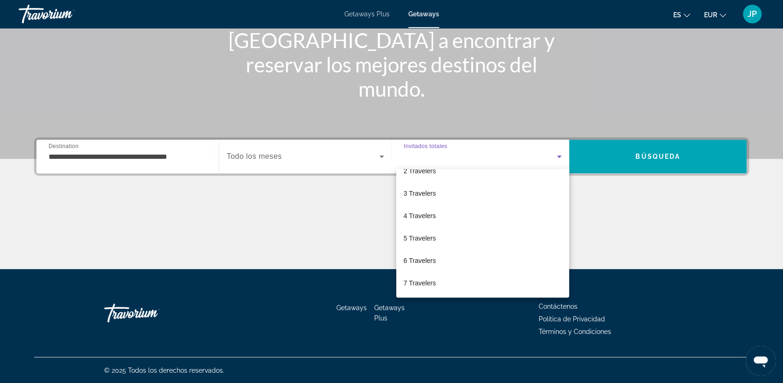
scroll to position [40, 0]
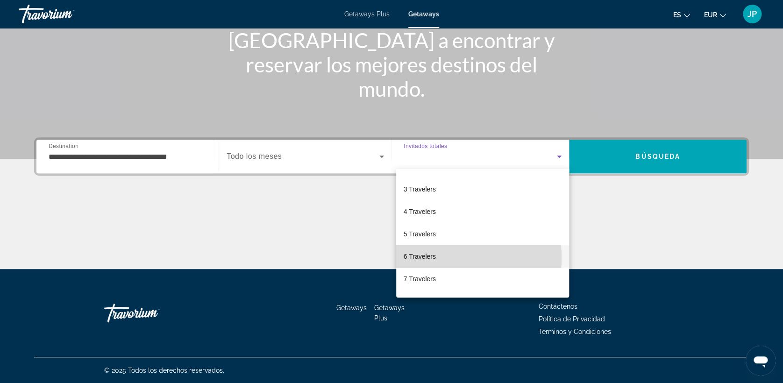
click at [428, 258] on span "6 Travelers" at bounding box center [419, 256] width 32 height 11
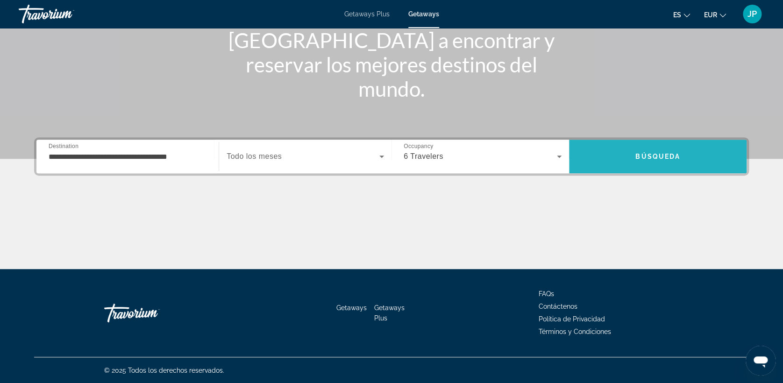
click at [657, 155] on span "Búsqueda" at bounding box center [657, 156] width 45 height 7
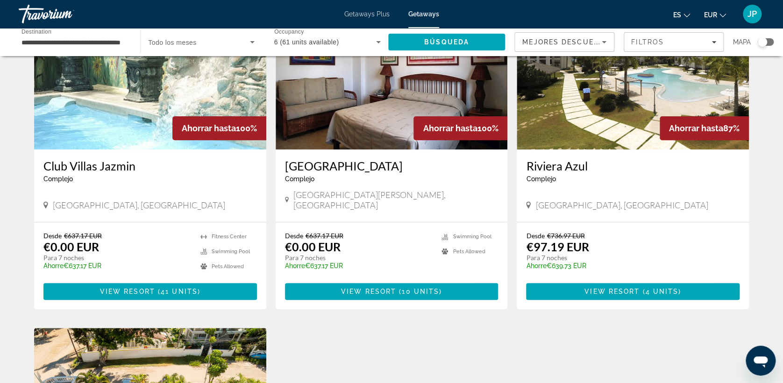
scroll to position [104, 0]
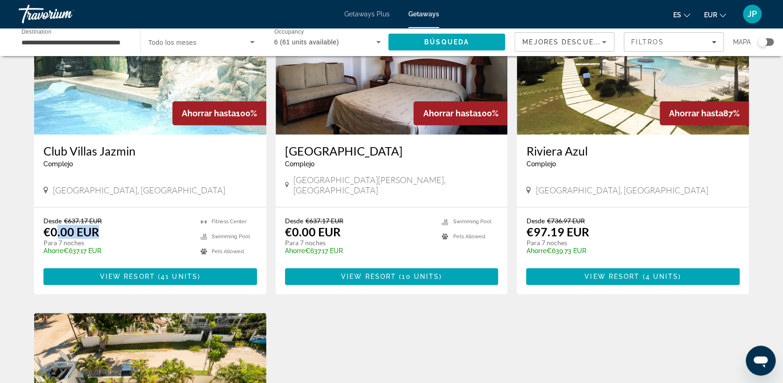
drag, startPoint x: 103, startPoint y: 223, endPoint x: 58, endPoint y: 223, distance: 45.3
click at [58, 223] on div "Desde €637.17 EUR €0.00 EUR Para 7 noches Ahorre €637.17 EUR temp" at bounding box center [117, 239] width 148 height 44
drag, startPoint x: 86, startPoint y: 236, endPoint x: 54, endPoint y: 231, distance: 32.6
click at [54, 231] on div "Desde €637.17 EUR €0.00 EUR Para 7 noches Ahorre €637.17 EUR temp" at bounding box center [117, 239] width 148 height 44
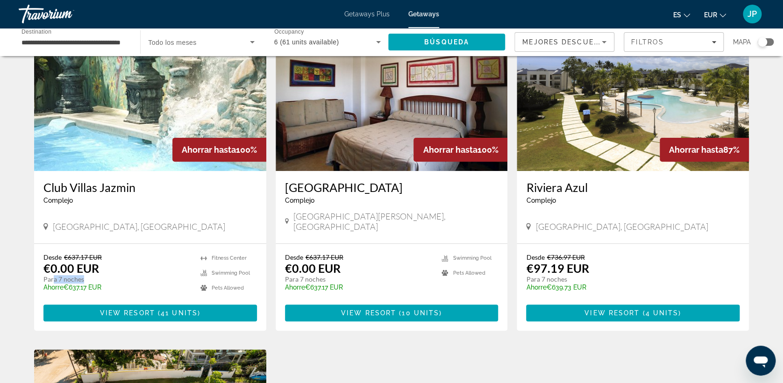
scroll to position [52, 0]
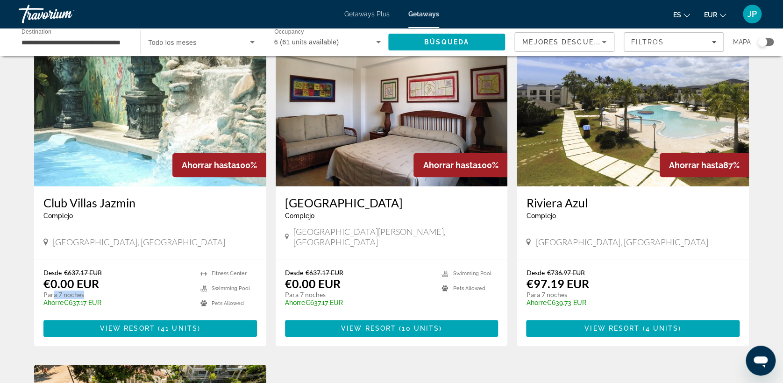
click at [133, 123] on img "Main content" at bounding box center [150, 111] width 232 height 149
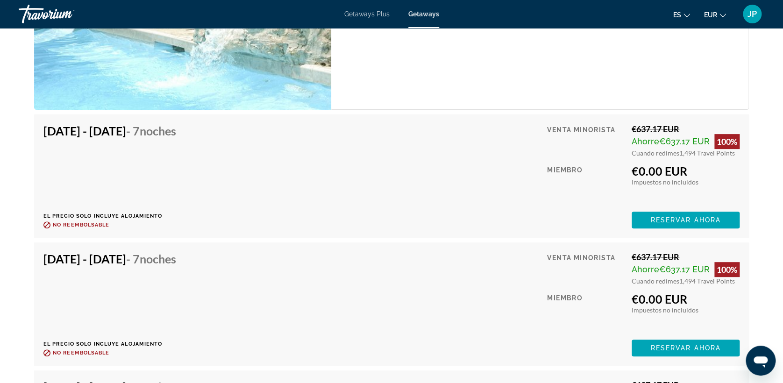
scroll to position [1868, 0]
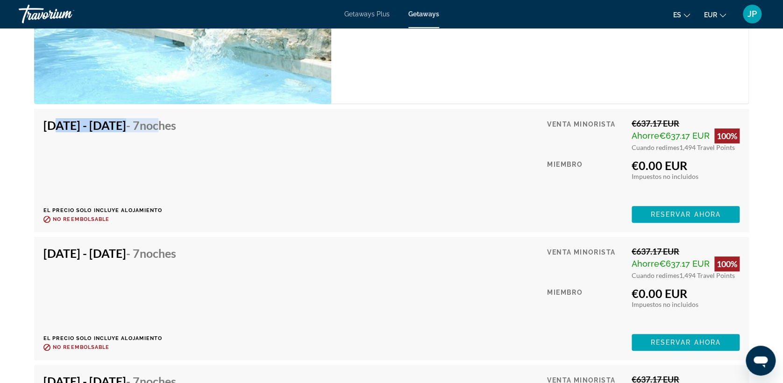
drag, startPoint x: 53, startPoint y: 124, endPoint x: 226, endPoint y: 128, distance: 172.3
click at [176, 128] on h4 "[DATE] - [DATE] - 7 noches" at bounding box center [109, 125] width 133 height 14
click at [694, 211] on span "Reservar ahora" at bounding box center [685, 214] width 70 height 7
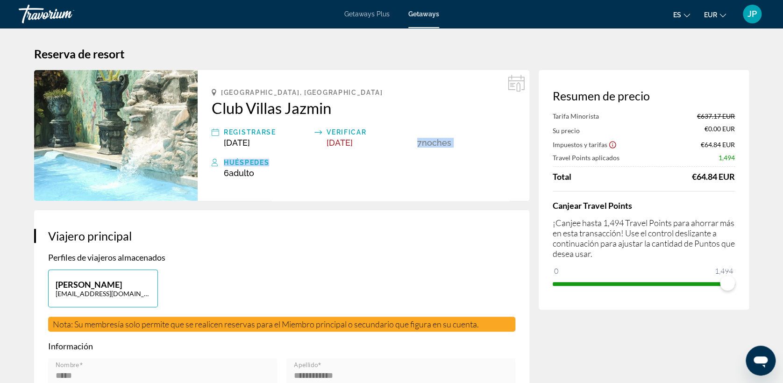
drag, startPoint x: 418, startPoint y: 146, endPoint x: 446, endPoint y: 148, distance: 28.2
click at [446, 148] on div "[GEOGRAPHIC_DATA], [GEOGRAPHIC_DATA] Villas Jazmin Registrarse [DATE] Verificar…" at bounding box center [362, 135] width 331 height 131
drag, startPoint x: 222, startPoint y: 175, endPoint x: 249, endPoint y: 177, distance: 27.2
click at [249, 177] on div "Huéspedes 6 Adulto Adulto , Niño Niños" at bounding box center [363, 167] width 303 height 21
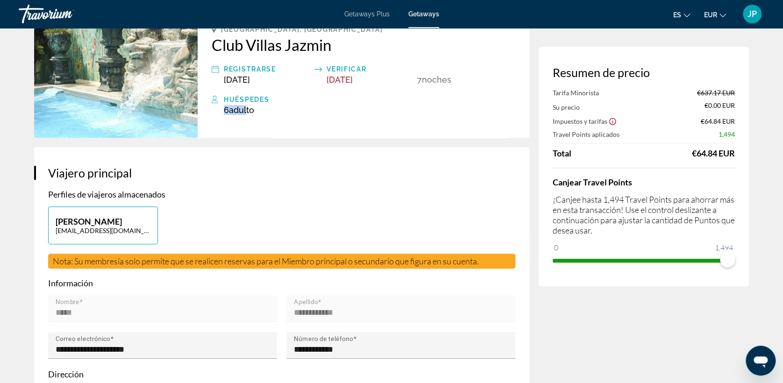
scroll to position [52, 0]
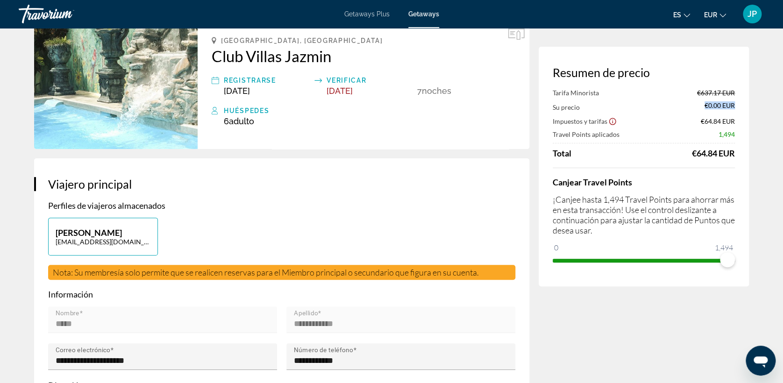
drag, startPoint x: 691, startPoint y: 107, endPoint x: 736, endPoint y: 107, distance: 44.8
click at [736, 107] on div "Resumen de precio Tarifa Minorista €637.17 EUR Su precio €0.00 EUR Impuestos y …" at bounding box center [643, 167] width 210 height 240
drag, startPoint x: 697, startPoint y: 123, endPoint x: 726, endPoint y: 123, distance: 29.4
click at [726, 123] on div "Impuestos y tarifas €64.84 EUR" at bounding box center [643, 120] width 182 height 9
drag, startPoint x: 690, startPoint y: 154, endPoint x: 723, endPoint y: 158, distance: 33.4
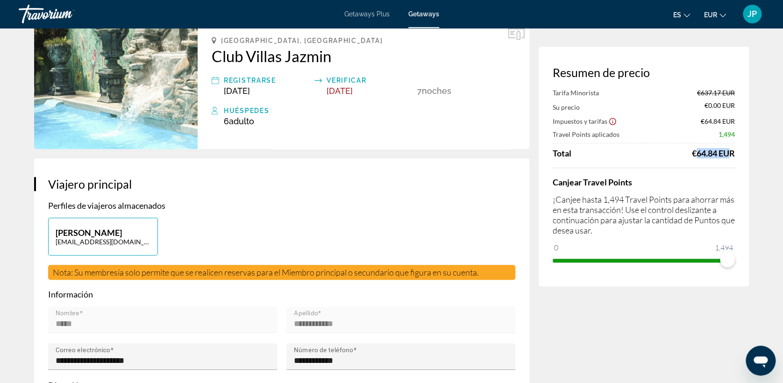
click at [723, 158] on div "Tarifa Minorista €637.17 EUR Su precio €0.00 EUR Impuestos y tarifas €64.84 EUR…" at bounding box center [643, 178] width 182 height 179
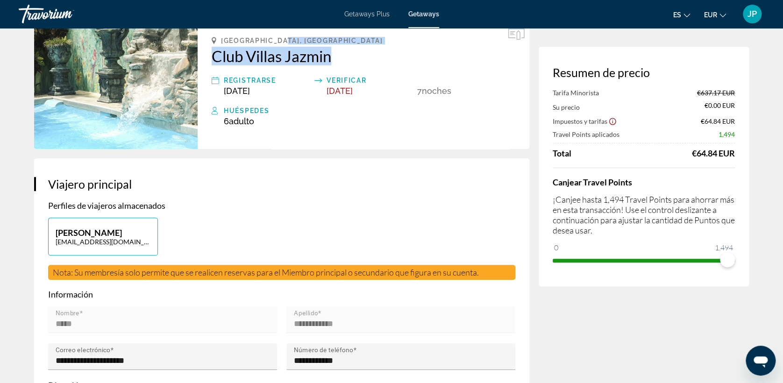
drag, startPoint x: 284, startPoint y: 41, endPoint x: 355, endPoint y: 46, distance: 70.7
click at [355, 46] on div "[GEOGRAPHIC_DATA], [GEOGRAPHIC_DATA] Villas Jazmin Registrarse [DATE] Verificar…" at bounding box center [362, 83] width 331 height 131
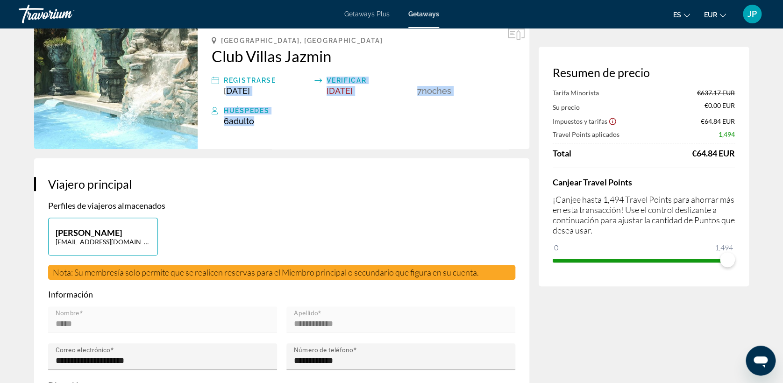
drag, startPoint x: 232, startPoint y: 90, endPoint x: 358, endPoint y: 117, distance: 129.0
click at [358, 117] on div "[GEOGRAPHIC_DATA], [GEOGRAPHIC_DATA] Villas Jazmin Registrarse [DATE] Verificar…" at bounding box center [362, 83] width 331 height 131
drag, startPoint x: 715, startPoint y: 135, endPoint x: 737, endPoint y: 136, distance: 22.5
click at [737, 136] on div "Resumen de precio Tarifa Minorista €637.17 EUR Su precio €0.00 EUR Impuestos y …" at bounding box center [643, 167] width 210 height 240
drag, startPoint x: 552, startPoint y: 137, endPoint x: 695, endPoint y: 133, distance: 142.4
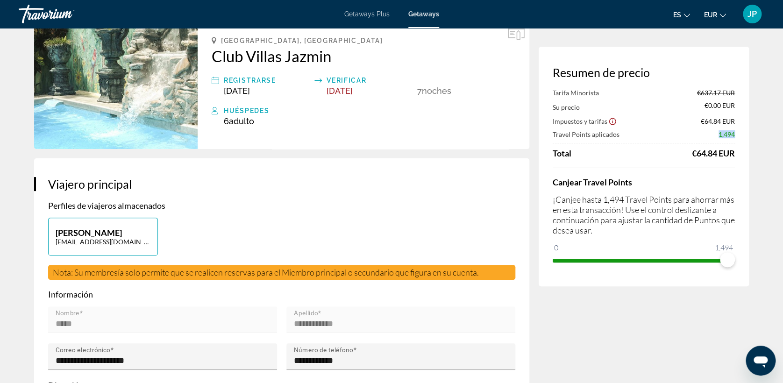
click at [646, 134] on div "Travel Points aplicados 1,494" at bounding box center [643, 134] width 182 height 8
drag, startPoint x: 711, startPoint y: 133, endPoint x: 739, endPoint y: 134, distance: 27.6
click at [739, 134] on div "Resumen de precio Tarifa Minorista €637.17 EUR Su precio €0.00 EUR Impuestos y …" at bounding box center [643, 167] width 210 height 240
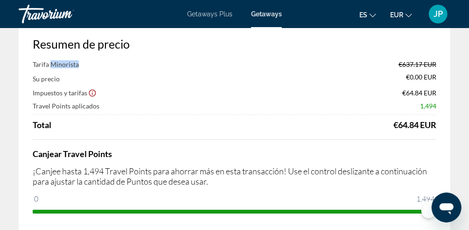
drag, startPoint x: 50, startPoint y: 64, endPoint x: 91, endPoint y: 64, distance: 40.6
click at [91, 64] on div "Tarifa Minorista €637.17 EUR" at bounding box center [235, 64] width 404 height 8
drag, startPoint x: 400, startPoint y: 64, endPoint x: 422, endPoint y: 66, distance: 22.5
click at [422, 66] on span "€637.17 EUR" at bounding box center [418, 64] width 38 height 8
drag, startPoint x: 408, startPoint y: 79, endPoint x: 423, endPoint y: 78, distance: 15.0
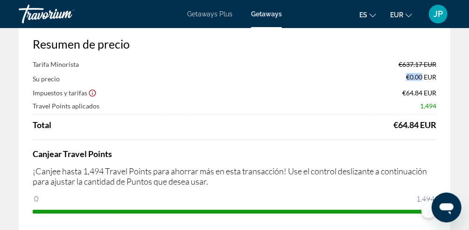
click at [423, 78] on span "€0.00 EUR" at bounding box center [421, 78] width 30 height 10
drag, startPoint x: 32, startPoint y: 107, endPoint x: 72, endPoint y: 107, distance: 40.2
click at [72, 107] on div "Resumen de precio Tarifa Minorista €637.17 EUR Su precio €0.00 EUR Impuestos y …" at bounding box center [235, 127] width 432 height 219
drag, startPoint x: 417, startPoint y: 106, endPoint x: 438, endPoint y: 106, distance: 21.5
click at [438, 106] on div "Resumen de precio Tarifa Minorista €637.17 EUR Su precio €0.00 EUR Impuestos y …" at bounding box center [235, 127] width 432 height 219
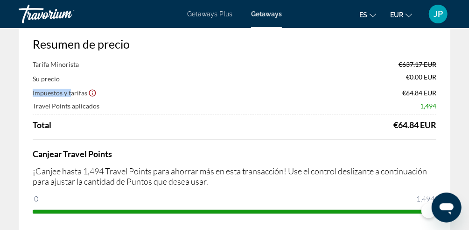
drag, startPoint x: 32, startPoint y: 89, endPoint x: 72, endPoint y: 94, distance: 40.5
click at [72, 94] on div "Resumen de precio Tarifa Minorista €637.17 EUR Su precio €0.00 EUR Impuestos y …" at bounding box center [235, 127] width 432 height 219
drag, startPoint x: 395, startPoint y: 91, endPoint x: 433, endPoint y: 93, distance: 37.4
click at [433, 93] on div "Impuestos y tarifas €64.84 EUR" at bounding box center [235, 92] width 404 height 9
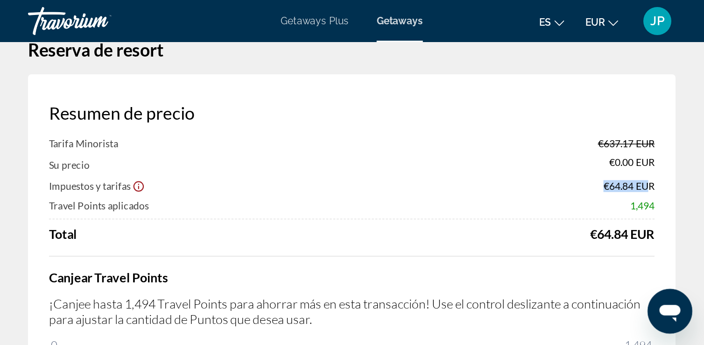
scroll to position [0, 0]
